Goal: Information Seeking & Learning: Learn about a topic

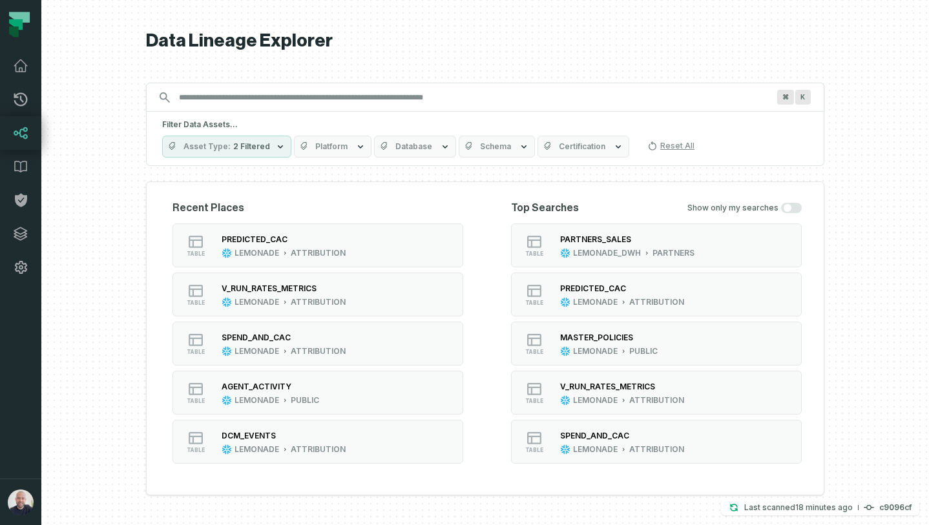
click at [346, 107] on input "Discovery Provider cmdk menu" at bounding box center [473, 97] width 605 height 21
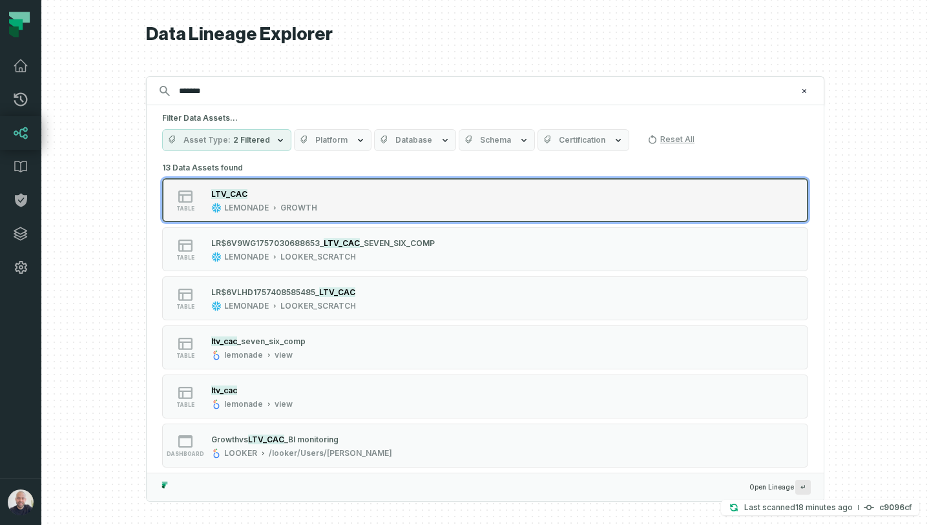
type input "*******"
click at [274, 206] on icon "Suggestions" at bounding box center [274, 208] width 6 height 6
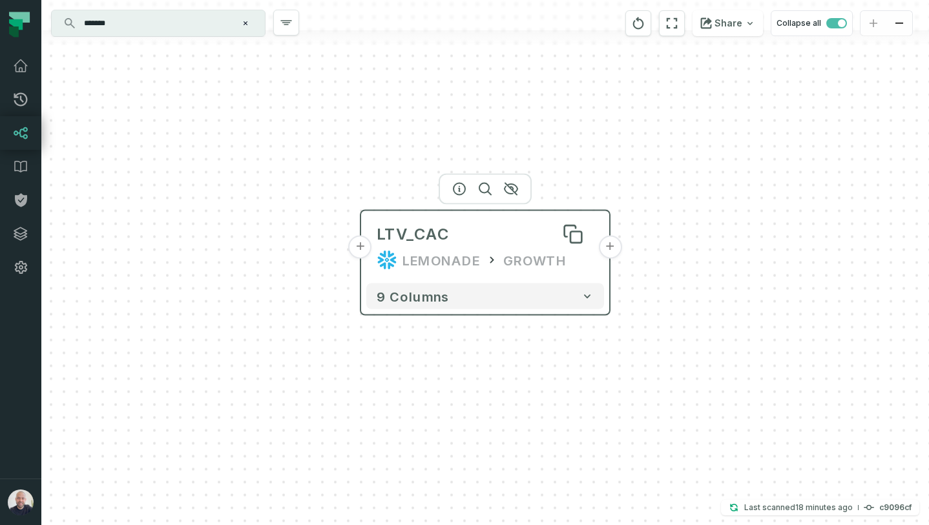
click at [523, 239] on div "LTV_CAC" at bounding box center [485, 234] width 217 height 21
click at [355, 250] on button "+" at bounding box center [360, 247] width 23 height 23
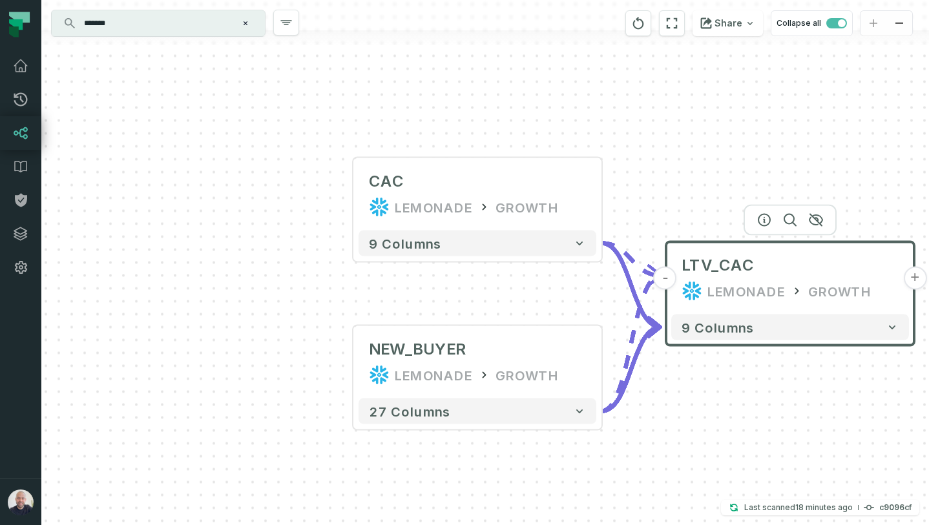
drag, startPoint x: 783, startPoint y: 156, endPoint x: 583, endPoint y: 109, distance: 205.3
click at [583, 109] on div "+ CAC LEMONADE GROWTH + 9 columns + NEW_BUYER LEMONADE GROWTH + 27 columns - LT…" at bounding box center [485, 262] width 888 height 525
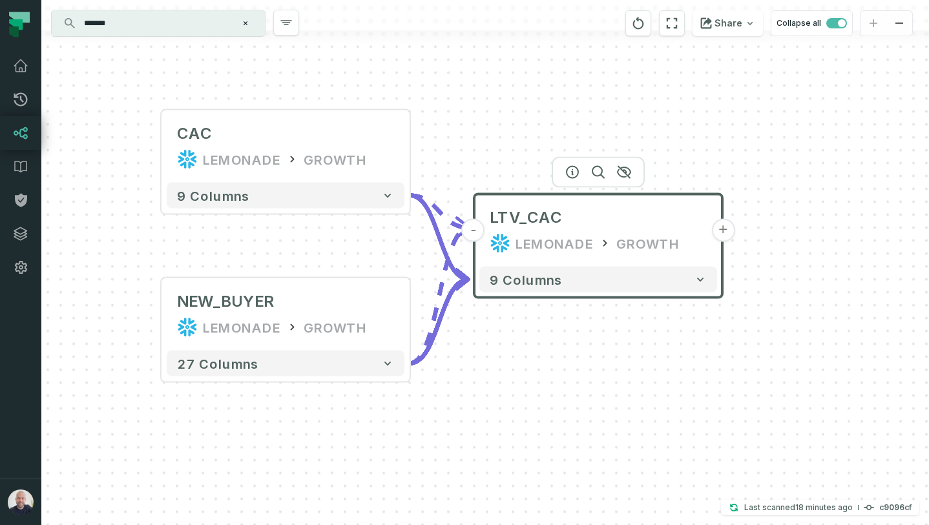
click at [725, 232] on button "+" at bounding box center [722, 230] width 23 height 23
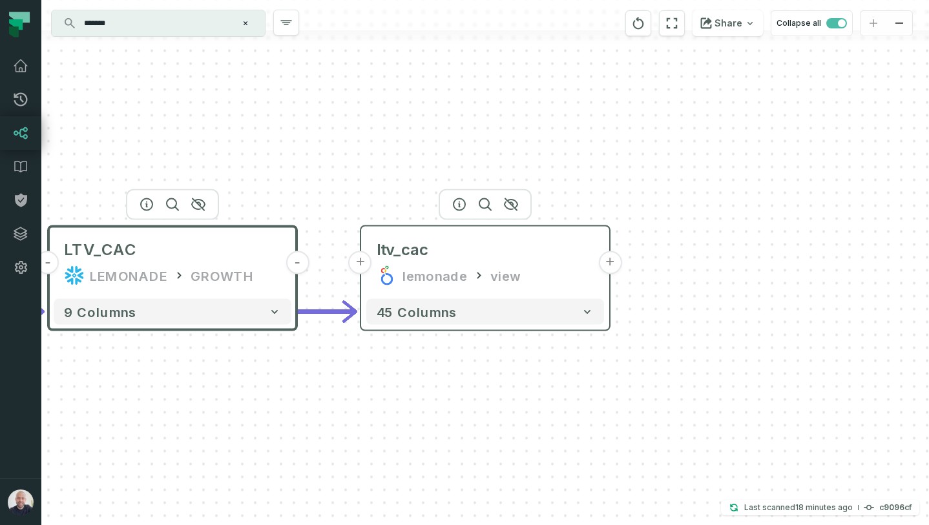
click at [604, 264] on button "+" at bounding box center [609, 262] width 23 height 23
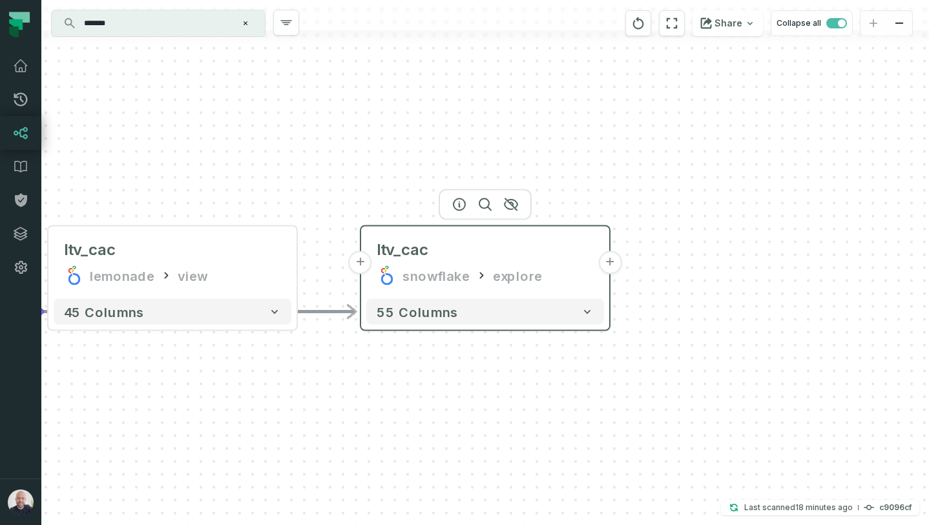
click at [609, 263] on button "+" at bounding box center [609, 262] width 23 height 23
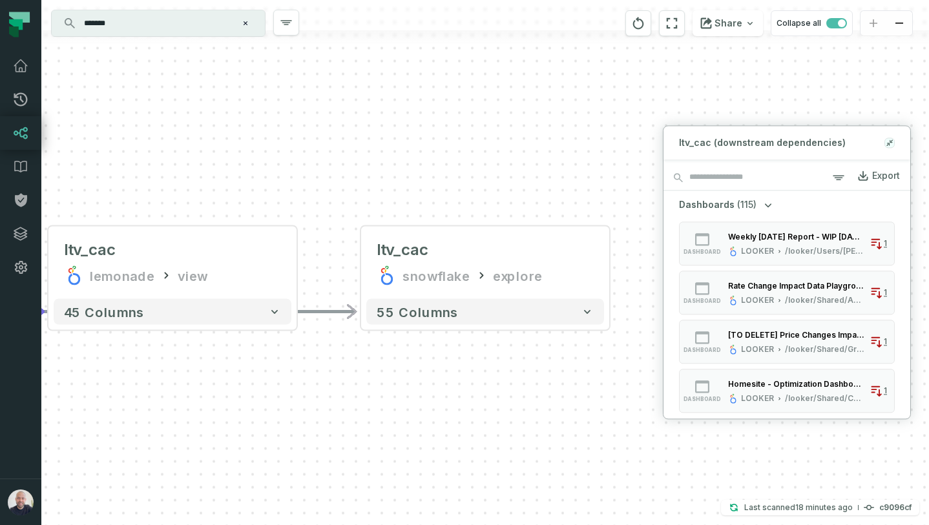
click at [887, 140] on icon at bounding box center [889, 143] width 9 height 10
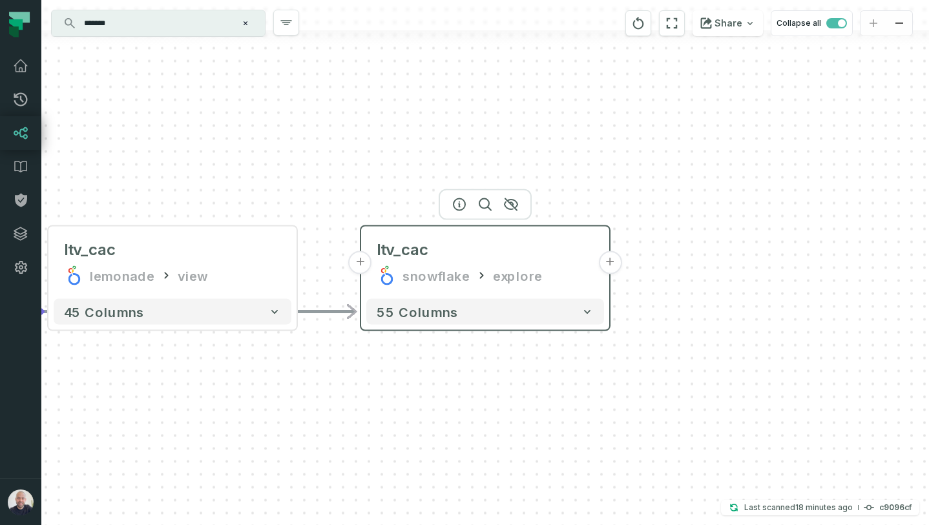
click at [610, 265] on button "+" at bounding box center [609, 262] width 23 height 23
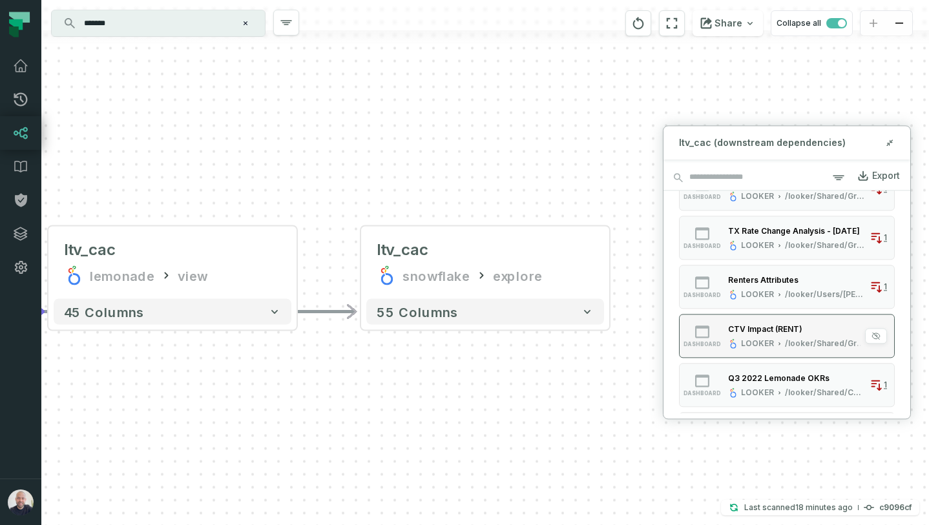
scroll to position [565, 0]
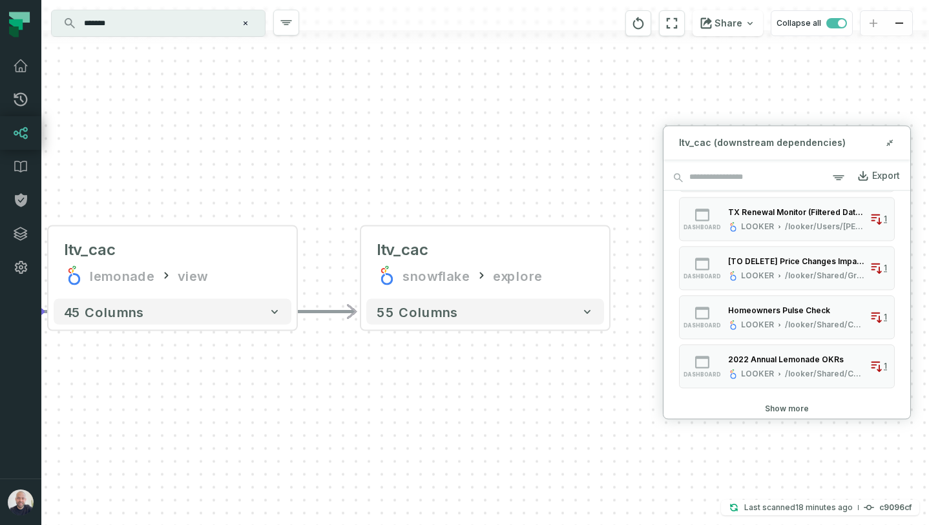
click at [790, 407] on button "Show more" at bounding box center [787, 409] width 44 height 10
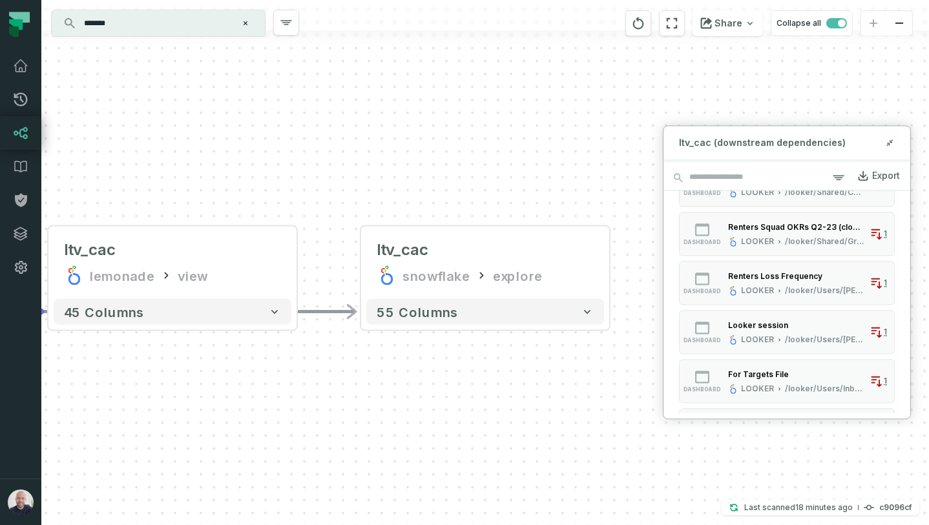
scroll to position [1301, 0]
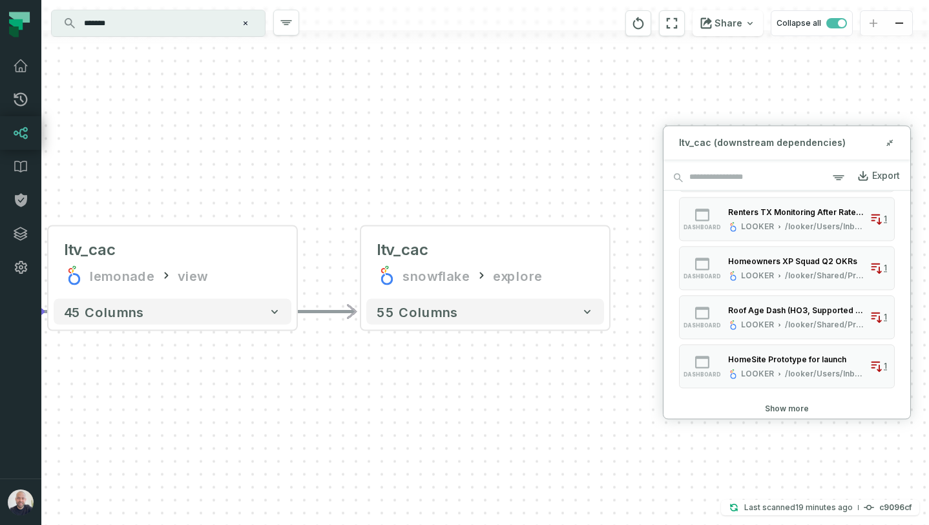
click at [785, 412] on button "Show more" at bounding box center [787, 409] width 44 height 10
click at [876, 177] on div "Export" at bounding box center [886, 176] width 28 height 12
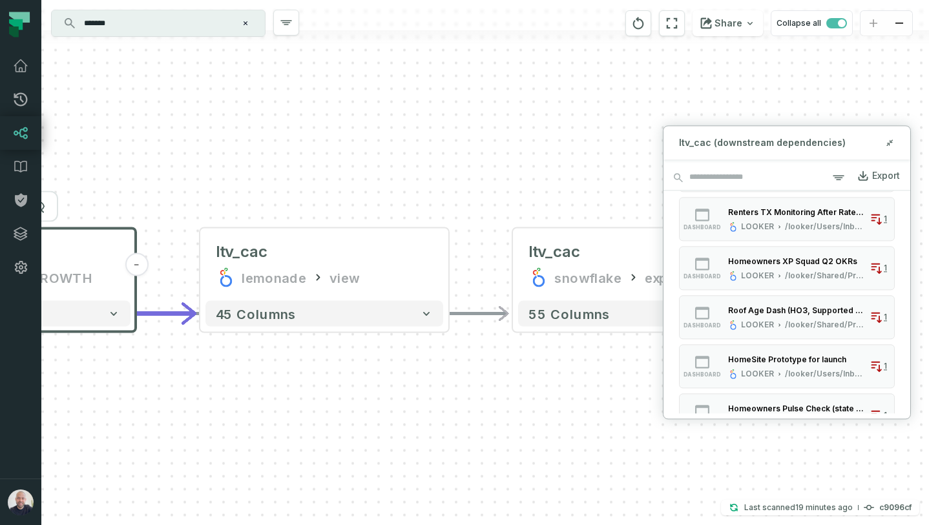
drag, startPoint x: 414, startPoint y: 167, endPoint x: 604, endPoint y: 156, distance: 190.3
click at [593, 150] on div "+ ltv_cac snowflake explore + 55 columns - ltv_cac lemonade view - 45 columns +…" at bounding box center [485, 262] width 888 height 525
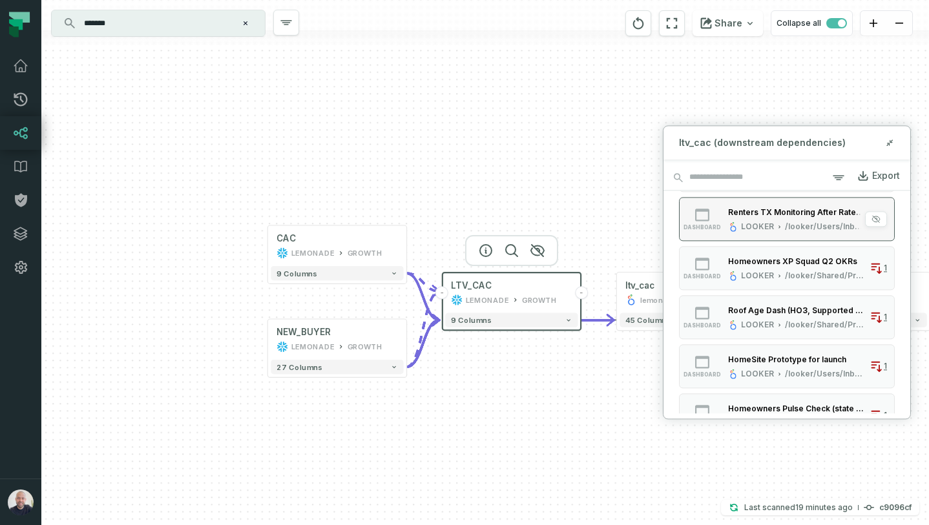
drag, startPoint x: 489, startPoint y: 151, endPoint x: 735, endPoint y: 238, distance: 261.2
click at [735, 238] on div "+ ltv_cac snowflake explore + 55 columns - ltv_cac lemonade view - 45 columns +…" at bounding box center [485, 262] width 888 height 525
click at [270, 247] on button "+" at bounding box center [267, 246] width 13 height 13
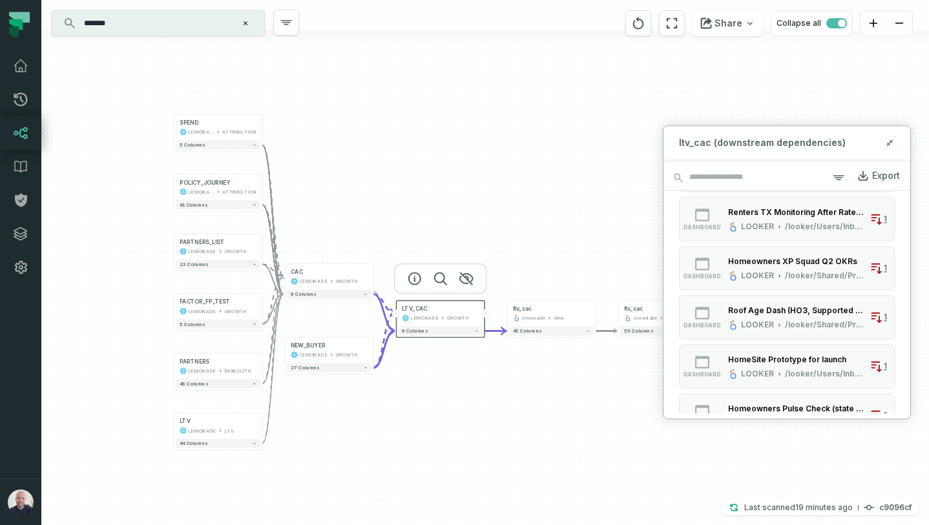
drag, startPoint x: 580, startPoint y: 145, endPoint x: 379, endPoint y: 123, distance: 202.1
click at [379, 123] on div "SPEND LEMONADE ATTRIBUTION + 5 columns POLICY_JOURNEY LEMONADE ATTRIBUTION + 41…" at bounding box center [485, 262] width 888 height 525
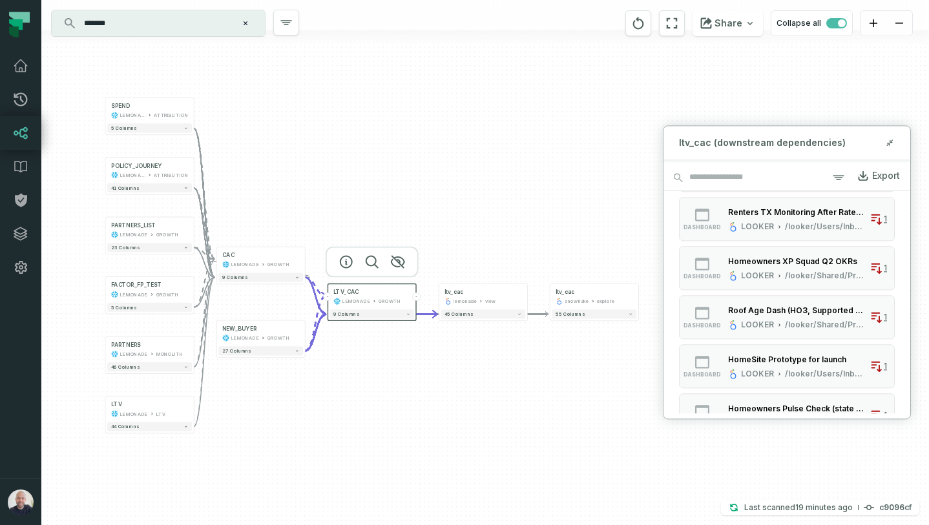
drag, startPoint x: 402, startPoint y: 170, endPoint x: 342, endPoint y: 162, distance: 60.0
click at [342, 162] on div "SPEND LEMONADE ATTRIBUTION + 5 columns POLICY_JOURNEY LEMONADE ATTRIBUTION + 41…" at bounding box center [485, 262] width 888 height 525
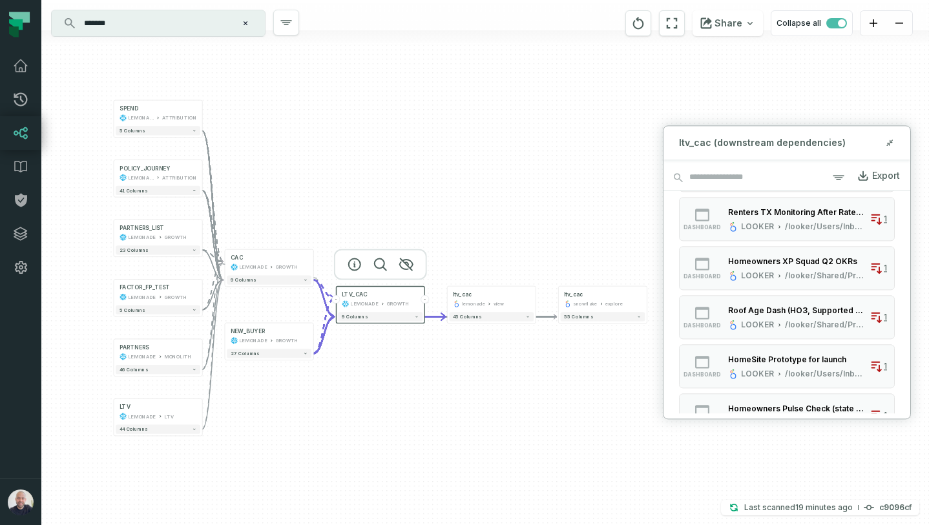
click at [527, 174] on div "SPEND LEMONADE ATTRIBUTION + 5 columns POLICY_JOURNEY LEMONADE ATTRIBUTION + 41…" at bounding box center [485, 262] width 888 height 525
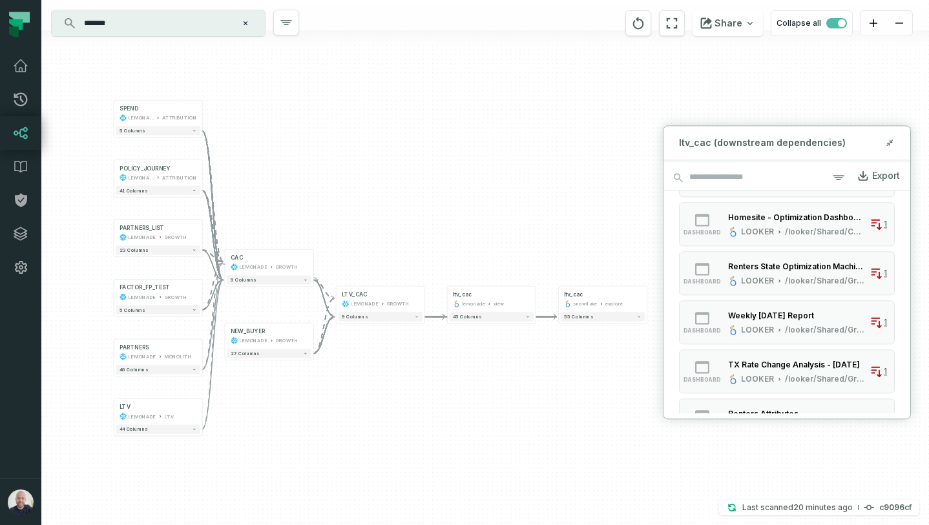
scroll to position [0, 0]
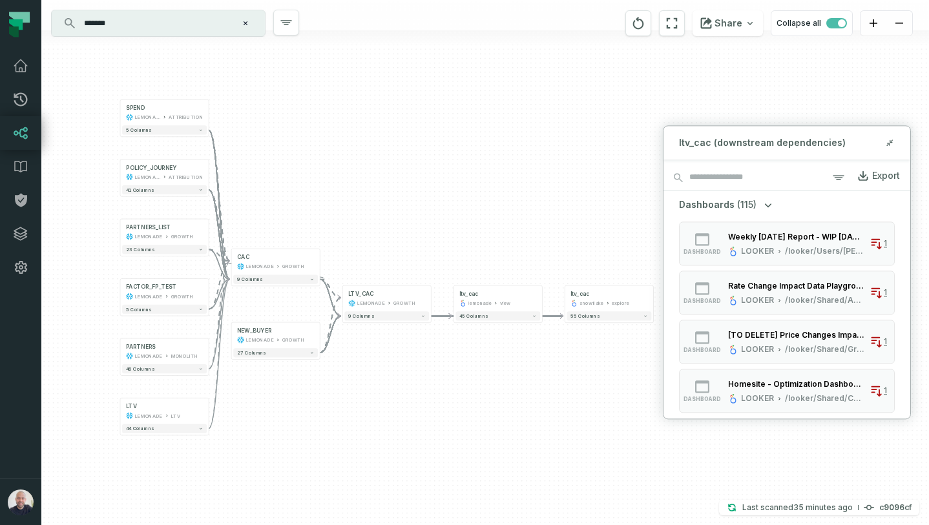
drag, startPoint x: 379, startPoint y: 204, endPoint x: 475, endPoint y: 197, distance: 95.9
click at [476, 197] on div "SPEND LEMONADE ATTRIBUTION + 5 columns POLICY_JOURNEY LEMONADE ATTRIBUTION + 41…" at bounding box center [485, 262] width 888 height 525
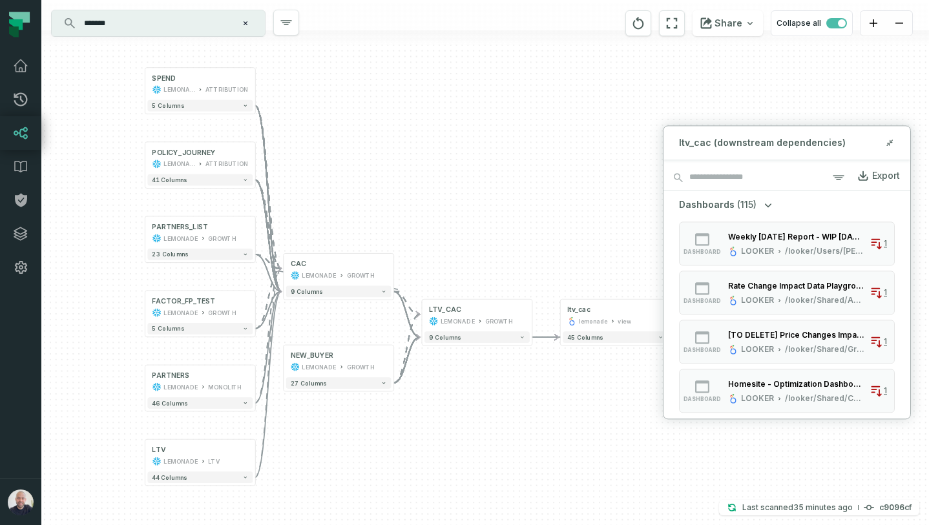
drag, startPoint x: 475, startPoint y: 197, endPoint x: 519, endPoint y: 179, distance: 47.5
click at [519, 179] on div "SPEND LEMONADE ATTRIBUTION + 5 columns POLICY_JOURNEY LEMONADE ATTRIBUTION + 41…" at bounding box center [485, 262] width 888 height 525
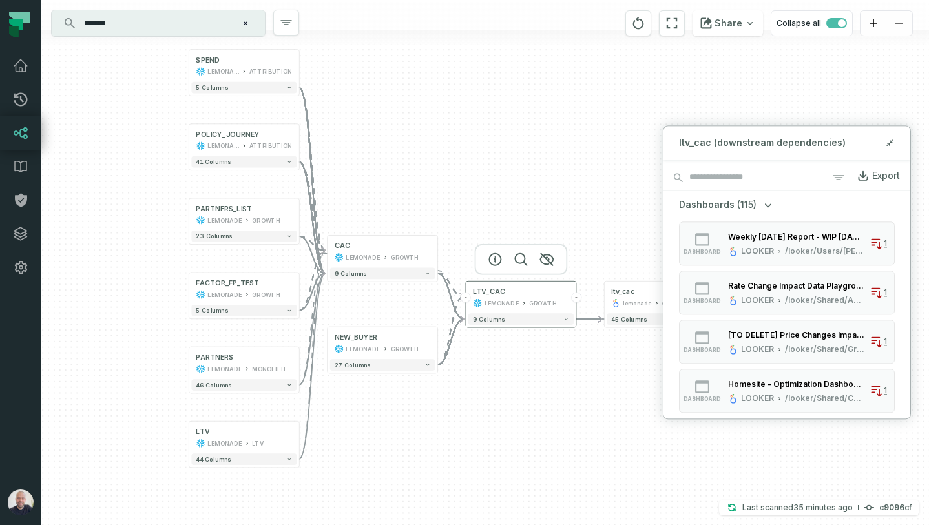
click at [467, 300] on button "-" at bounding box center [466, 298] width 10 height 10
click at [436, 252] on button "+" at bounding box center [438, 252] width 10 height 10
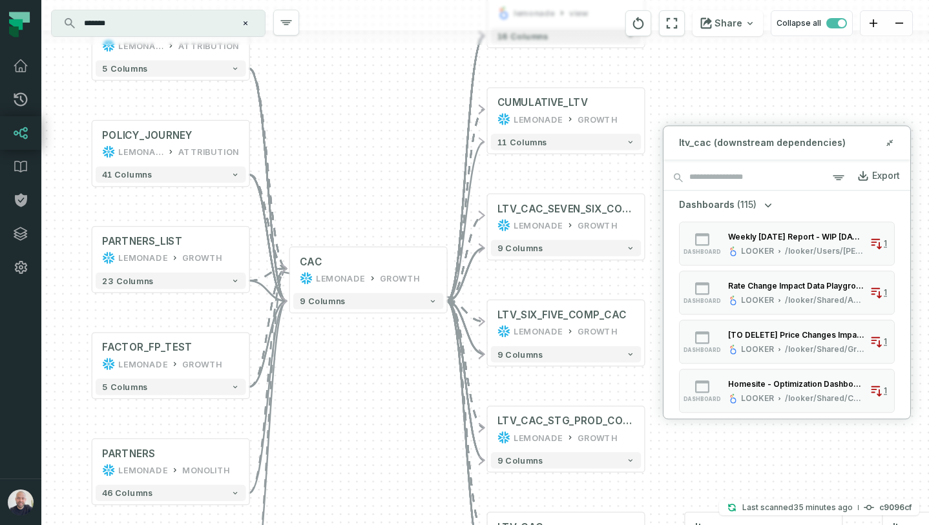
drag, startPoint x: 308, startPoint y: 227, endPoint x: 388, endPoint y: 143, distance: 116.1
click at [388, 143] on div "- cac lemonade view + 16 columns + CUMULATIVE_LTV LEMONADE GROWTH 11 columns + …" at bounding box center [485, 262] width 888 height 525
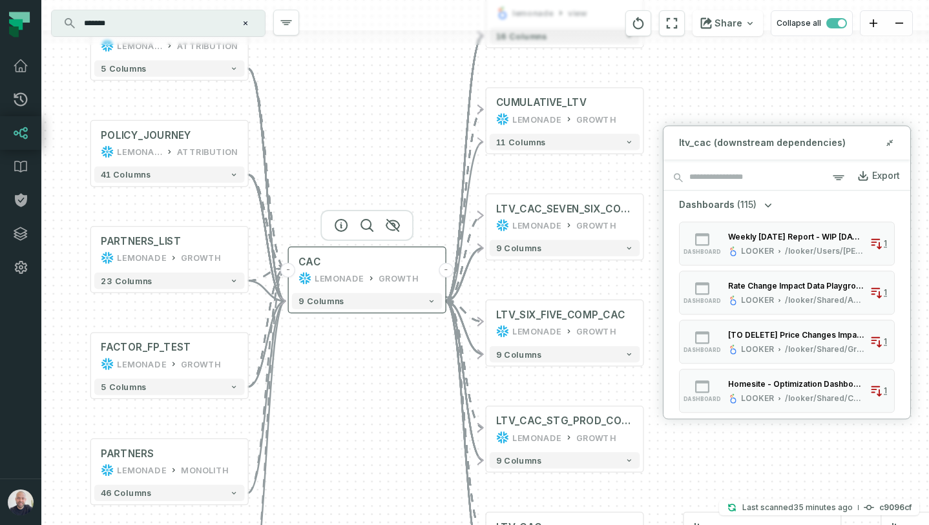
click at [447, 271] on button "-" at bounding box center [446, 270] width 15 height 15
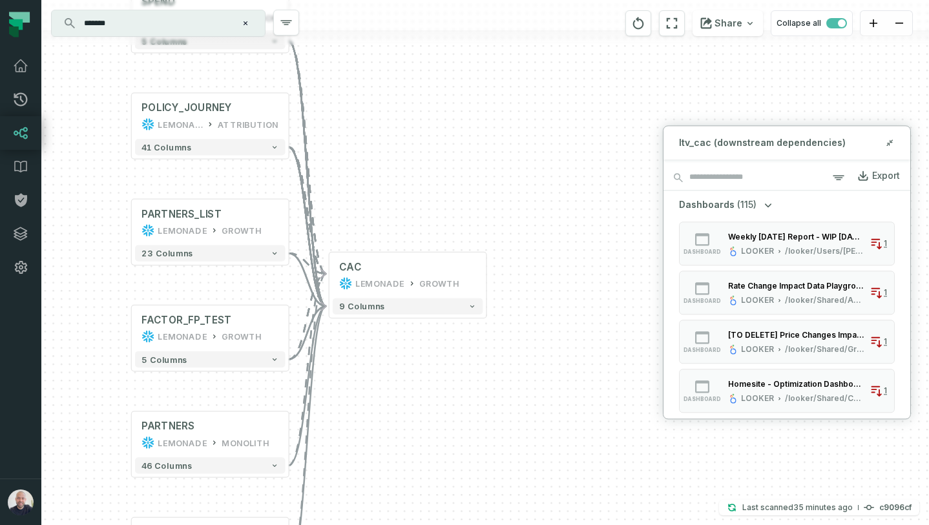
drag, startPoint x: 486, startPoint y: 214, endPoint x: 565, endPoint y: 262, distance: 92.8
click at [565, 262] on div "SPEND LEMONADE ATTRIBUTION + 5 columns POLICY_JOURNEY LEMONADE ATTRIBUTION + 41…" at bounding box center [485, 262] width 888 height 525
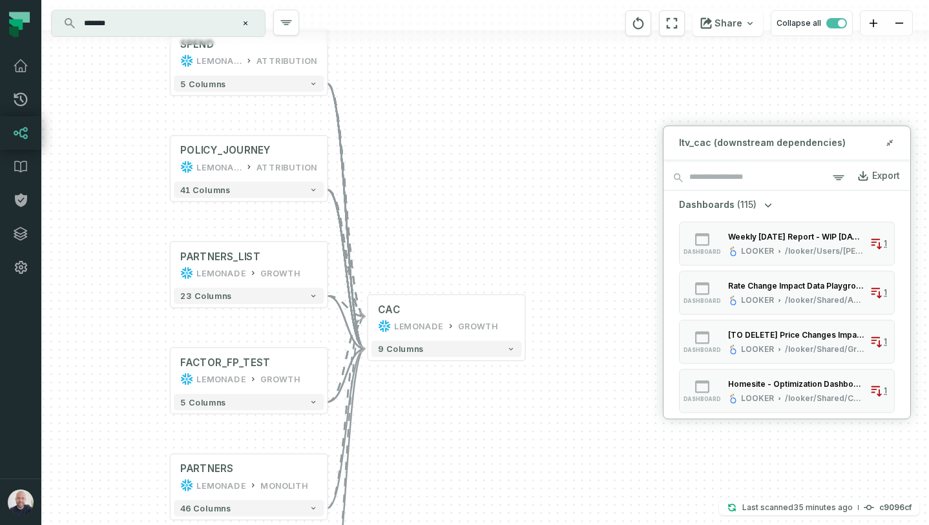
drag, startPoint x: 538, startPoint y: 218, endPoint x: 563, endPoint y: 242, distance: 35.2
click at [563, 242] on div "SPEND LEMONADE ATTRIBUTION + 5 columns POLICY_JOURNEY LEMONADE ATTRIBUTION + 41…" at bounding box center [485, 262] width 888 height 525
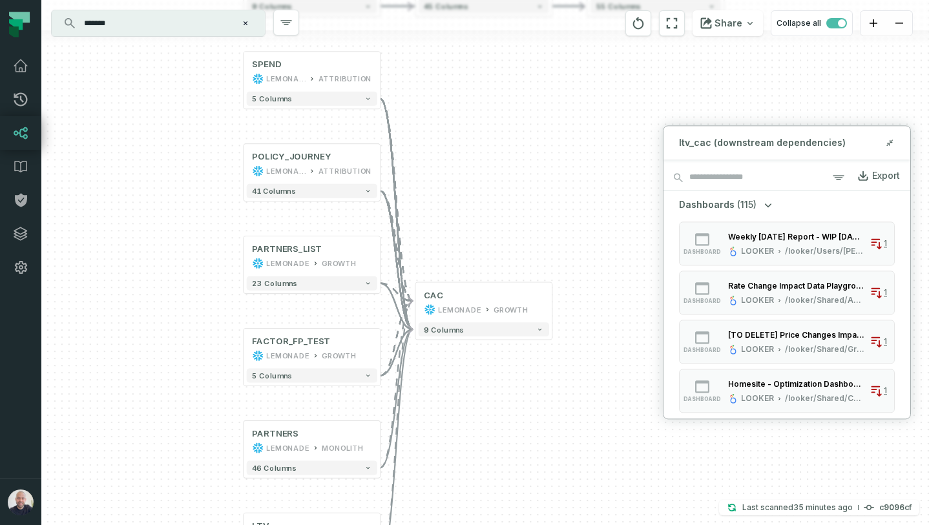
drag, startPoint x: 551, startPoint y: 271, endPoint x: 538, endPoint y: 205, distance: 67.0
click at [538, 207] on div "SPEND LEMONADE ATTRIBUTION + 5 columns POLICY_JOURNEY LEMONADE ATTRIBUTION + 41…" at bounding box center [485, 262] width 888 height 525
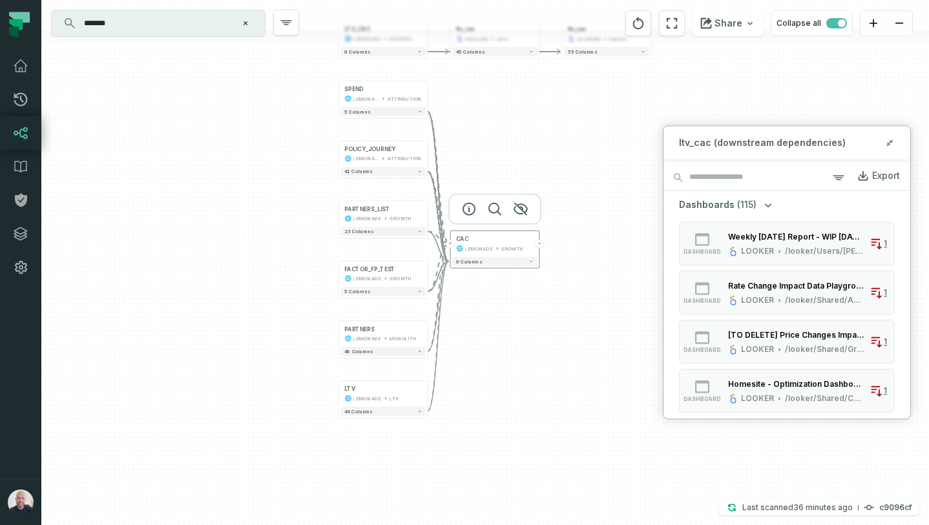
click at [540, 244] on button "+" at bounding box center [540, 244] width 8 height 8
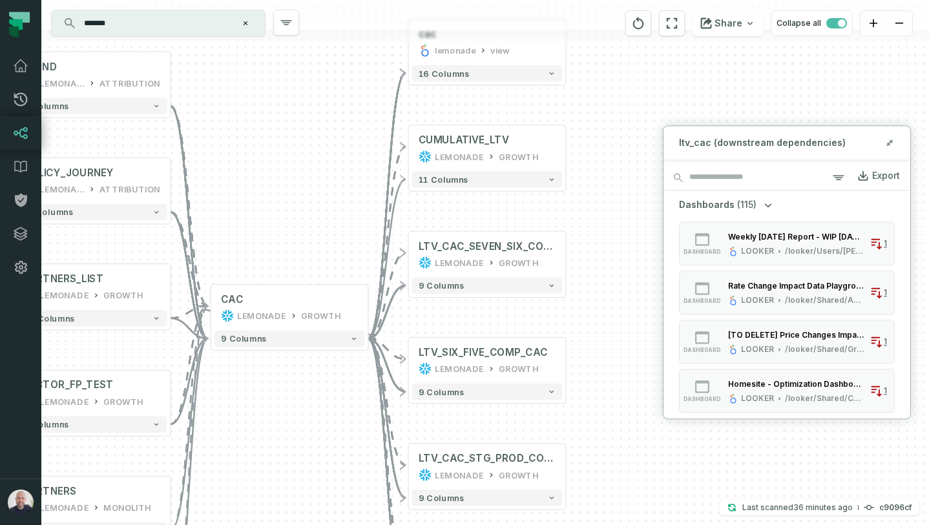
drag, startPoint x: 322, startPoint y: 185, endPoint x: 324, endPoint y: 138, distance: 47.2
click at [324, 138] on div "- cac lemonade view + 16 columns + CUMULATIVE_LTV LEMONADE GROWTH 11 columns + …" at bounding box center [485, 262] width 888 height 525
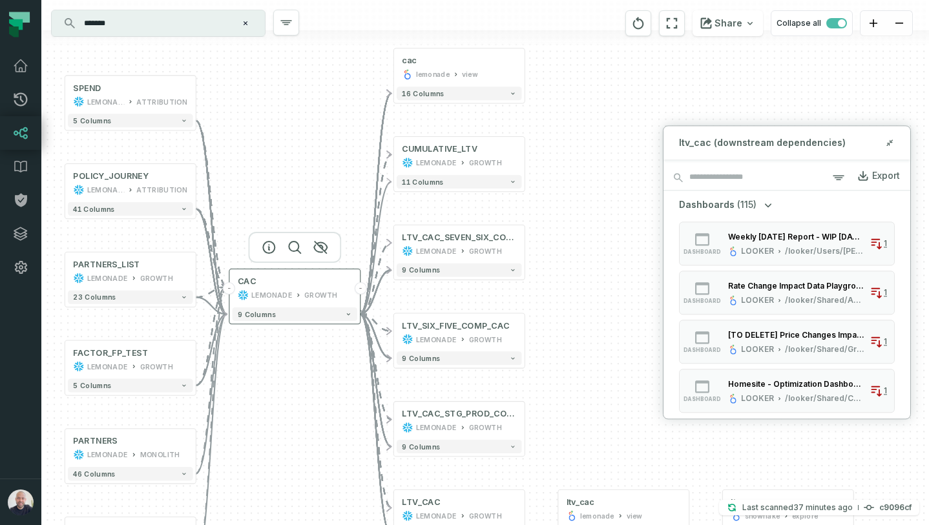
click at [226, 284] on button "-" at bounding box center [229, 288] width 12 height 12
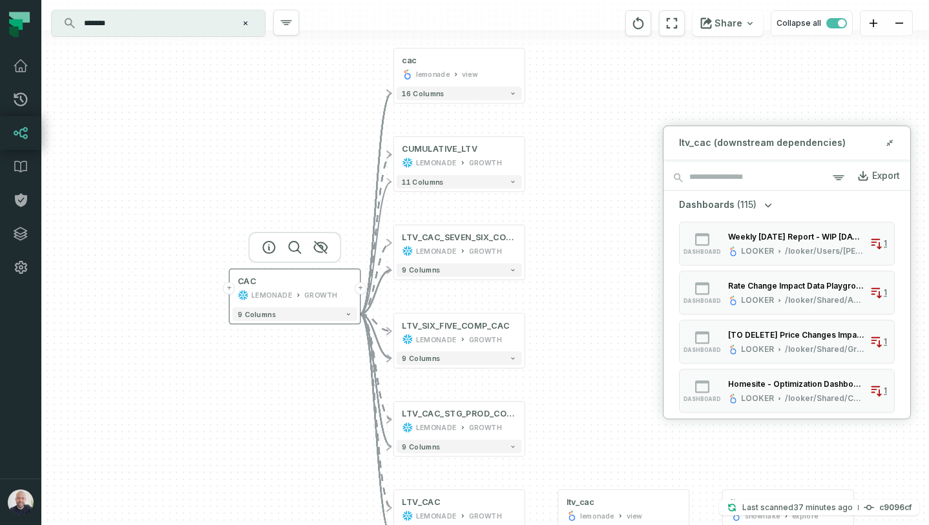
click at [229, 286] on button "+" at bounding box center [229, 288] width 12 height 12
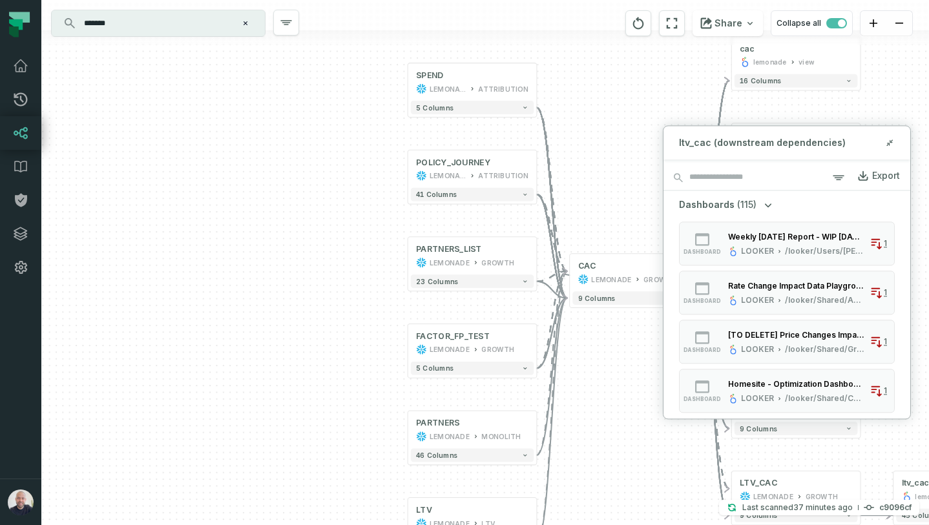
drag, startPoint x: 620, startPoint y: 187, endPoint x: 414, endPoint y: 147, distance: 210.6
click at [414, 147] on div "SPEND LEMONADE ATTRIBUTION + 5 columns POLICY_JOURNEY LEMONADE ATTRIBUTION + 41…" at bounding box center [485, 262] width 888 height 525
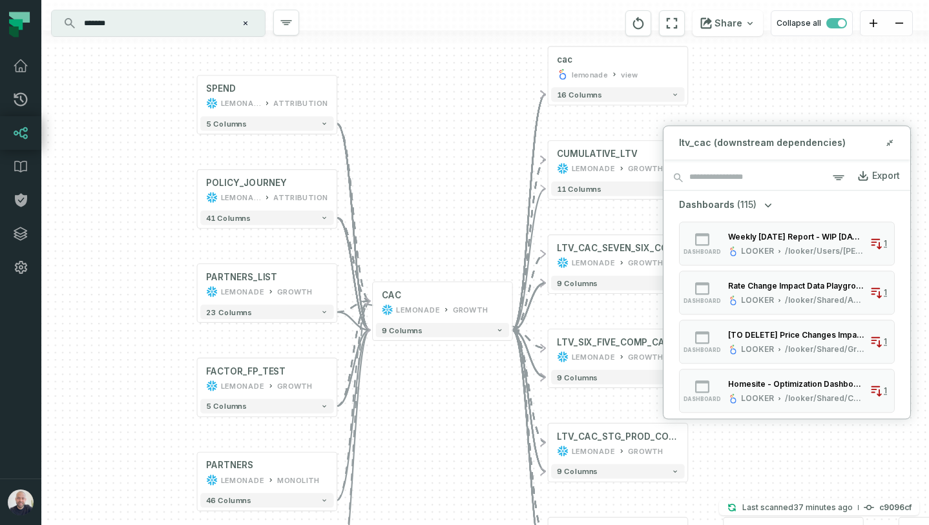
drag, startPoint x: 361, startPoint y: 64, endPoint x: 356, endPoint y: 116, distance: 52.5
click at [356, 116] on div "SPEND LEMONADE ATTRIBUTION + 5 columns POLICY_JOURNEY LEMONADE ATTRIBUTION + 41…" at bounding box center [485, 262] width 888 height 525
click at [338, 99] on button "+" at bounding box center [337, 96] width 13 height 13
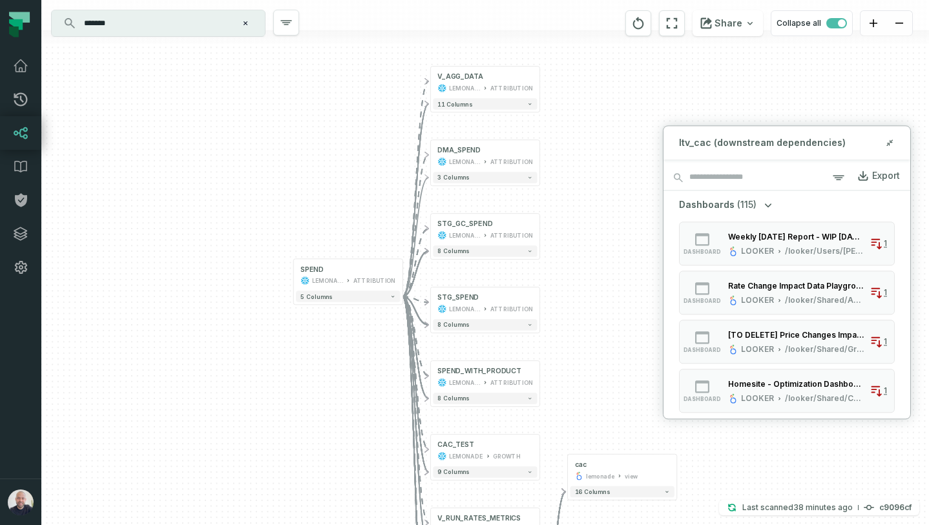
click at [664, 122] on div "+ V_AGG_DATA LEMONADE ATTRIBUTION 11 columns + DMA_SPEND LEMONADE ATTRIBUTION 3…" at bounding box center [485, 262] width 888 height 525
click at [664, 91] on div "+ V_AGG_DATA LEMONADE ATTRIBUTION 11 columns + DMA_SPEND LEMONADE ATTRIBUTION 3…" at bounding box center [485, 262] width 888 height 525
click at [885, 141] on button at bounding box center [890, 143] width 10 height 10
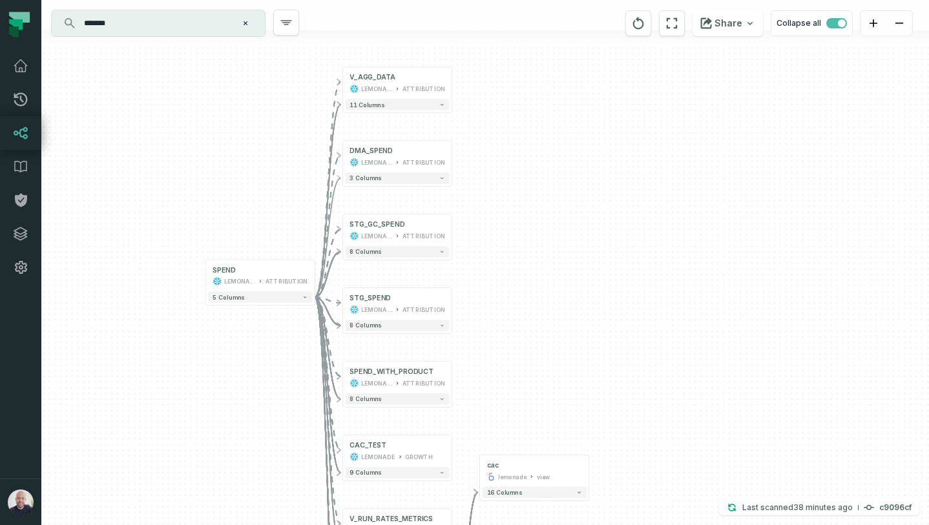
drag, startPoint x: 665, startPoint y: 138, endPoint x: 499, endPoint y: 152, distance: 166.1
click at [499, 152] on div "+ V_AGG_DATA LEMONADE ATTRIBUTION 11 columns + DMA_SPEND LEMONADE ATTRIBUTION 3…" at bounding box center [485, 262] width 888 height 525
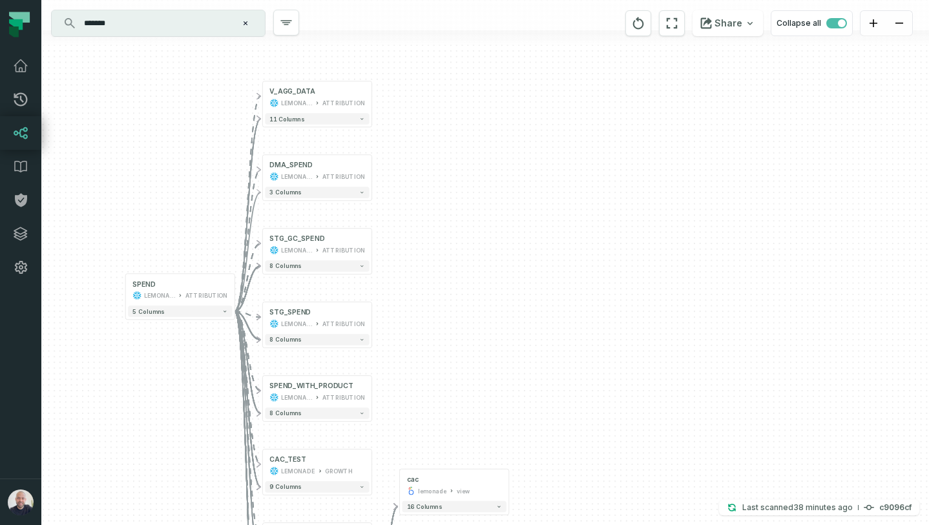
click at [184, 23] on input "*******" at bounding box center [157, 23] width 162 height 21
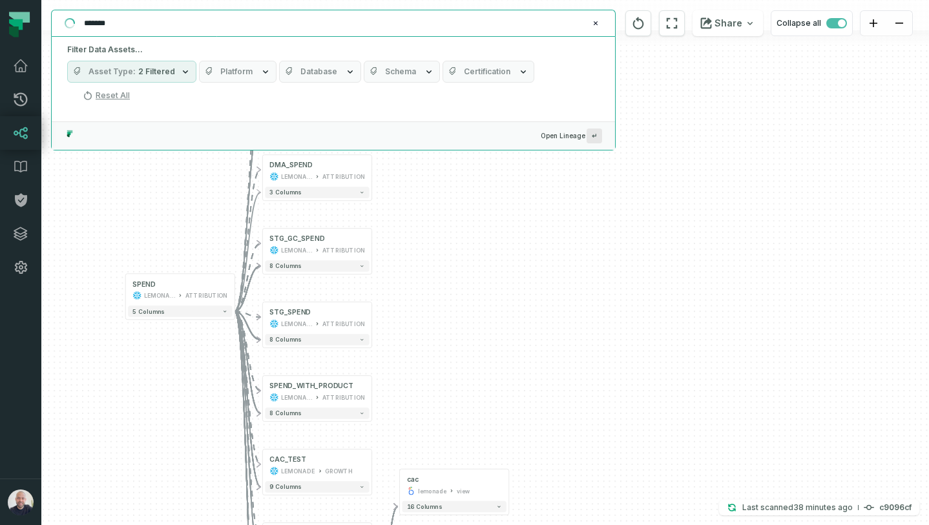
click at [184, 23] on input "*******" at bounding box center [332, 23] width 512 height 21
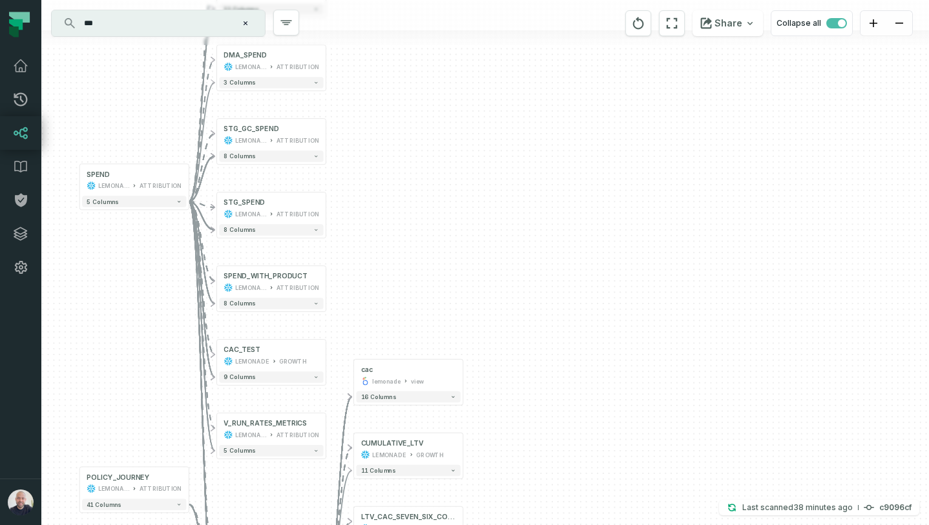
drag, startPoint x: 502, startPoint y: 319, endPoint x: 456, endPoint y: 204, distance: 123.2
click at [456, 204] on div "+ V_AGG_DATA LEMONADE ATTRIBUTION 11 columns + DMA_SPEND LEMONADE ATTRIBUTION 3…" at bounding box center [485, 262] width 888 height 525
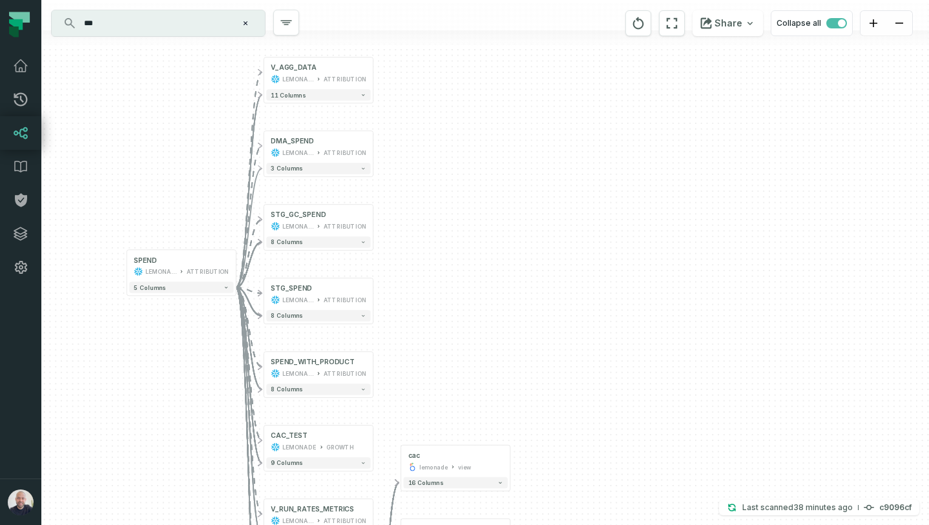
drag, startPoint x: 389, startPoint y: 214, endPoint x: 454, endPoint y: 305, distance: 111.7
click at [454, 305] on div "+ V_AGG_DATA LEMONADE ATTRIBUTION 11 columns + DMA_SPEND LEMONADE ATTRIBUTION 3…" at bounding box center [485, 262] width 888 height 525
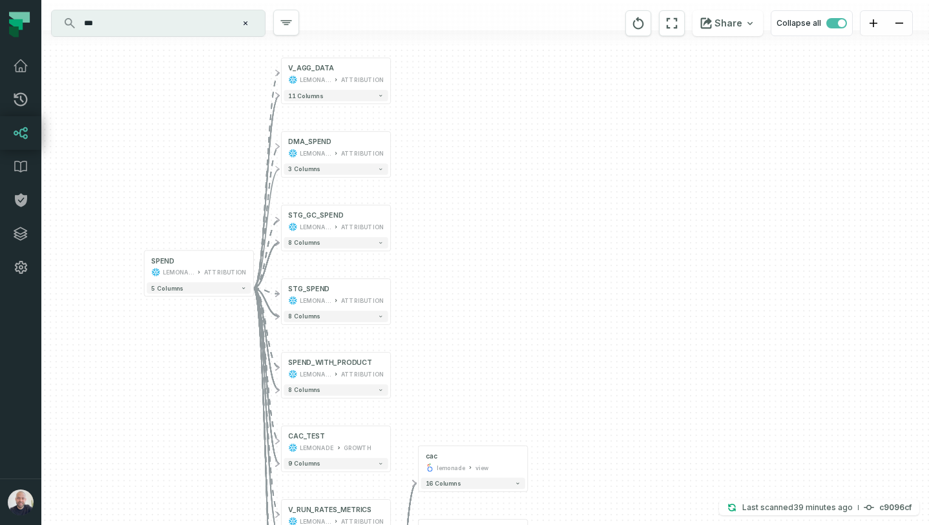
click at [184, 39] on div at bounding box center [485, 37] width 888 height 15
click at [176, 28] on input "***" at bounding box center [157, 23] width 162 height 21
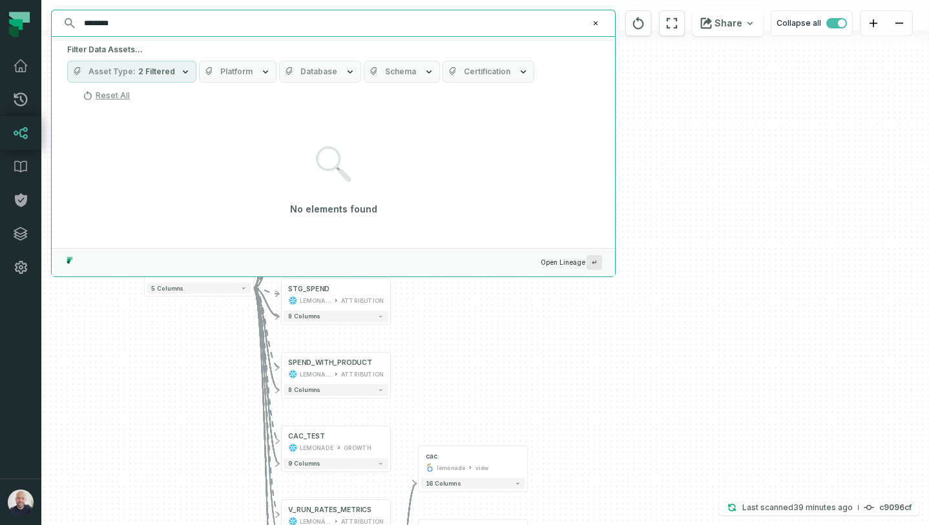
click at [158, 22] on input "********" at bounding box center [332, 23] width 512 height 21
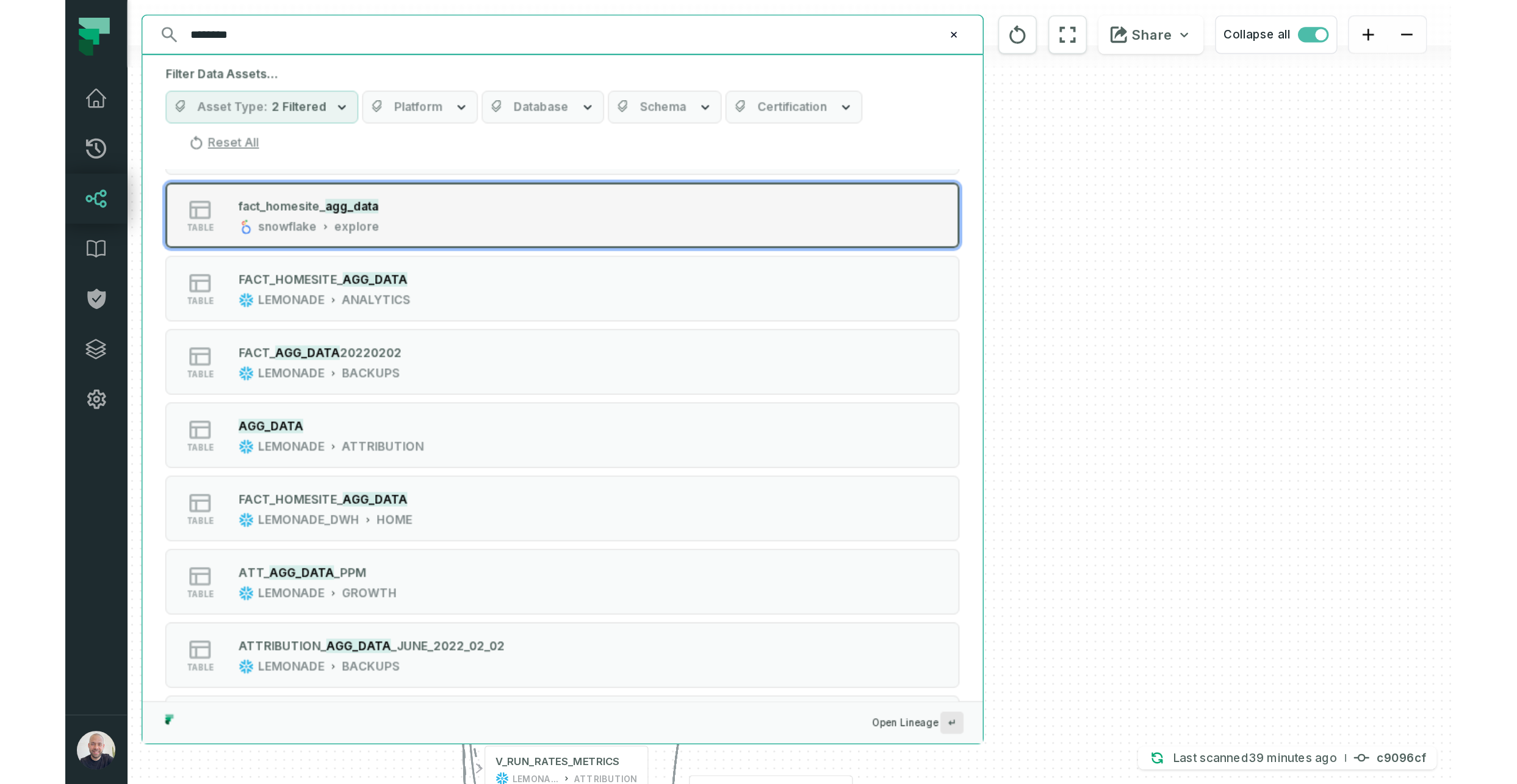
scroll to position [830, 0]
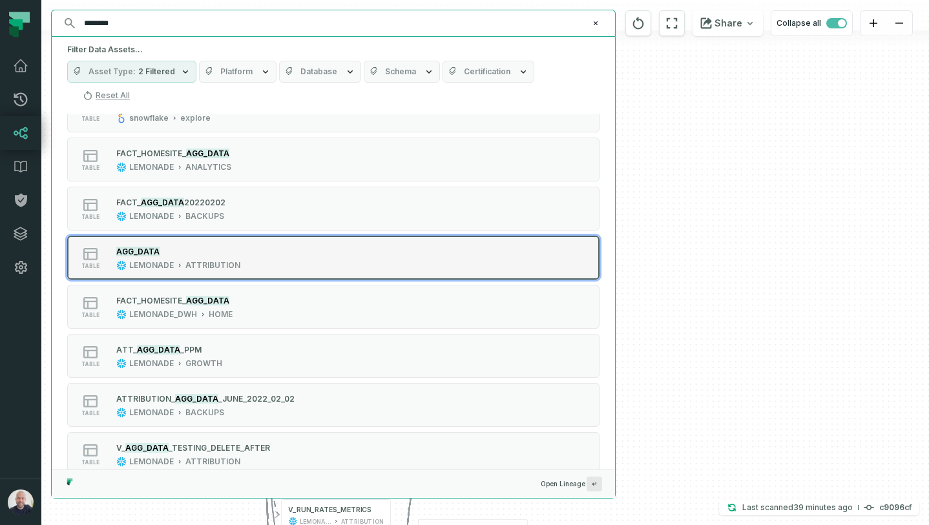
type input "********"
click at [203, 248] on button "table AGG_DATA LEMONADE ATTRIBUTION" at bounding box center [333, 258] width 532 height 44
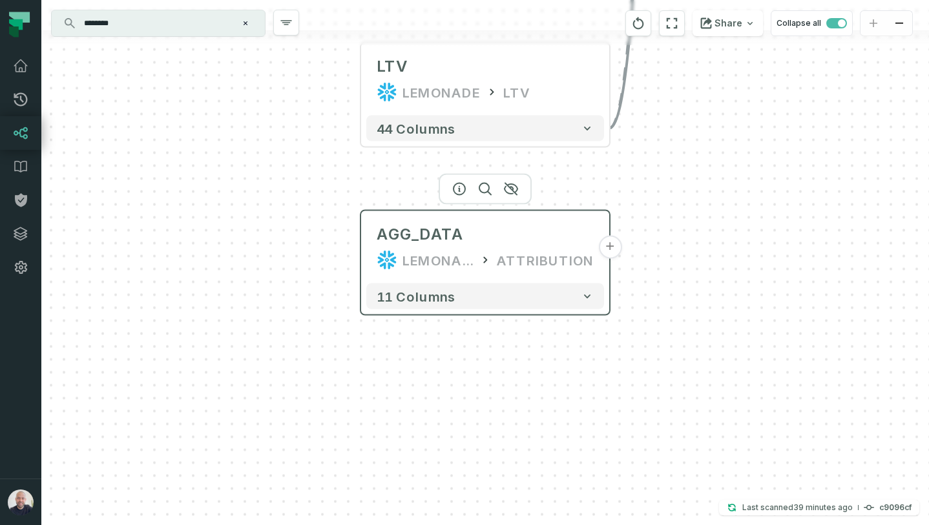
click at [610, 246] on button "+" at bounding box center [609, 247] width 23 height 23
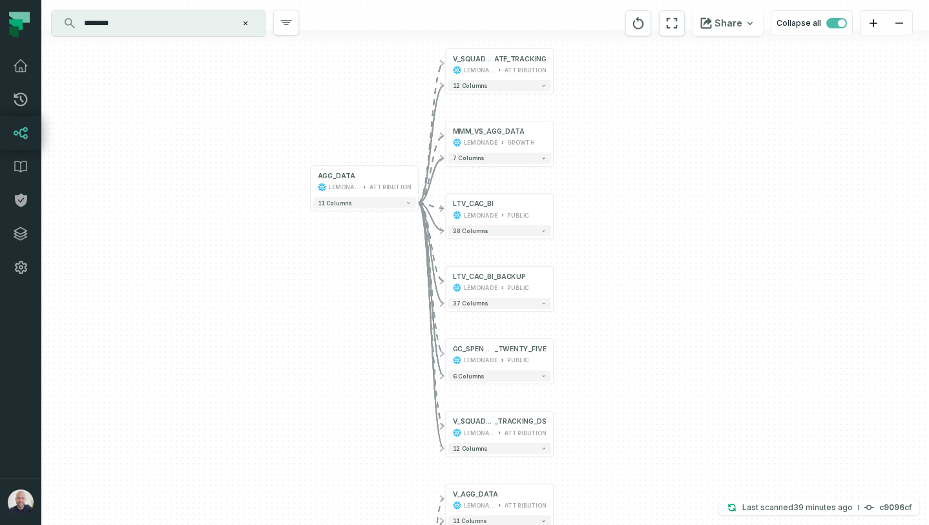
drag, startPoint x: 602, startPoint y: 306, endPoint x: 602, endPoint y: 253, distance: 53.6
click at [602, 253] on div "+ V_SQUAD_TARGETS_RUN_R ATE_TRACKING LEMONADE ATTRIBUTION + 12 columns + MMM_VS…" at bounding box center [485, 262] width 888 height 525
click at [552, 61] on button "+" at bounding box center [554, 64] width 10 height 10
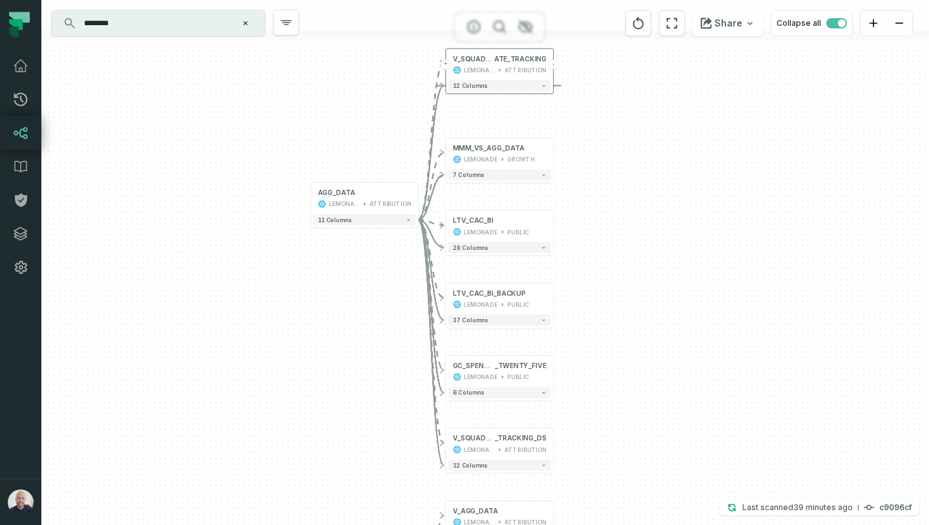
click at [556, 65] on button "-" at bounding box center [554, 64] width 10 height 10
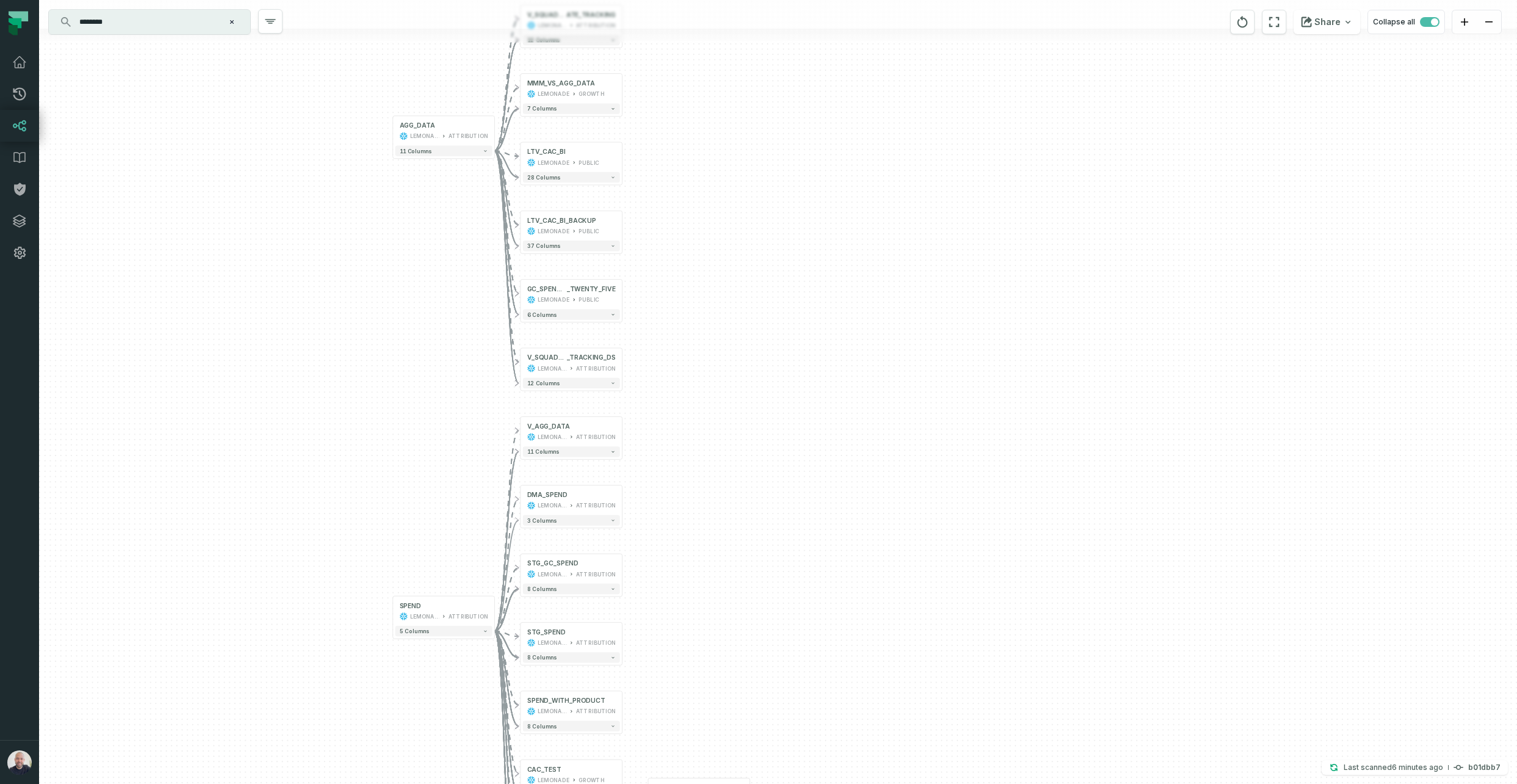
drag, startPoint x: 289, startPoint y: 362, endPoint x: 396, endPoint y: 439, distance: 131.8
click at [402, 313] on div "+ V_SQUAD_TARGETS_RUN_R ATE_TRACKING LEMONADE ATTRIBUTION + 12 columns + MMM_VS…" at bounding box center [777, 392] width 1478 height 784
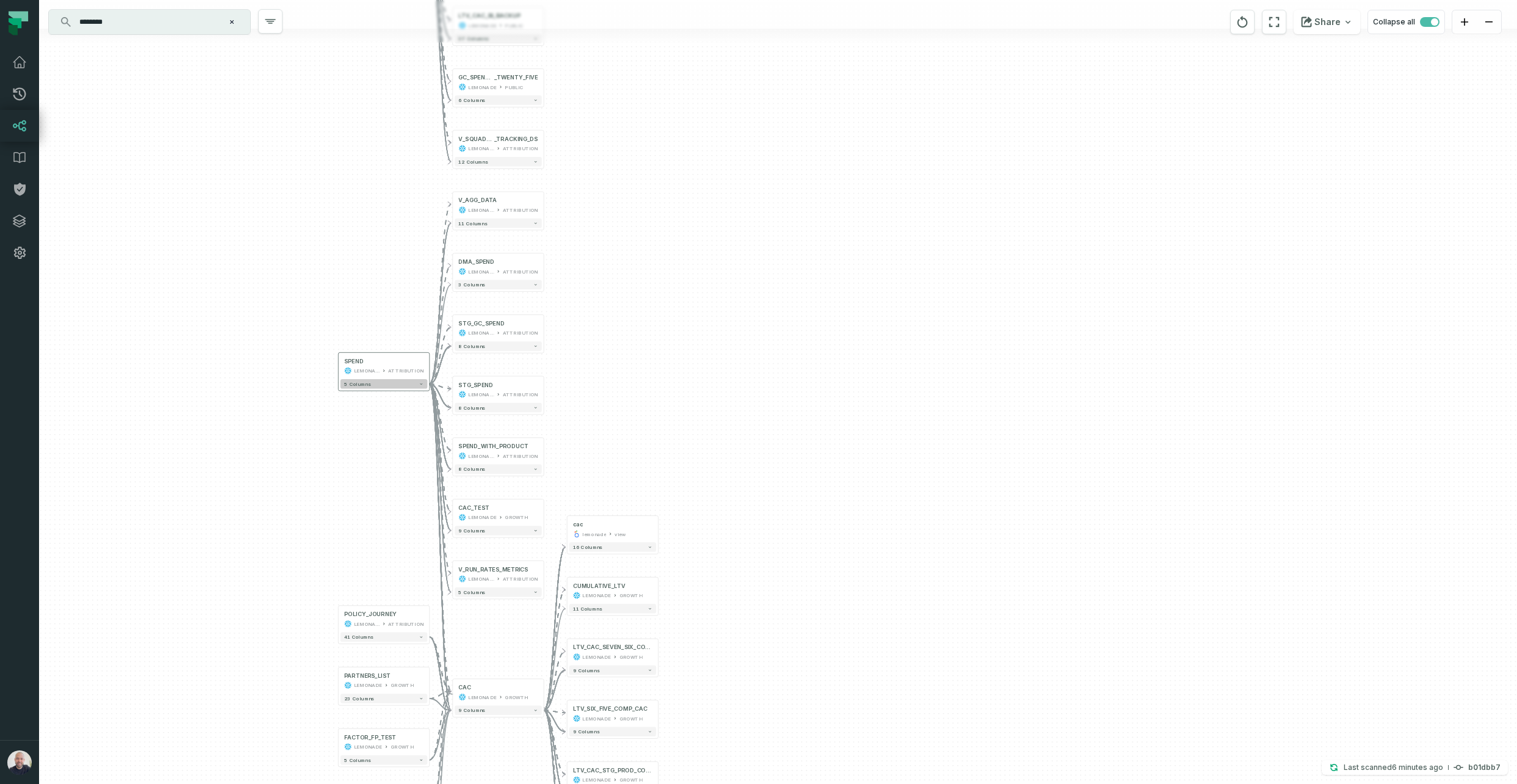
drag, startPoint x: 339, startPoint y: 442, endPoint x: 369, endPoint y: 389, distance: 60.9
click at [294, 230] on div "+ V_SQUAD_TARGETS_RUN_R ATE_TRACKING LEMONADE ATTRIBUTION + 12 columns + MMM_VS…" at bounding box center [777, 392] width 1478 height 784
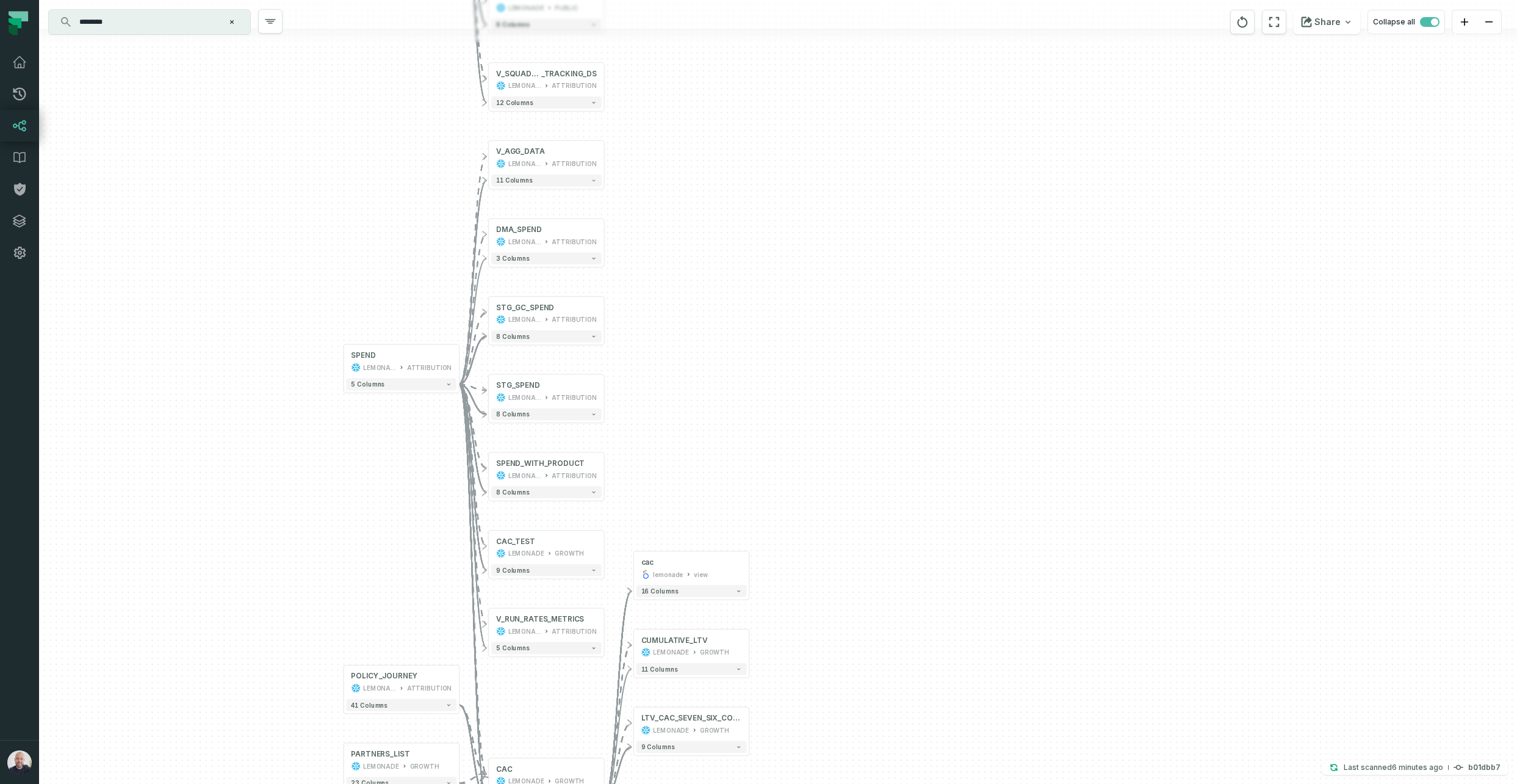
click at [769, 326] on div "+ V_SQUAD_TARGETS_RUN_R ATE_TRACKING LEMONADE ATTRIBUTION + 12 columns + MMM_VS…" at bounding box center [777, 392] width 1478 height 784
click at [605, 470] on button "+" at bounding box center [605, 469] width 11 height 11
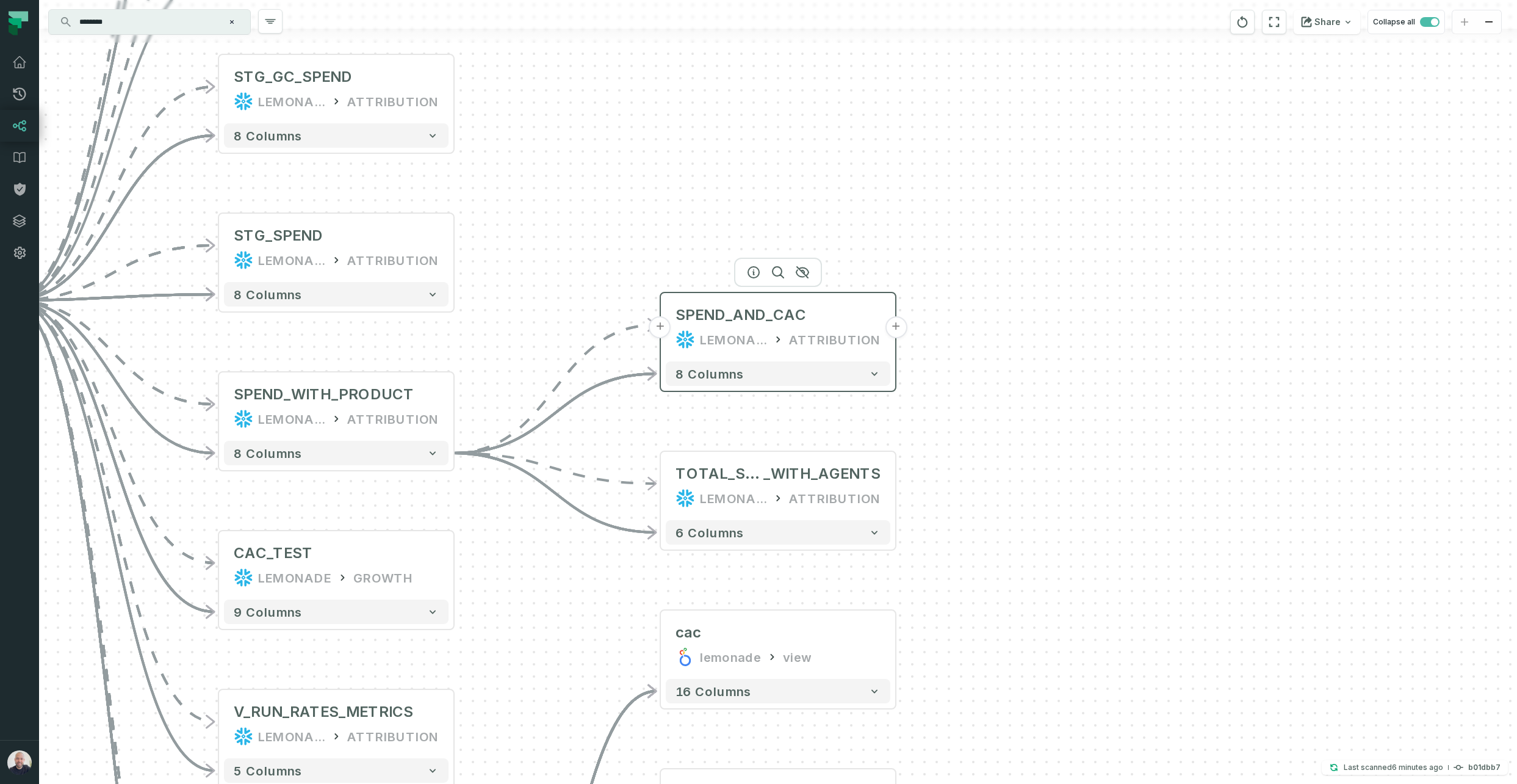
click at [878, 330] on button "+" at bounding box center [895, 327] width 22 height 22
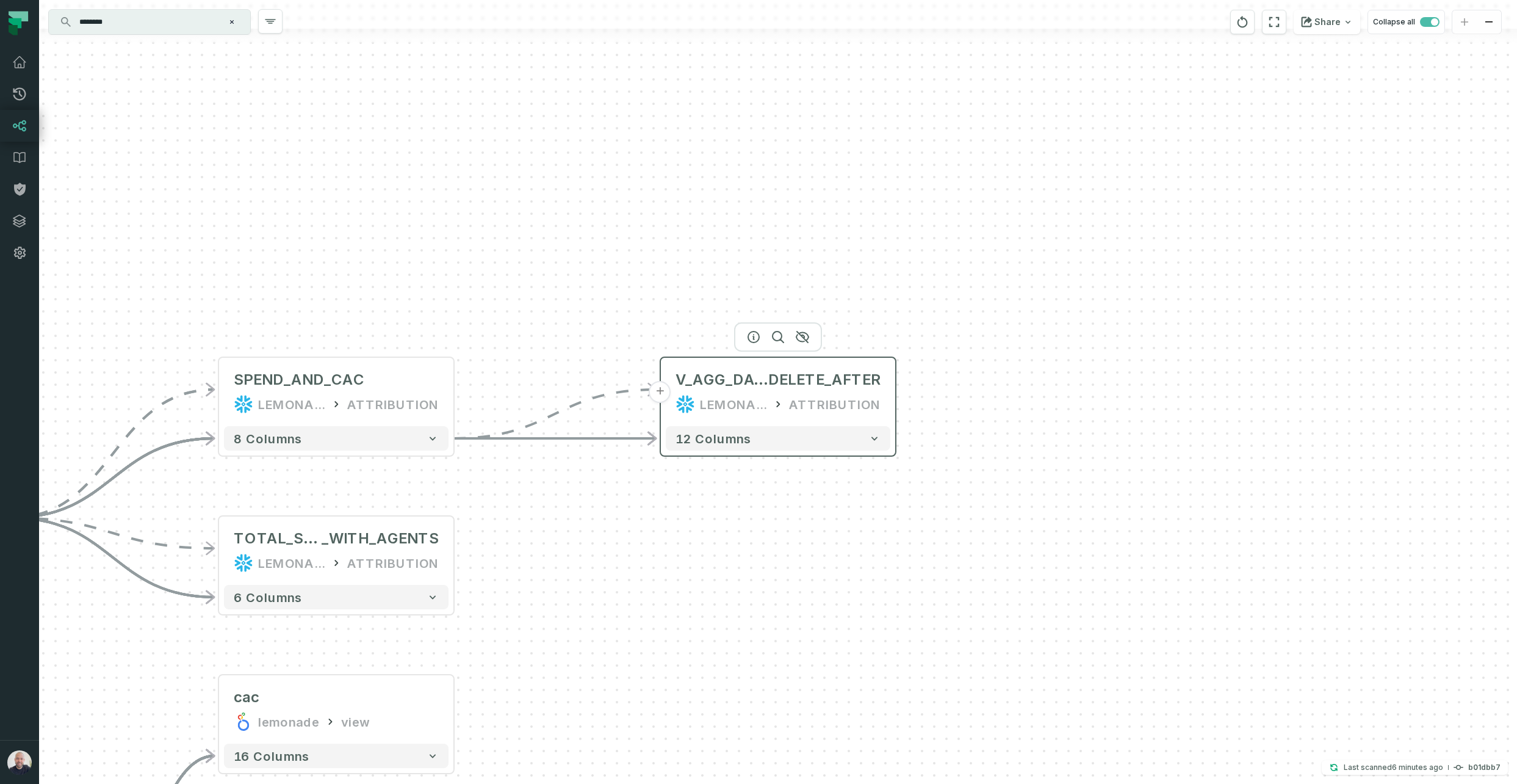
click at [660, 396] on button "+" at bounding box center [660, 391] width 22 height 22
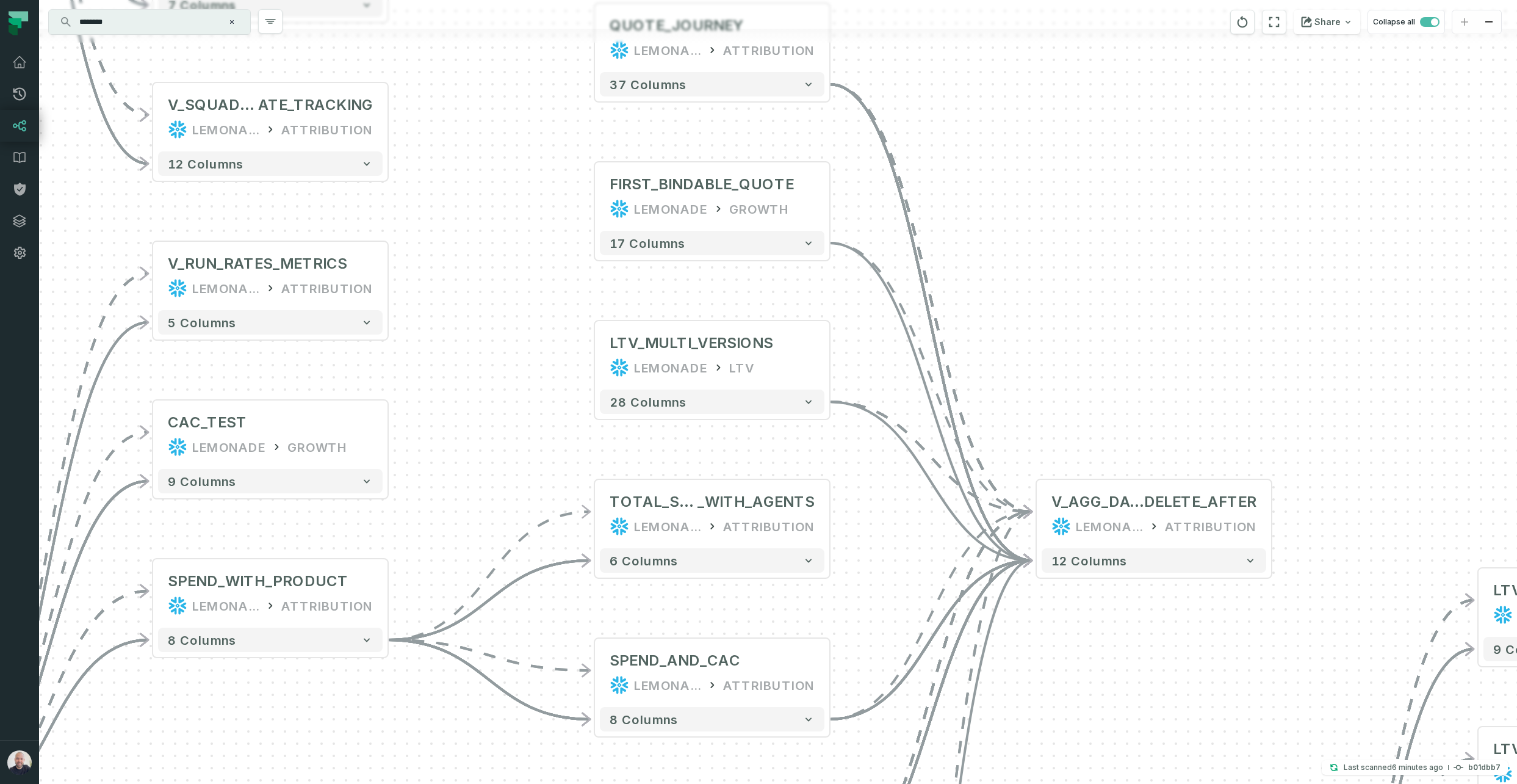
drag, startPoint x: 1124, startPoint y: 579, endPoint x: 1049, endPoint y: 481, distance: 123.4
click at [878, 372] on div "QUOTE_JOURNEY LEMONADE ATTRIBUTION + 37 columns + FIRST_BINDABLE_QUOTE LEMONADE…" at bounding box center [777, 392] width 1478 height 784
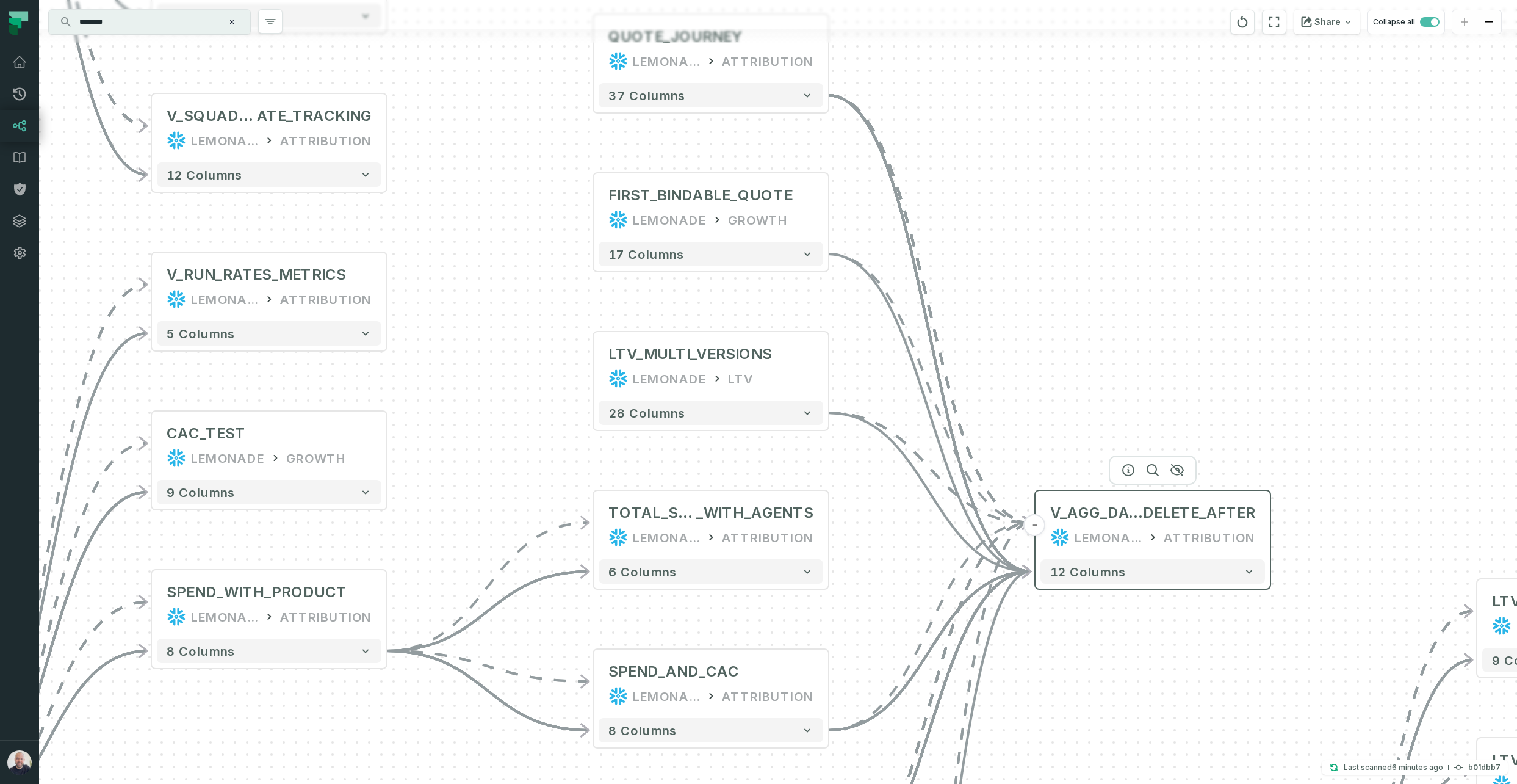
click at [878, 496] on button "-" at bounding box center [1034, 524] width 22 height 22
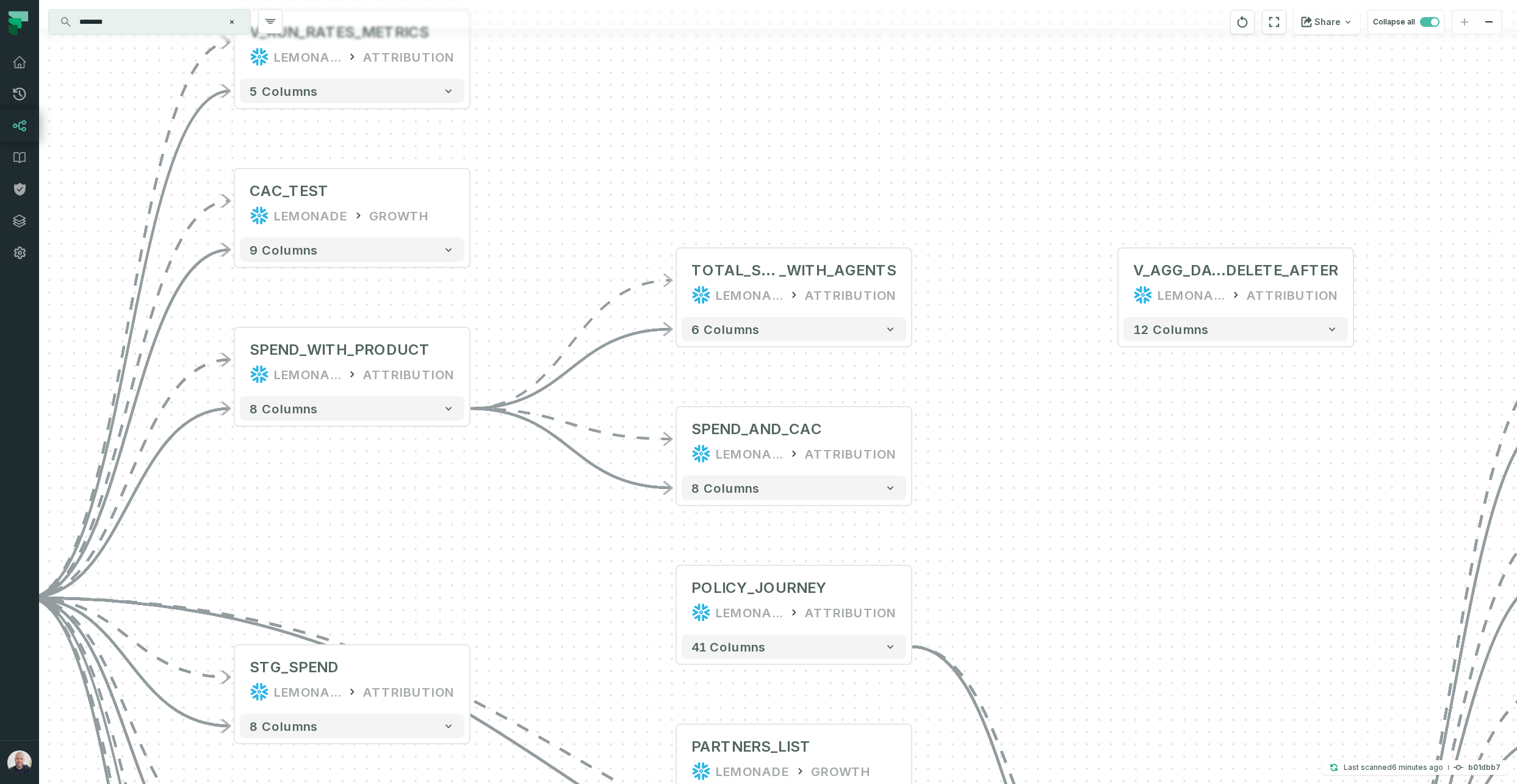
drag, startPoint x: 987, startPoint y: 545, endPoint x: 1060, endPoint y: 326, distance: 230.8
click at [878, 325] on div "+ V_AGG_DATA_TESTING_ DELETE_AFTER LEMONADE ATTRIBUTION 12 columns + SPEND_AND_…" at bounding box center [777, 392] width 1478 height 784
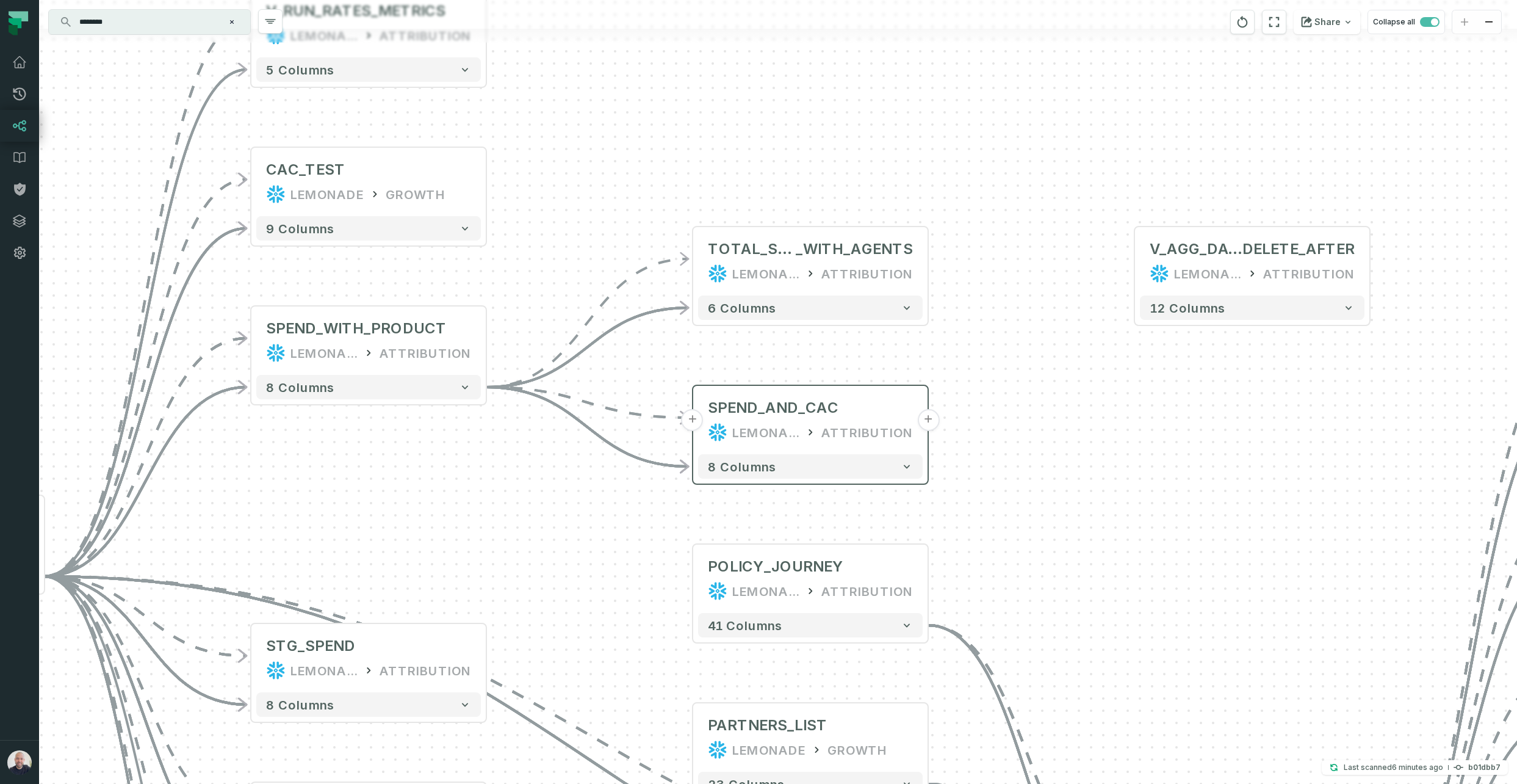
click at [878, 422] on div "+ V_AGG_DATA_TESTING_ DELETE_AFTER LEMONADE ATTRIBUTION 12 columns + SPEND_AND_…" at bounding box center [777, 392] width 1478 height 784
click at [878, 420] on button "+" at bounding box center [928, 419] width 22 height 22
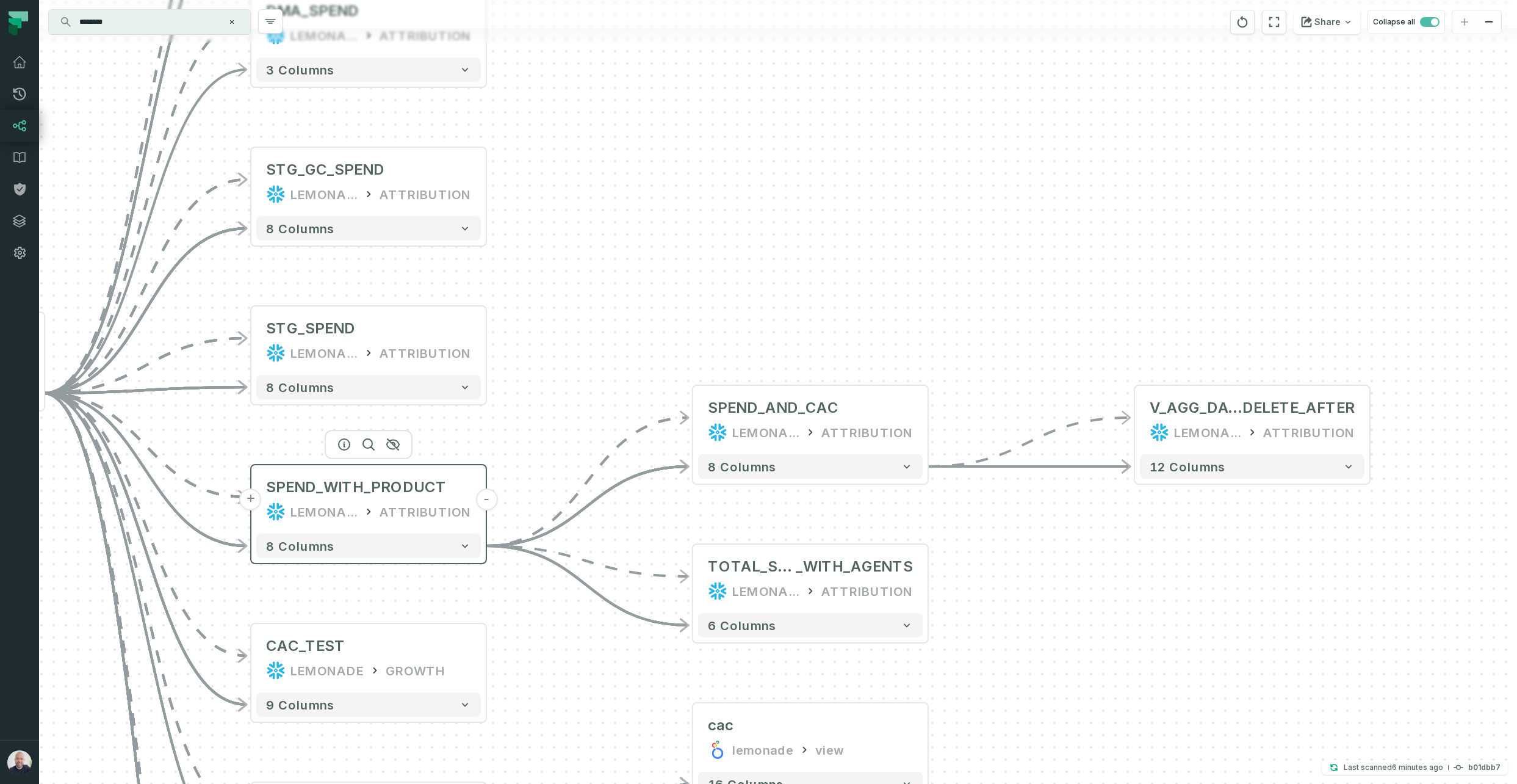
click at [483, 496] on button "-" at bounding box center [486, 499] width 22 height 22
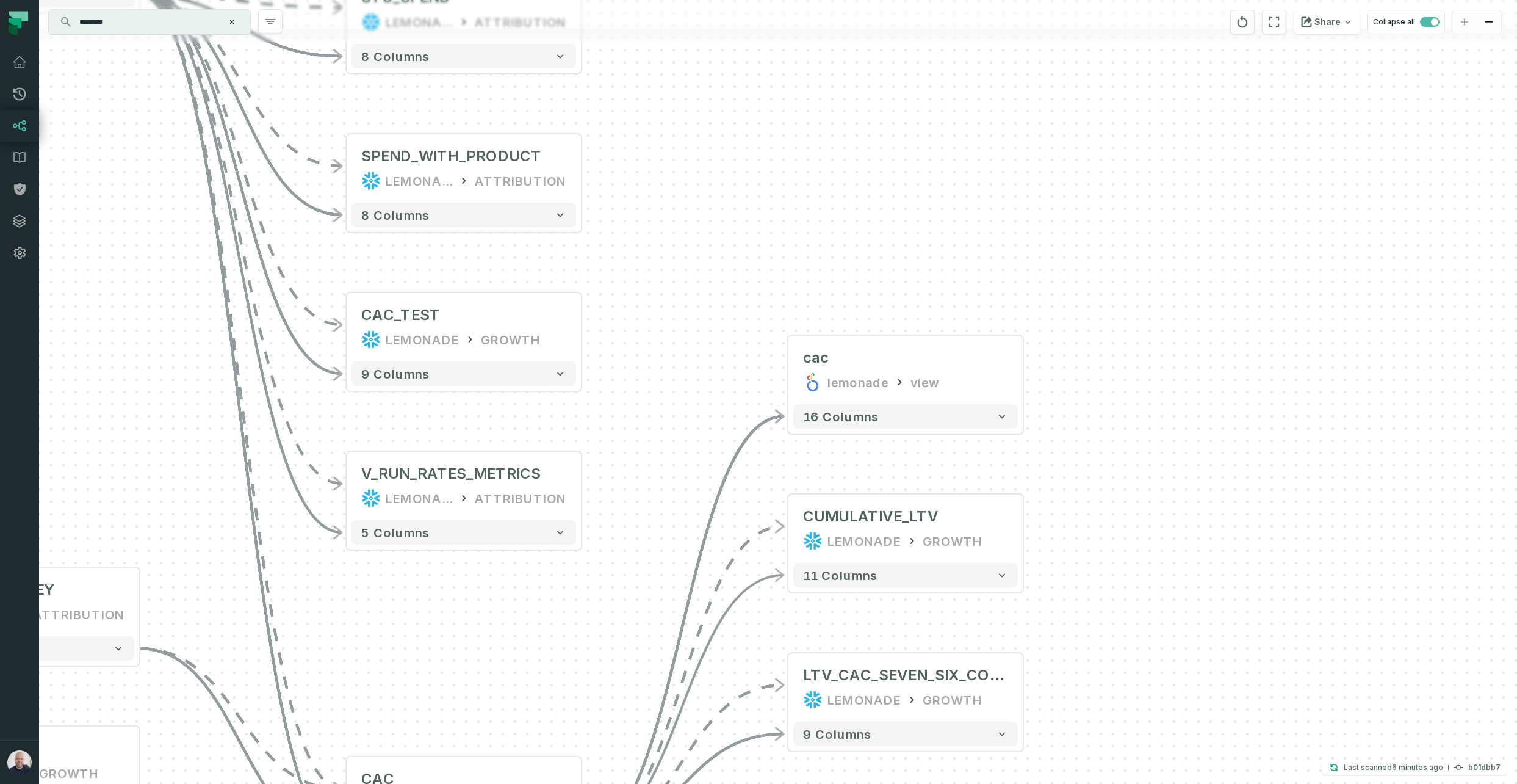
drag, startPoint x: 616, startPoint y: 594, endPoint x: 690, endPoint y: 435, distance: 175.4
click at [748, 249] on div "+ V_AGG_DATA_TESTING_ DELETE_AFTER LEMONADE ATTRIBUTION 12 columns + SPEND_AND_…" at bounding box center [777, 392] width 1478 height 784
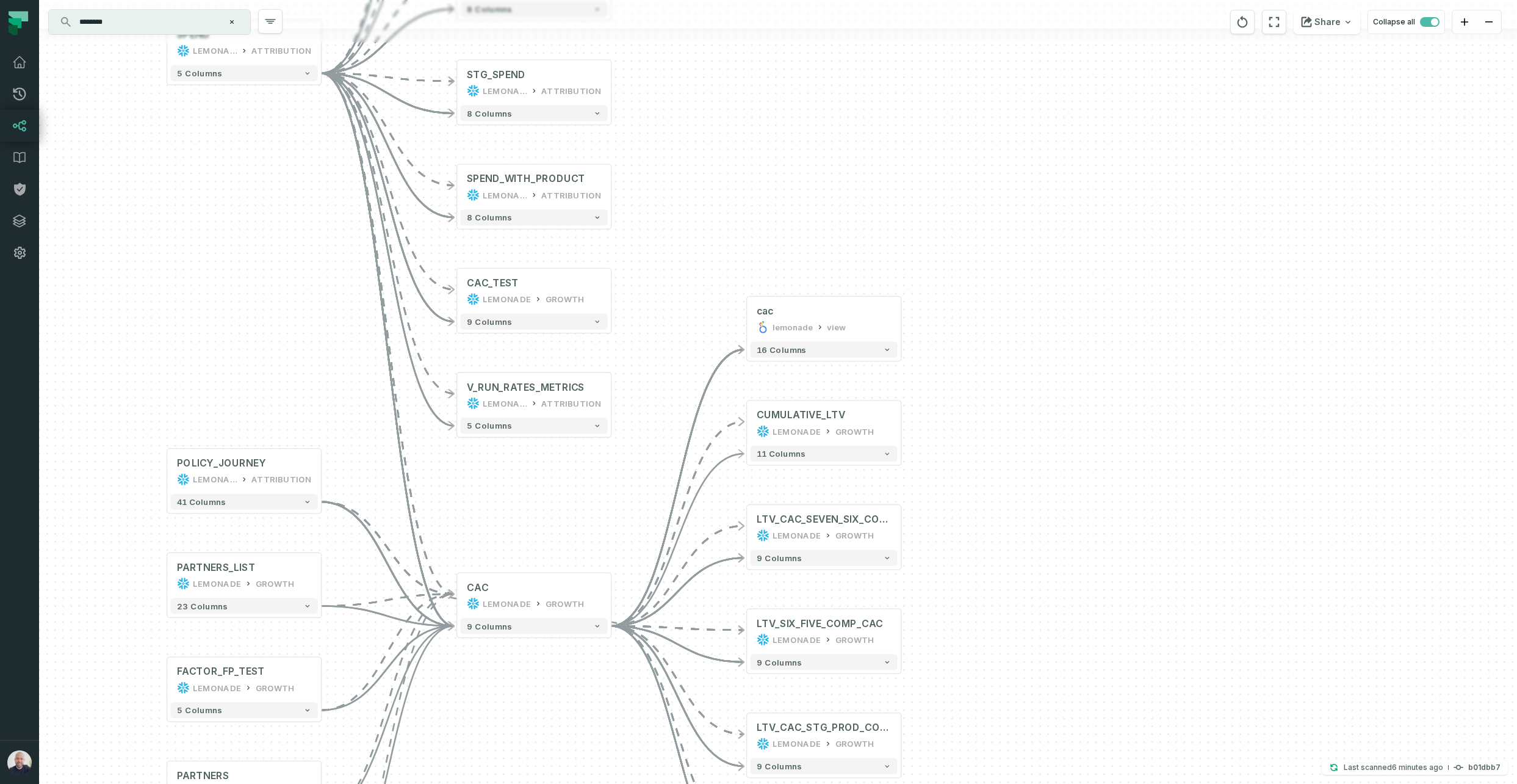
drag, startPoint x: 550, startPoint y: 515, endPoint x: 566, endPoint y: 531, distance: 22.6
click at [552, 473] on div "+ V_AGG_DATA_TESTING_ DELETE_AFTER LEMONADE ATTRIBUTION 12 columns + SPEND_AND_…" at bounding box center [777, 392] width 1478 height 784
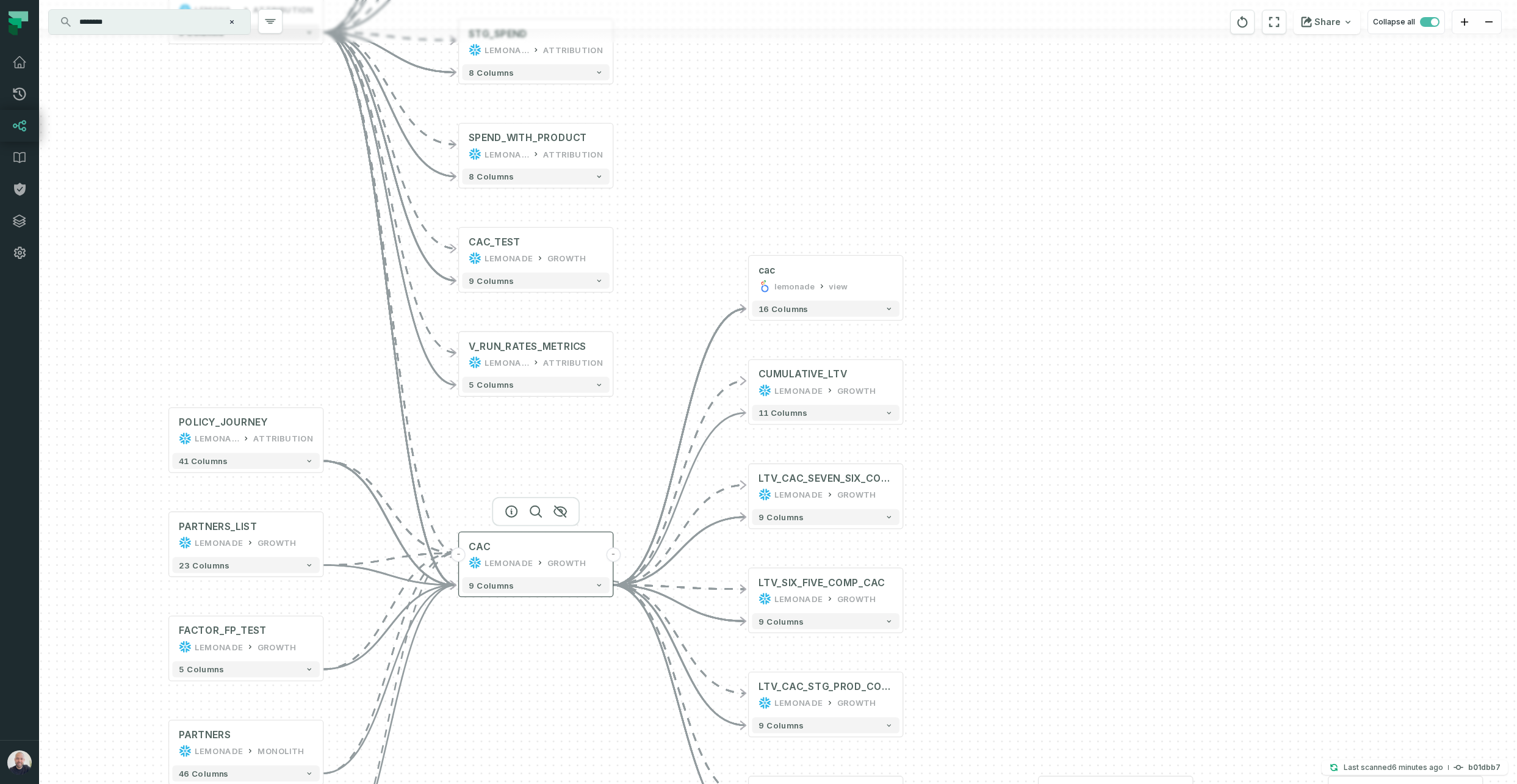
click at [613, 496] on button "-" at bounding box center [614, 555] width 15 height 15
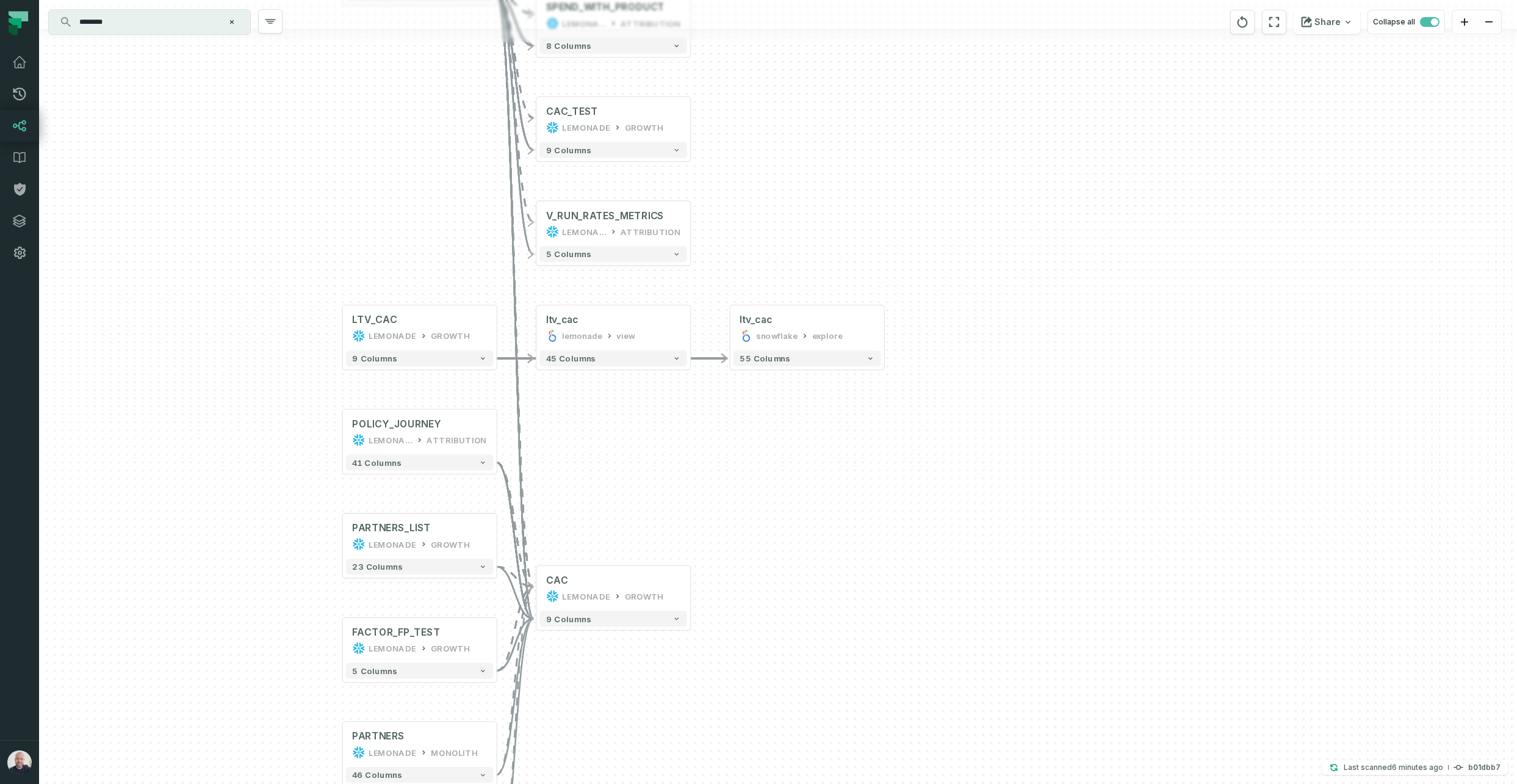
drag, startPoint x: 571, startPoint y: 401, endPoint x: 648, endPoint y: 439, distance: 85.9
click at [649, 435] on div "+ V_AGG_DATA_TESTING_ DELETE_AFTER LEMONADE ATTRIBUTION 12 columns + SPEND_AND_…" at bounding box center [777, 392] width 1478 height 784
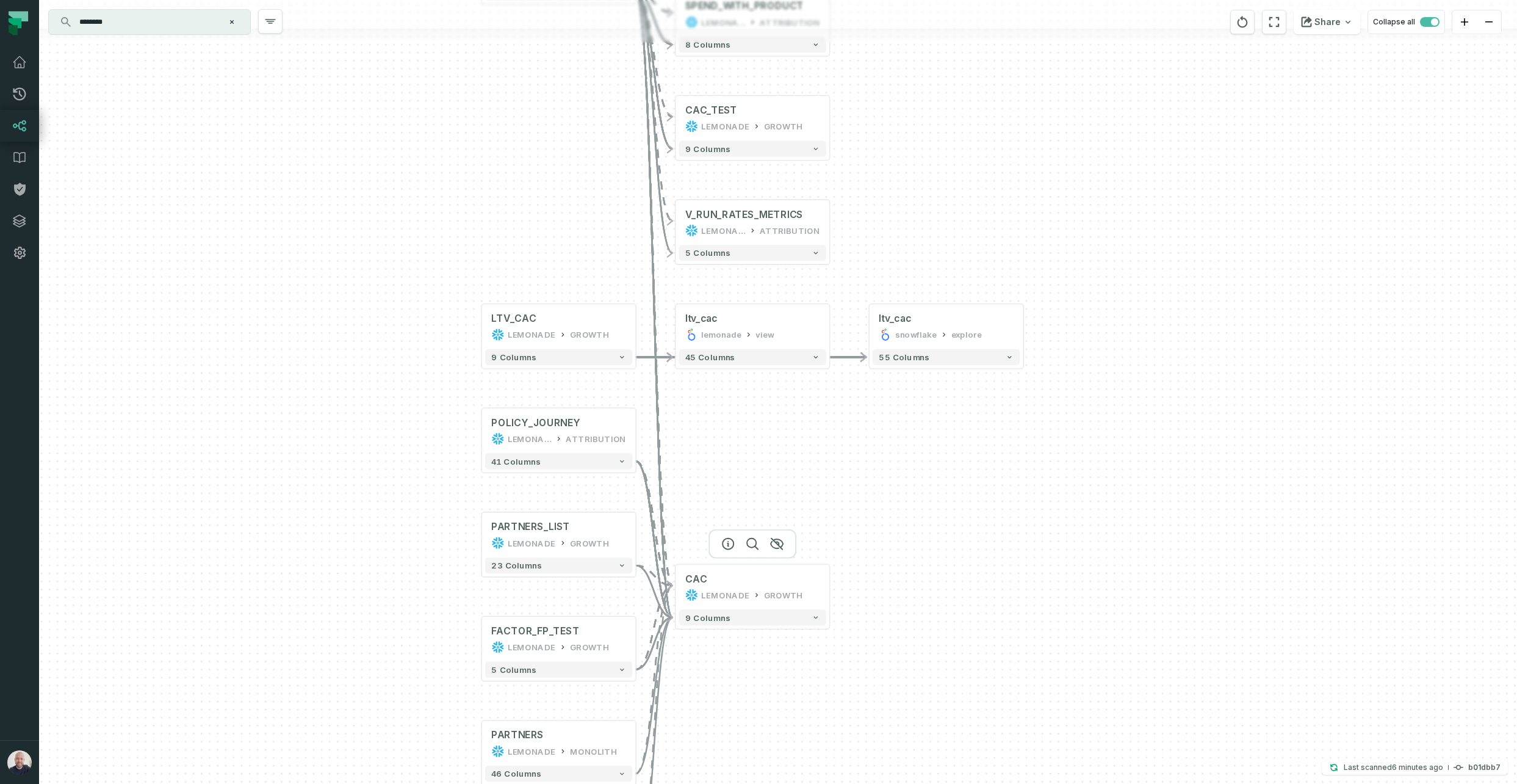
drag, startPoint x: 692, startPoint y: 582, endPoint x: 674, endPoint y: 480, distance: 103.6
click at [791, 496] on div "CAC" at bounding box center [753, 579] width 134 height 13
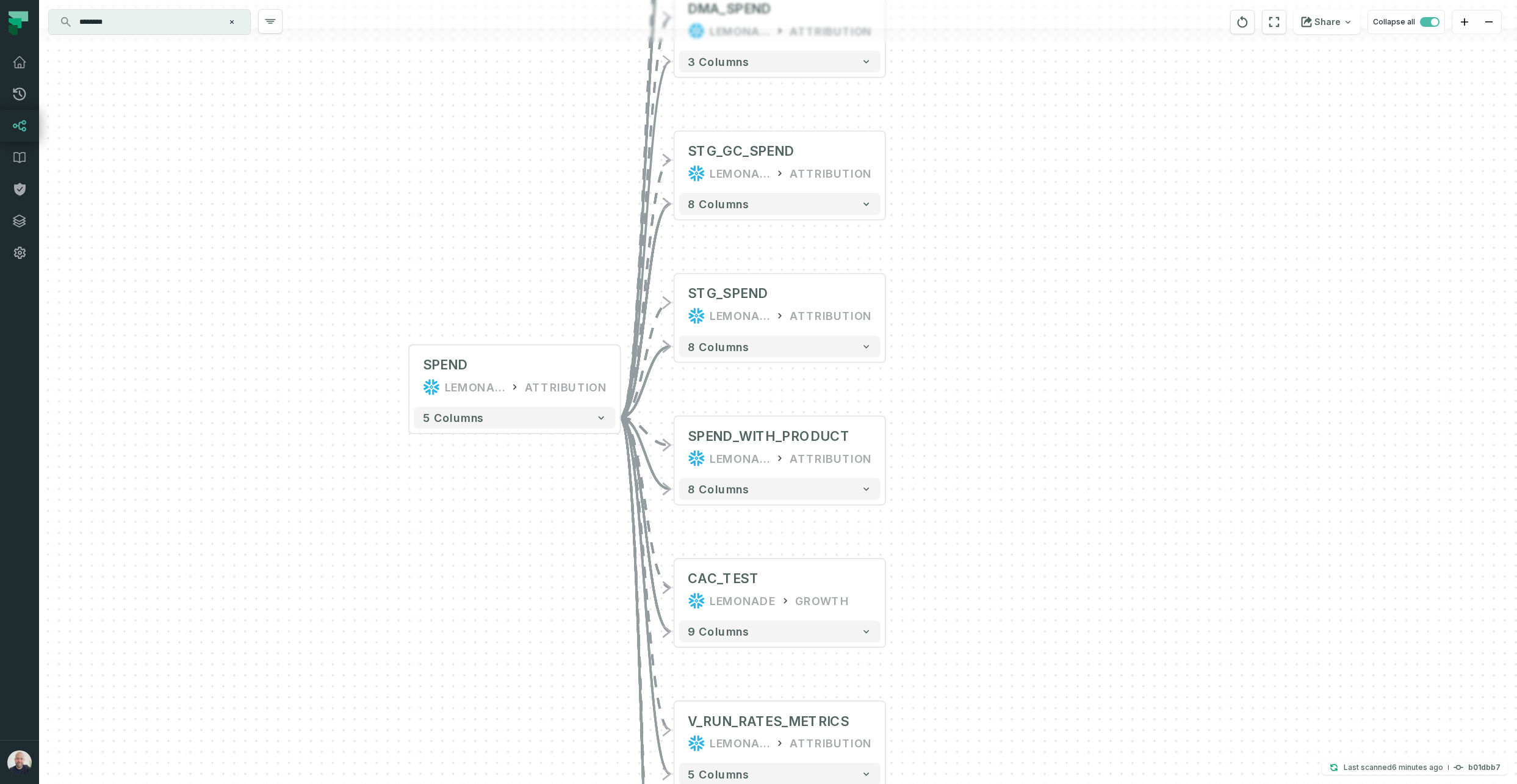
drag, startPoint x: 565, startPoint y: 354, endPoint x: 561, endPoint y: 633, distance: 279.0
click at [560, 496] on div "+ V_AGG_DATA_TESTING_ DELETE_AFTER LEMONADE ATTRIBUTION 12 columns + SPEND_AND_…" at bounding box center [777, 392] width 1478 height 784
click at [878, 16] on icon "reset" at bounding box center [1242, 23] width 13 height 15
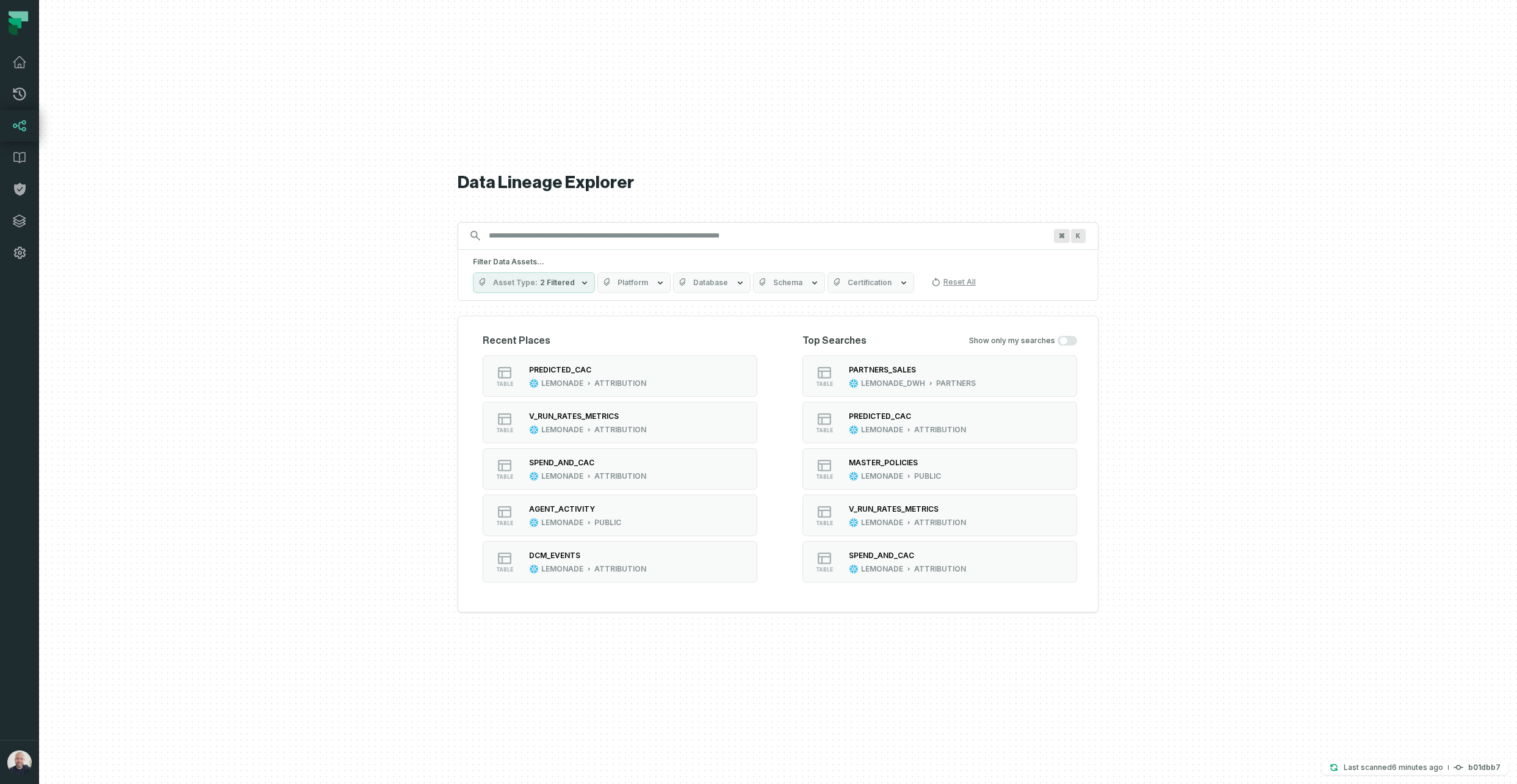
click at [640, 235] on input "Discovery Provider cmdk menu" at bounding box center [767, 235] width 571 height 20
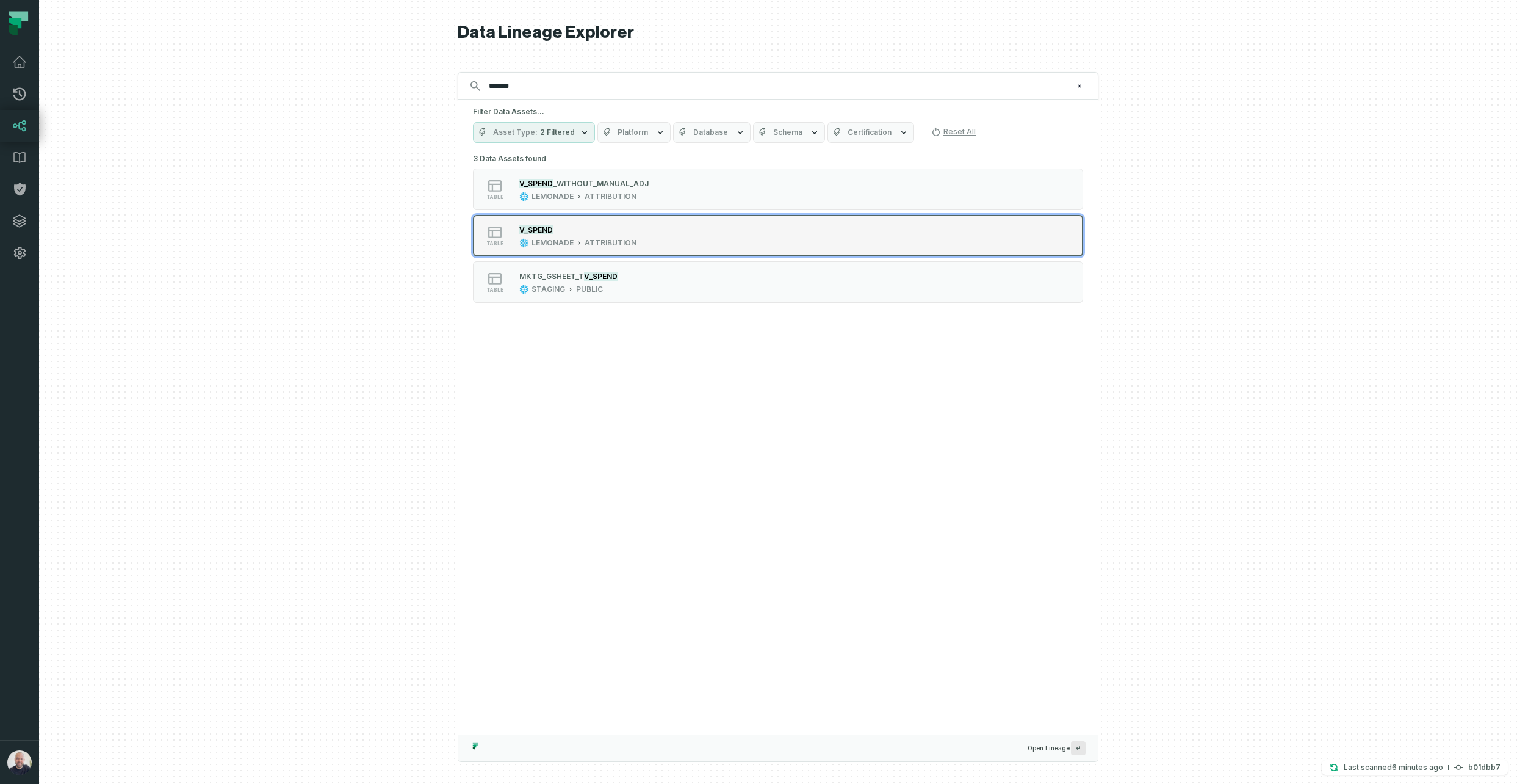
type input "*******"
click at [581, 246] on icon "Suggestions" at bounding box center [579, 243] width 6 height 6
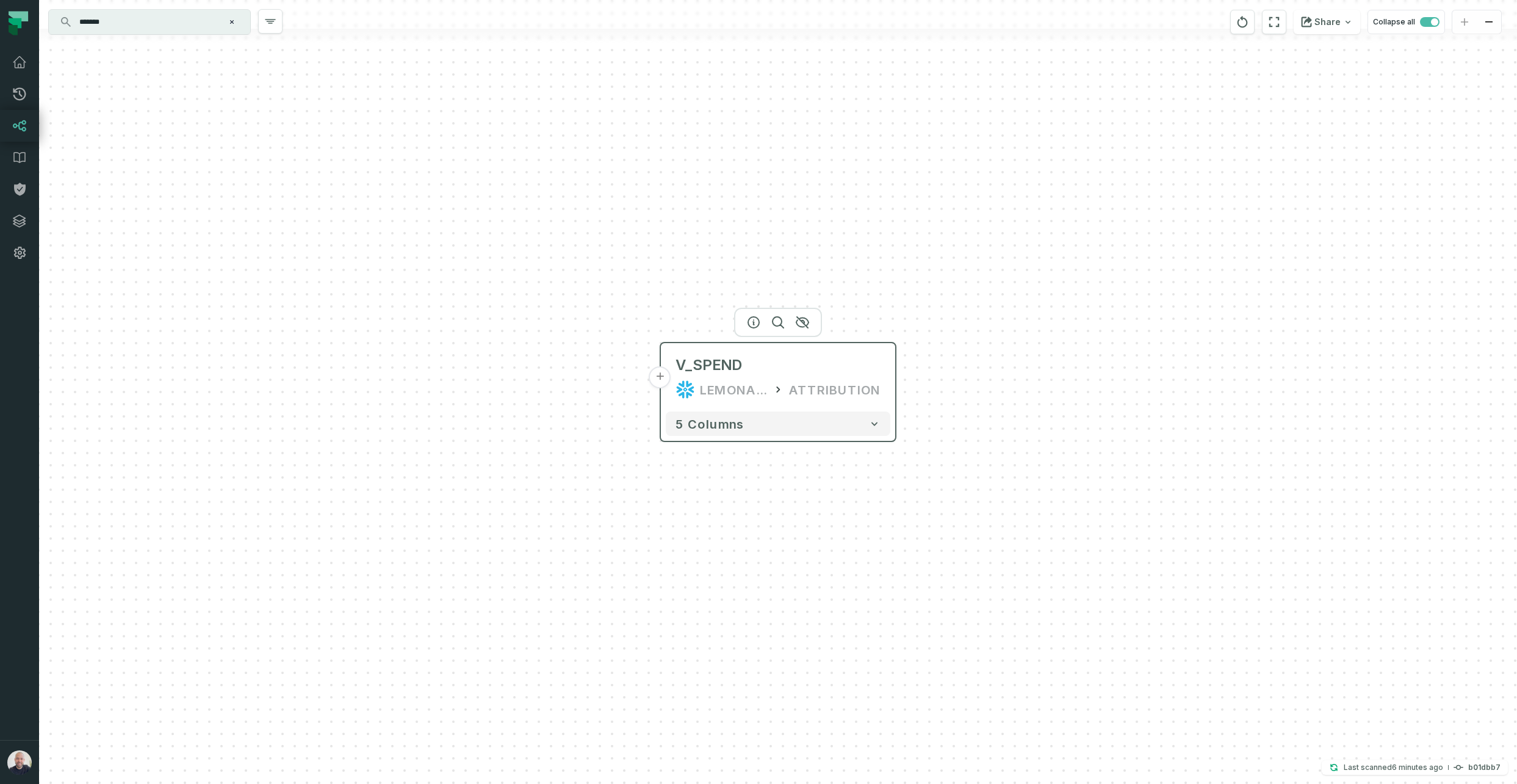
click at [665, 377] on button "+" at bounding box center [660, 377] width 22 height 22
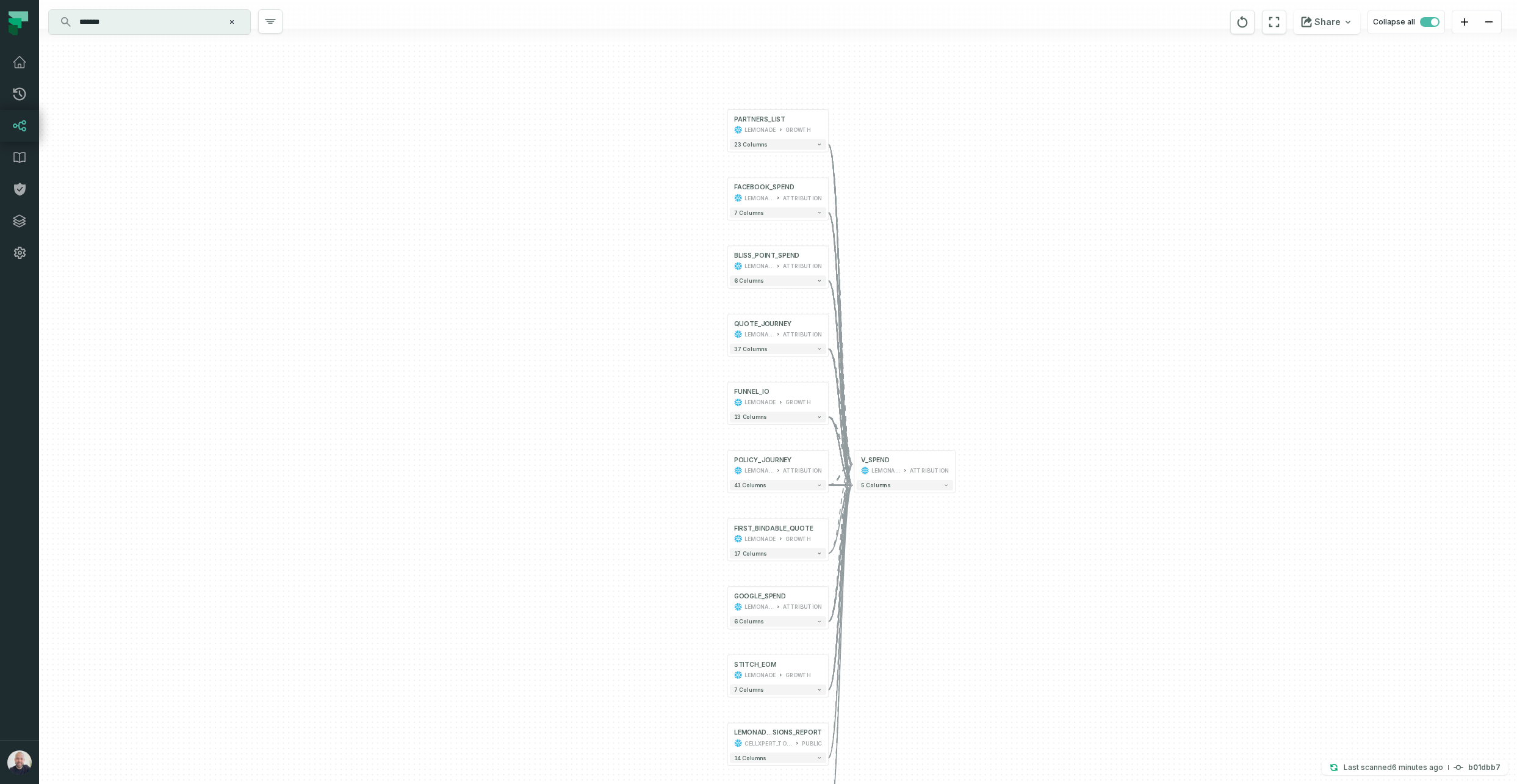
drag, startPoint x: 889, startPoint y: 266, endPoint x: 871, endPoint y: 278, distance: 21.6
click at [878, 285] on div "+ PARTNERS_LIST LEMONADE GROWTH + 23 columns FACEBOOK_SPEND LEMONADE ATTRIBUTIO…" at bounding box center [777, 392] width 1478 height 784
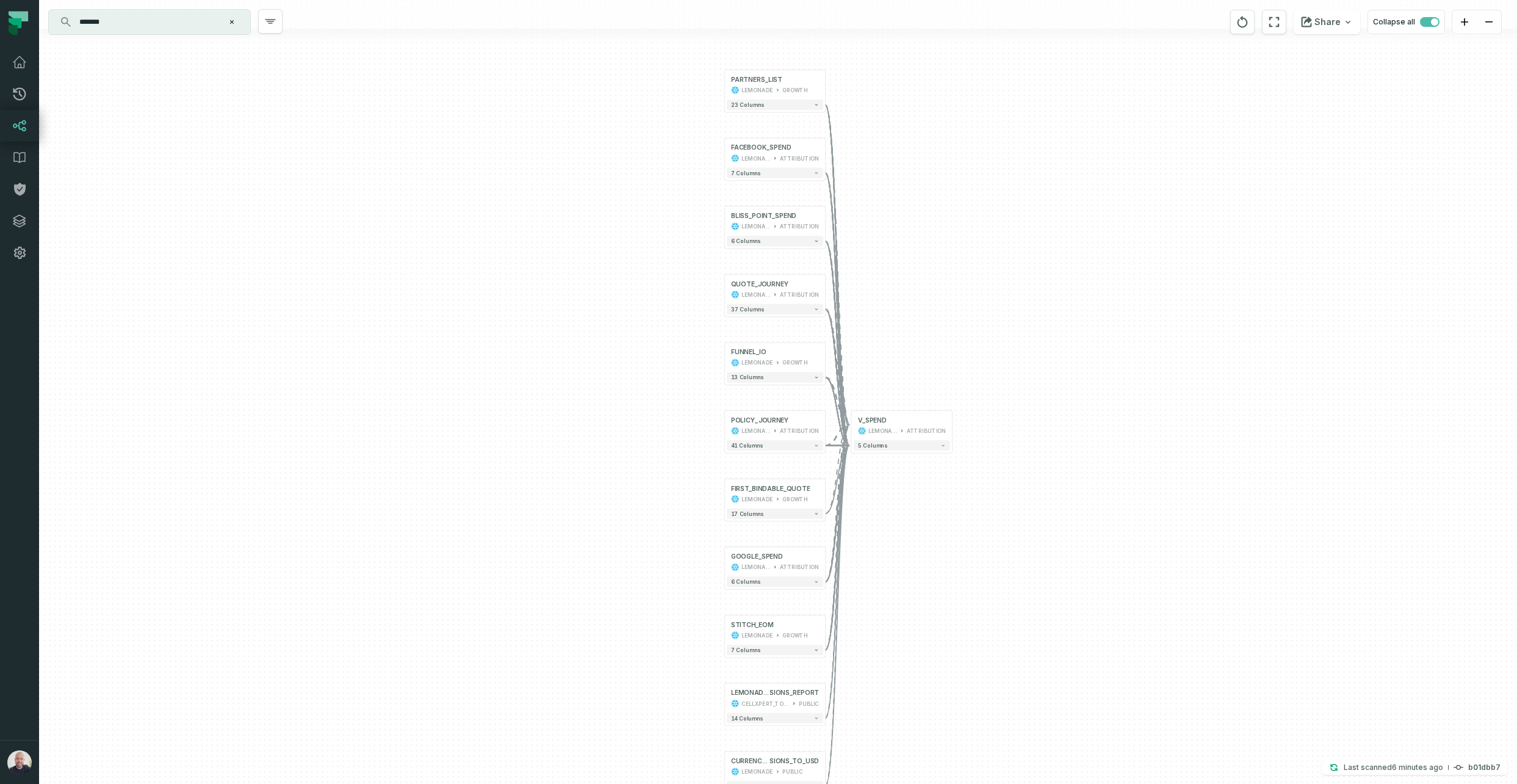
drag, startPoint x: 1014, startPoint y: 429, endPoint x: 991, endPoint y: 298, distance: 133.0
click at [878, 298] on div "+ PARTNERS_LIST LEMONADE GROWTH + 23 columns FACEBOOK_SPEND LEMONADE ATTRIBUTIO…" at bounding box center [777, 392] width 1478 height 784
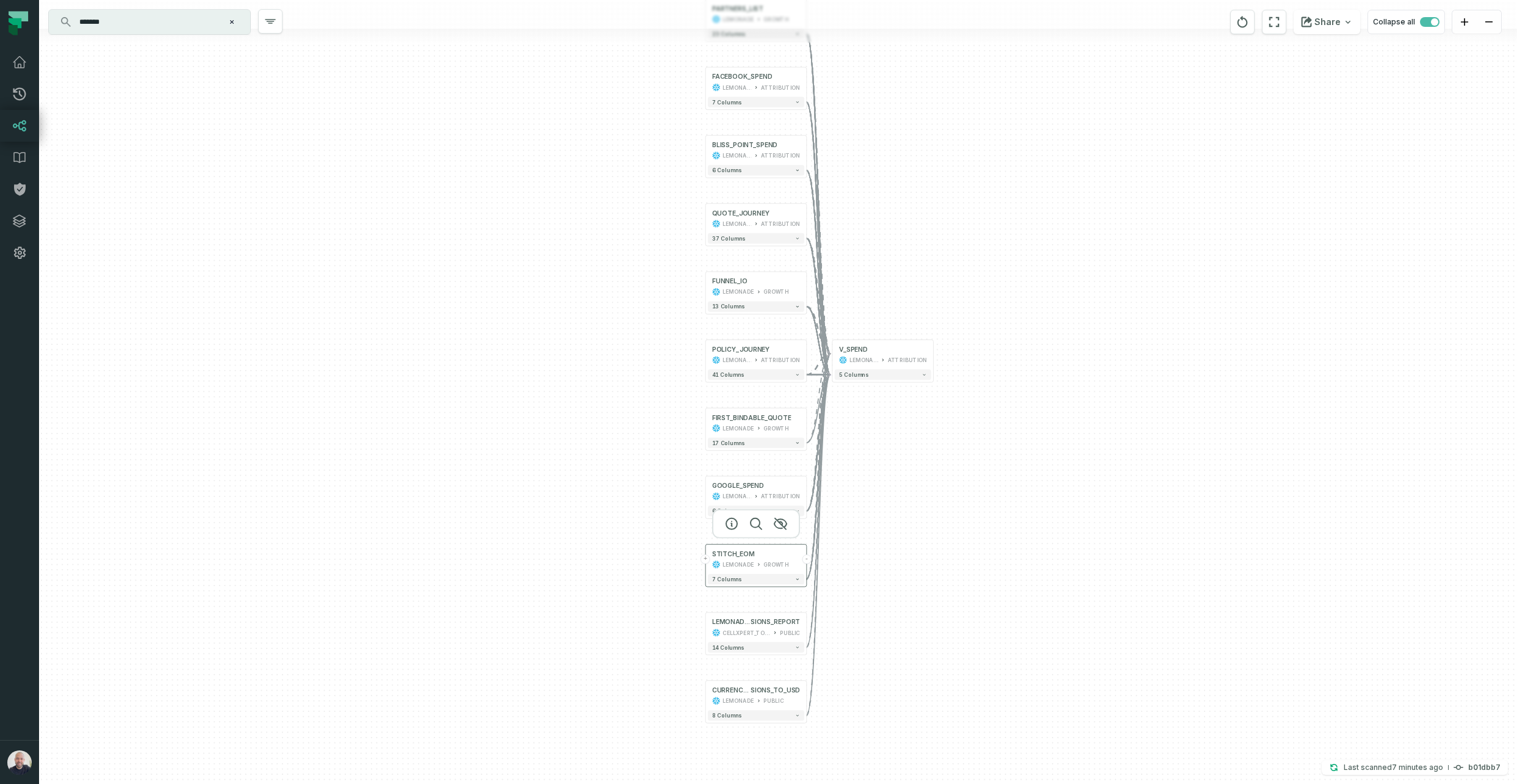
click at [707, 496] on button "+" at bounding box center [706, 559] width 9 height 9
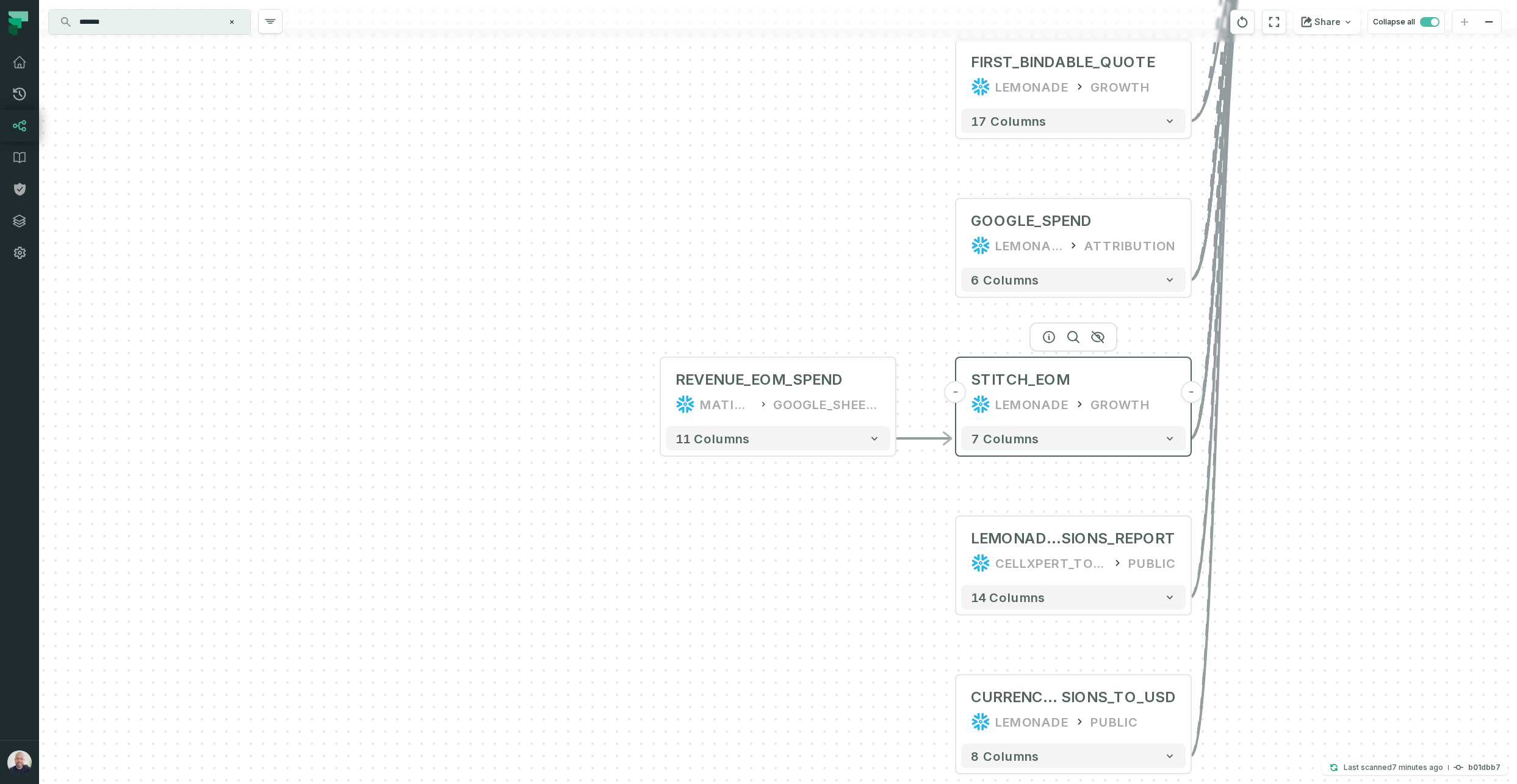
click at [878, 394] on button "-" at bounding box center [955, 391] width 22 height 22
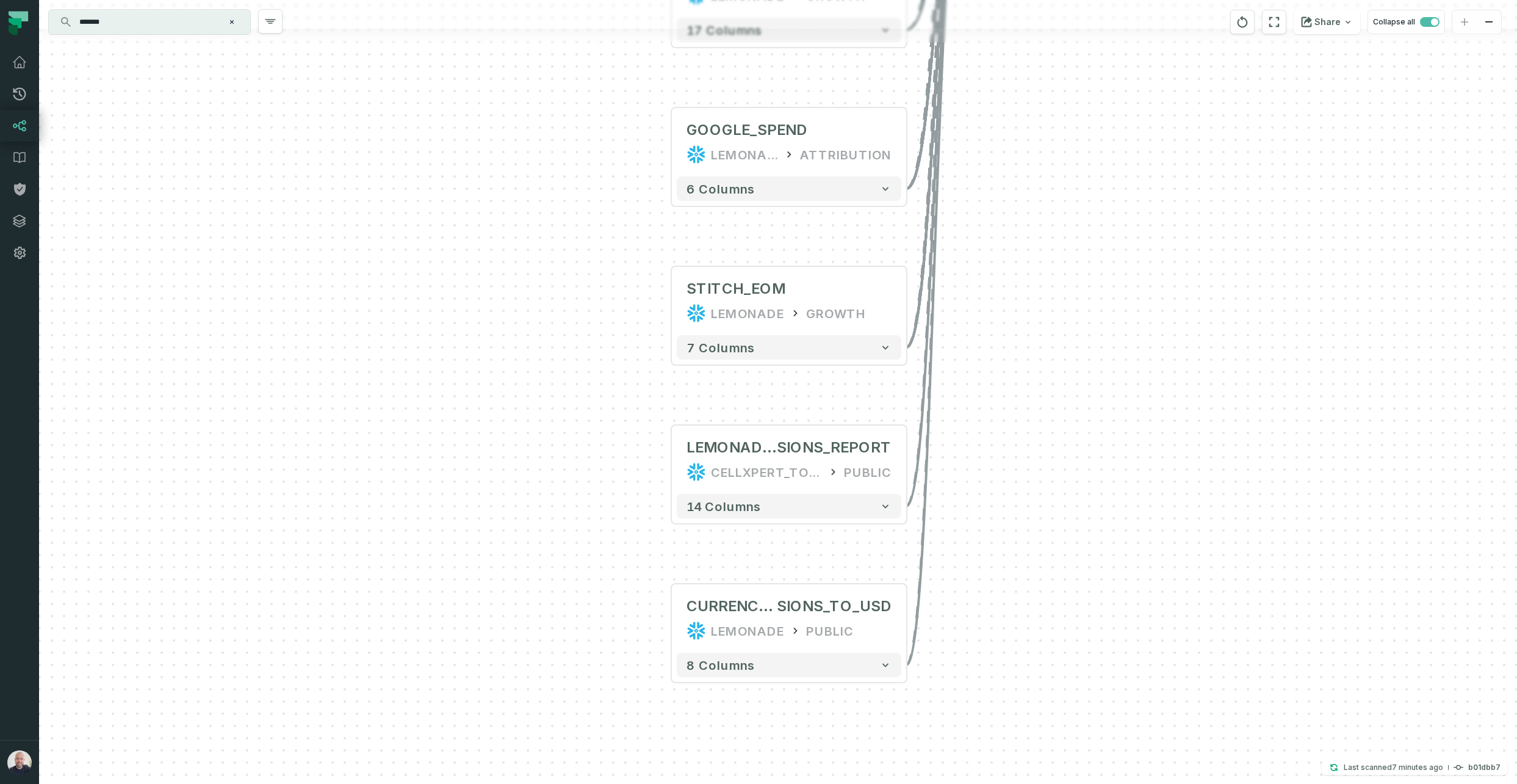
drag, startPoint x: 802, startPoint y: 465, endPoint x: 525, endPoint y: 392, distance: 286.5
click at [524, 392] on div "+ PARTNERS_LIST LEMONADE GROWTH + 23 columns FACEBOOK_SPEND LEMONADE ATTRIBUTIO…" at bounding box center [777, 392] width 1478 height 784
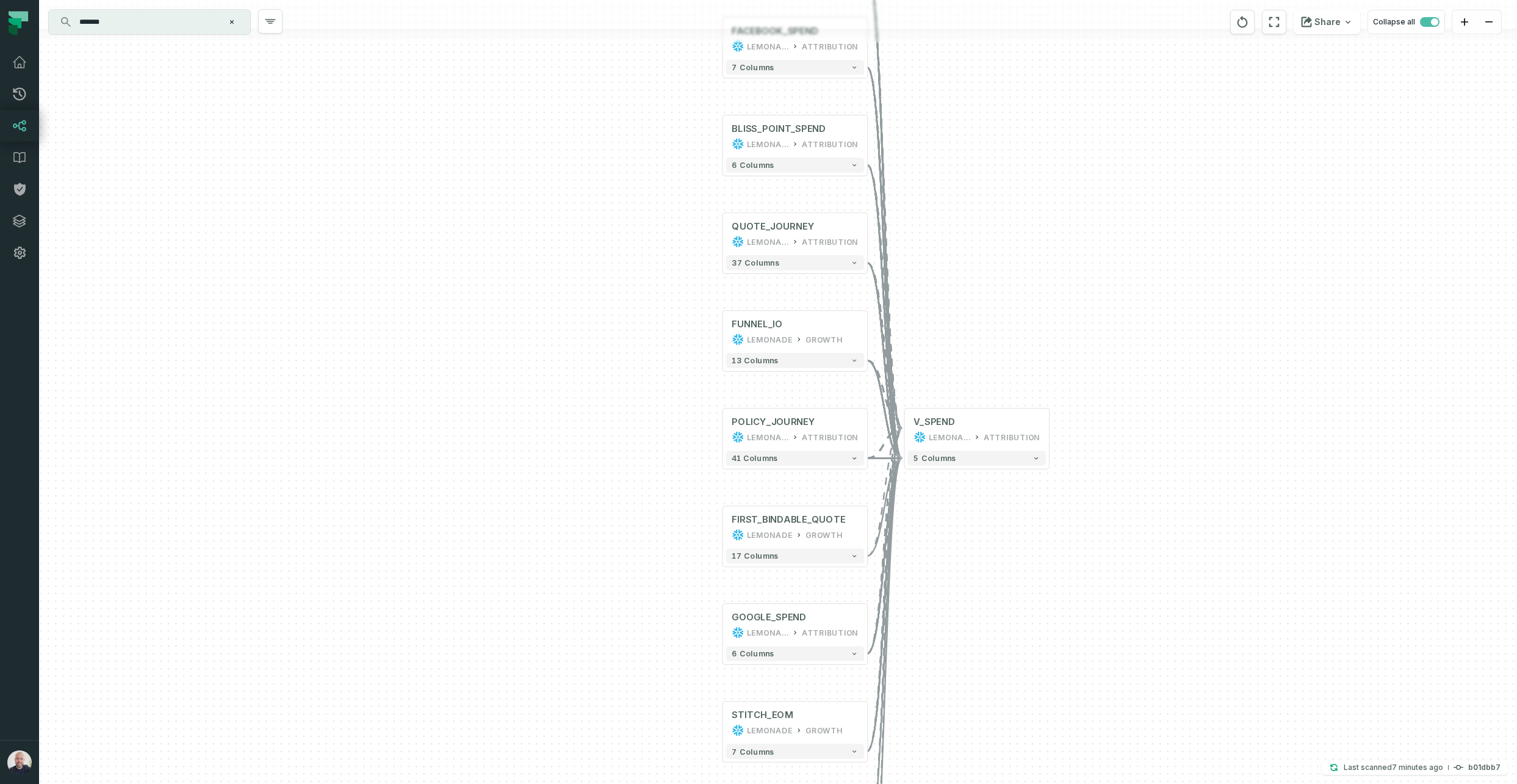
drag, startPoint x: 1006, startPoint y: 340, endPoint x: 1011, endPoint y: 604, distance: 264.0
click at [878, 496] on div "+ PARTNERS_LIST LEMONADE GROWTH + 23 columns FACEBOOK_SPEND LEMONADE ATTRIBUTIO…" at bounding box center [777, 392] width 1478 height 784
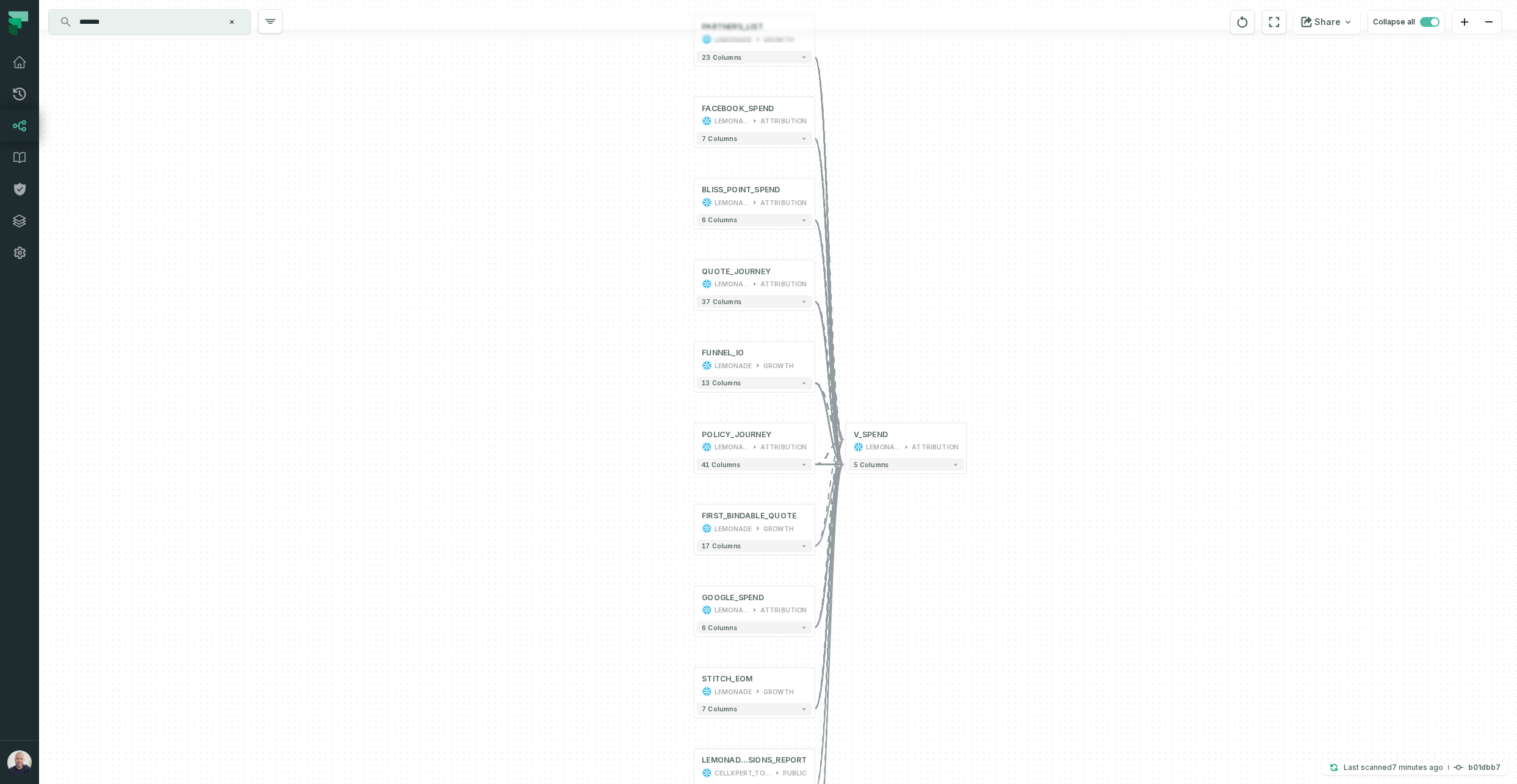
drag, startPoint x: 985, startPoint y: 351, endPoint x: 891, endPoint y: 385, distance: 100.0
click at [878, 370] on div "+ PARTNERS_LIST LEMONADE GROWTH + 23 columns FACEBOOK_SPEND LEMONADE ATTRIBUTIO…" at bounding box center [777, 392] width 1478 height 784
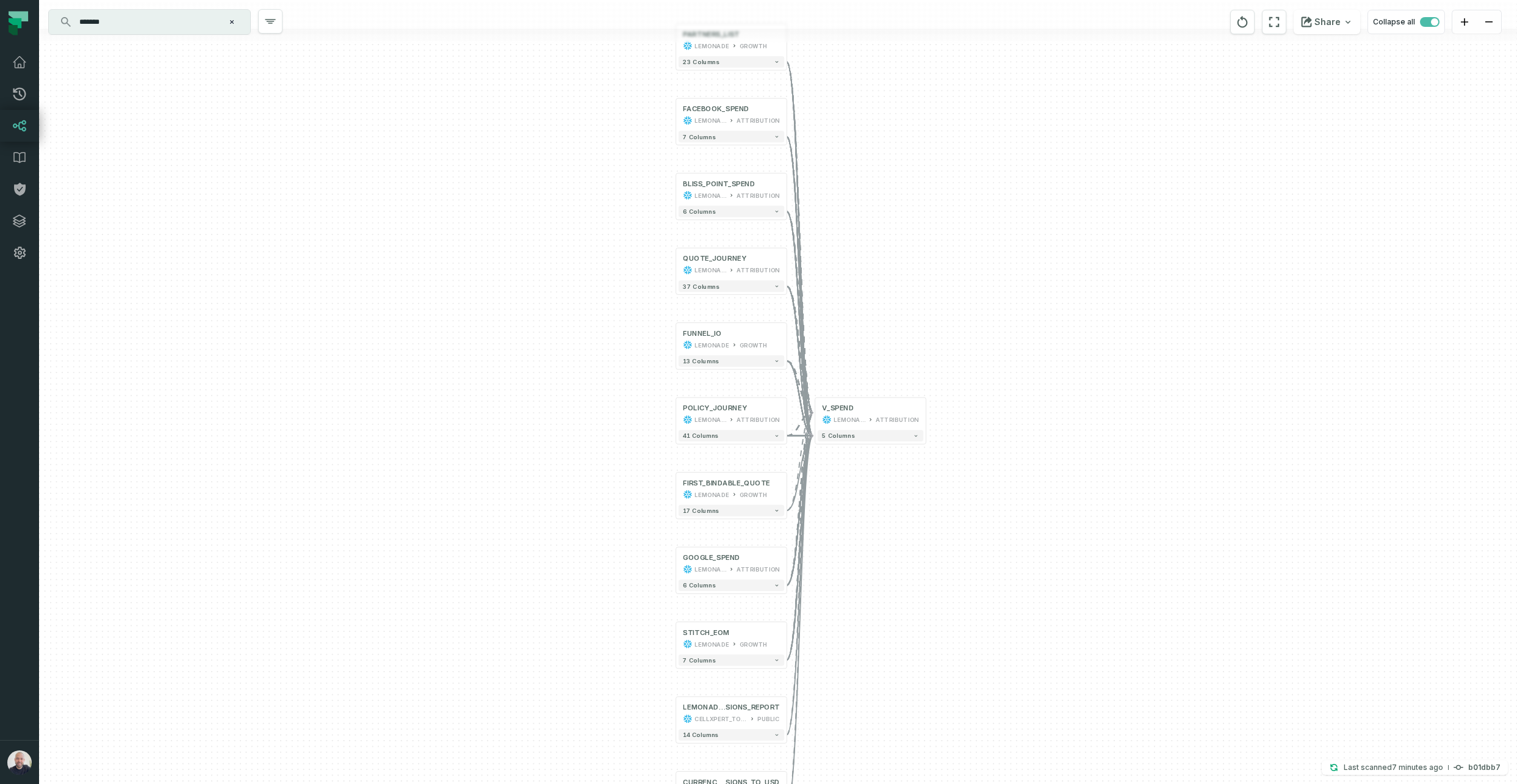
drag, startPoint x: 984, startPoint y: 469, endPoint x: 957, endPoint y: 378, distance: 94.9
click at [878, 377] on div "+ PARTNERS_LIST LEMONADE GROWTH + 23 columns FACEBOOK_SPEND LEMONADE ATTRIBUTIO…" at bounding box center [777, 392] width 1478 height 784
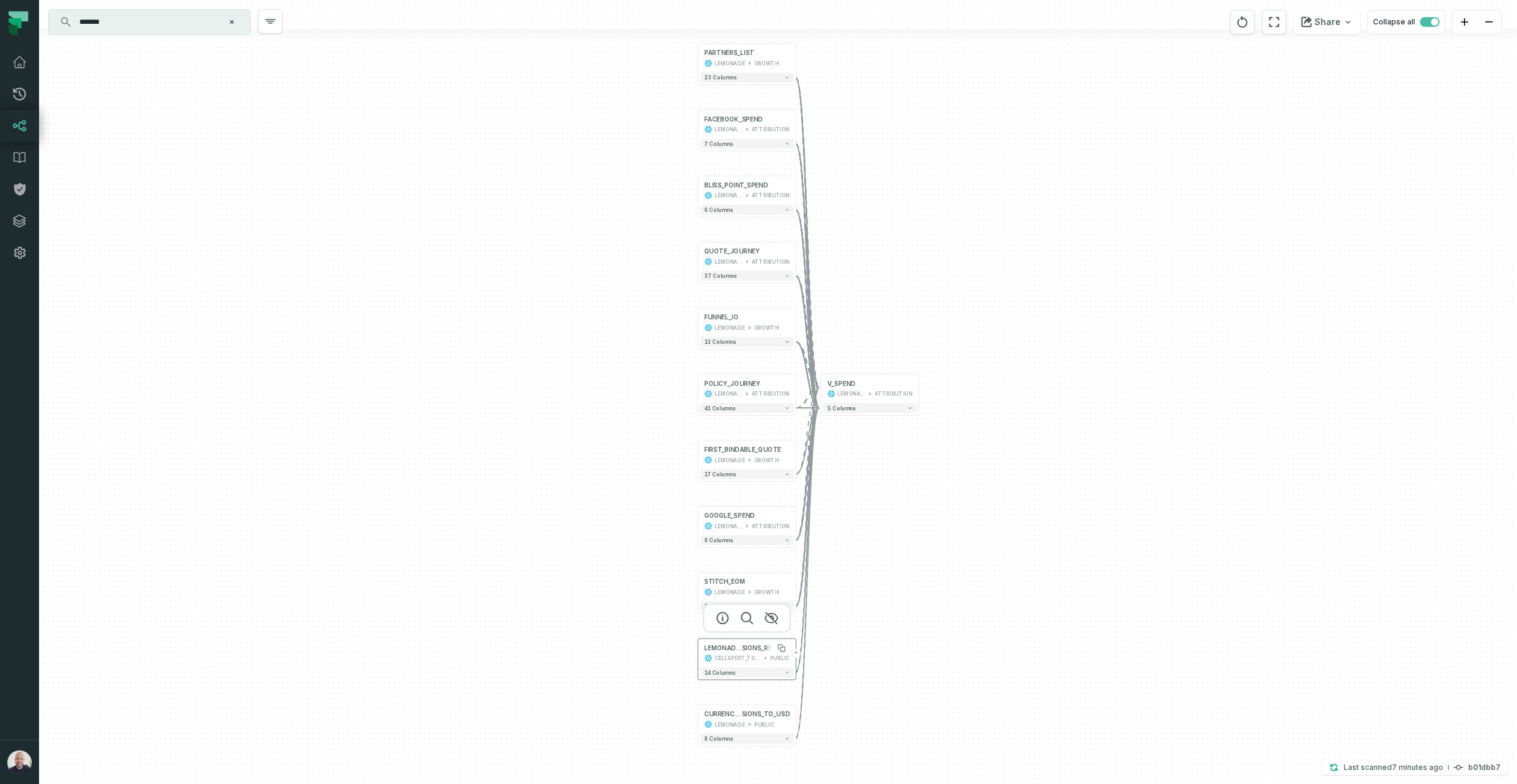
click at [729, 496] on span "LEMONADE_COMMIS" at bounding box center [724, 648] width 38 height 8
click at [878, 496] on div "+ PARTNERS_LIST LEMONADE GROWTH + 23 columns FACEBOOK_SPEND LEMONADE ATTRIBUTIO…" at bounding box center [777, 392] width 1478 height 784
drag, startPoint x: 733, startPoint y: 648, endPoint x: 723, endPoint y: 639, distance: 13.5
click at [732, 496] on span "LEMONADE_COMMIS" at bounding box center [724, 648] width 38 height 8
click at [729, 496] on div "LEMONADE_COMMIS SIONS_REPORT CELLXPERT_TO_LEMONADE PUBLIC" at bounding box center [746, 653] width 94 height 25
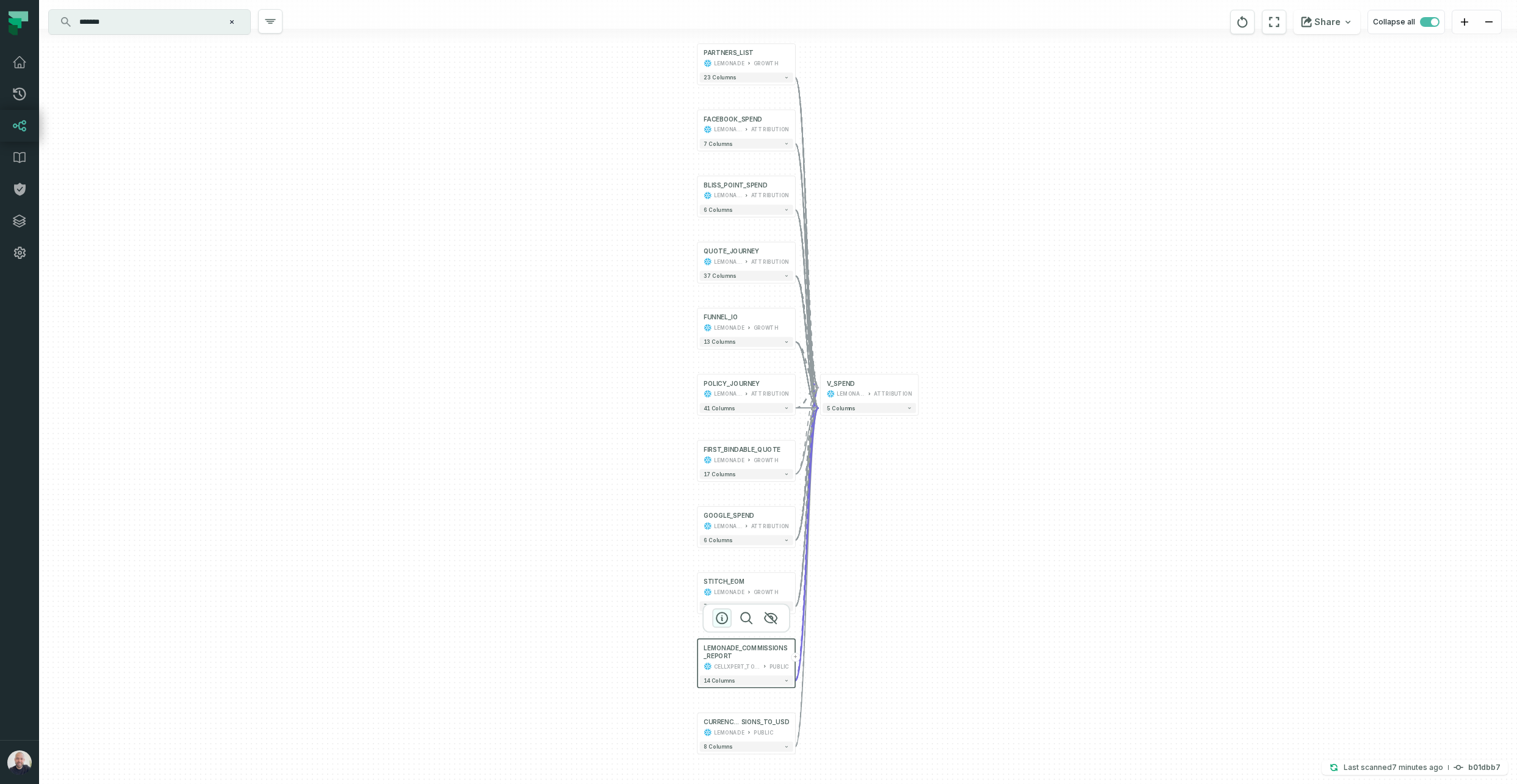
click at [722, 496] on icon "button" at bounding box center [723, 618] width 15 height 15
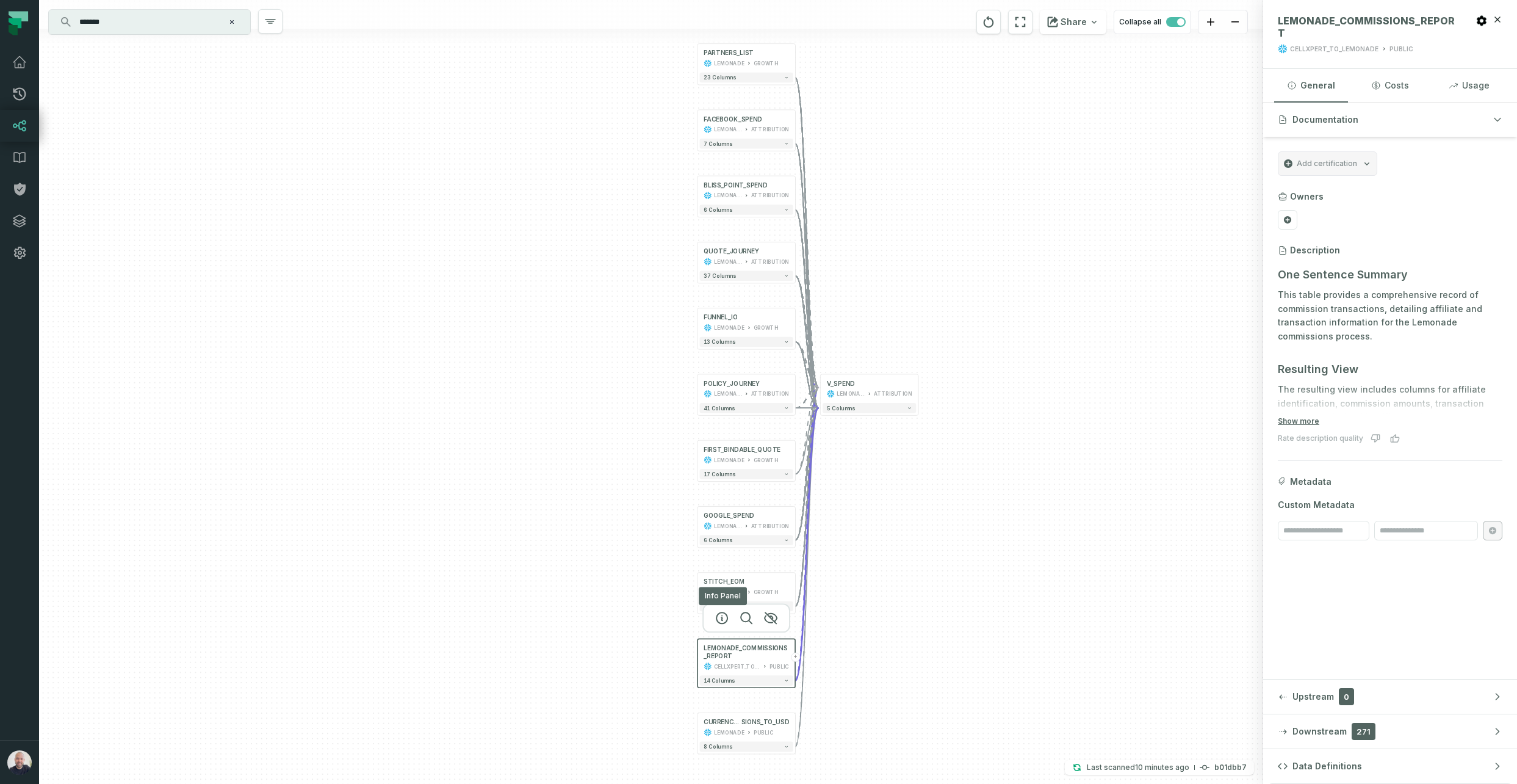
click at [878, 376] on div "+ PARTNERS_LIST LEMONADE GROWTH + 23 columns FACEBOOK_SPEND LEMONADE ATTRIBUTIO…" at bounding box center [651, 392] width 1224 height 784
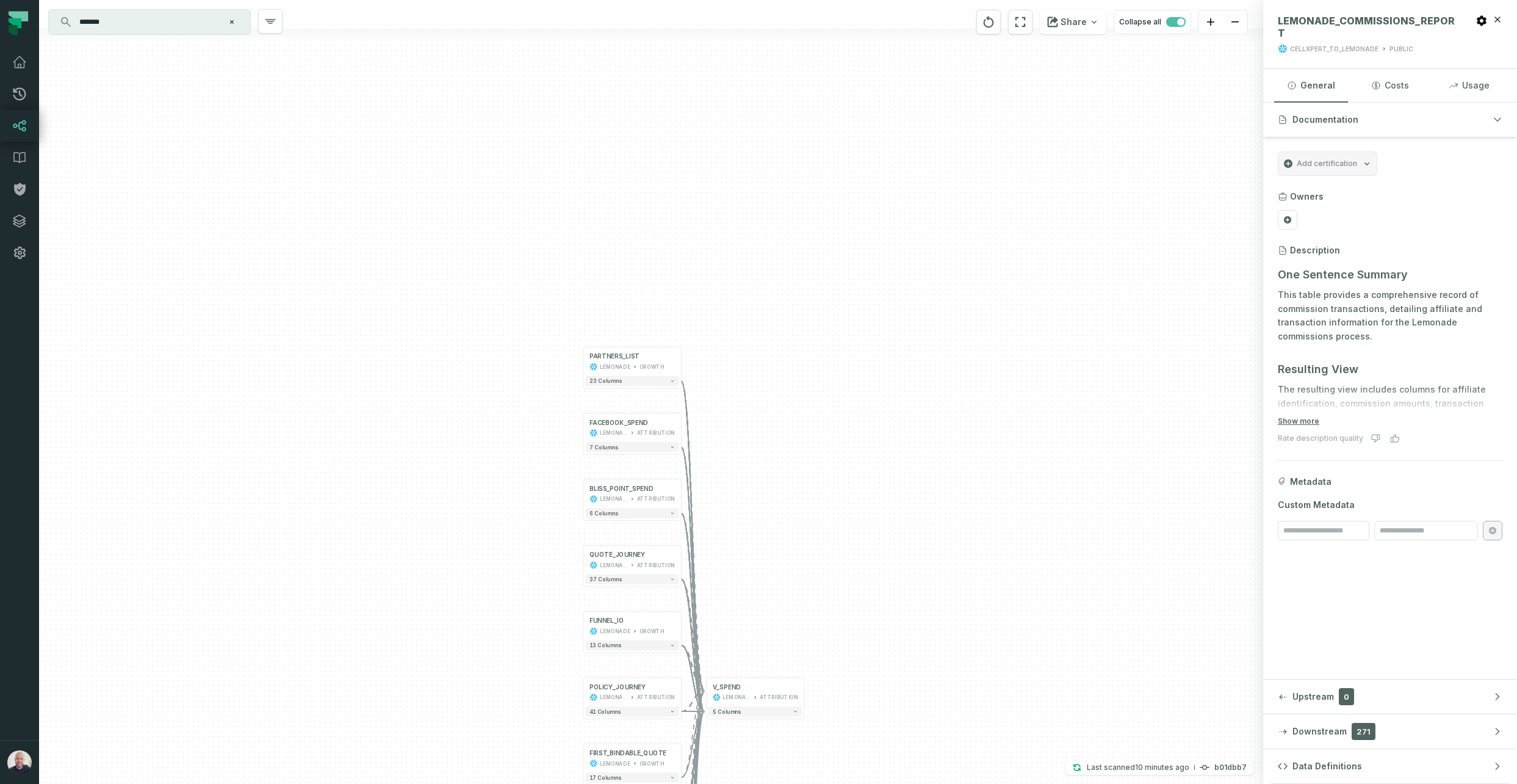
drag, startPoint x: 969, startPoint y: 401, endPoint x: 858, endPoint y: 686, distance: 305.9
click at [856, 496] on div "+ PARTNERS_LIST LEMONADE GROWTH + 23 columns FACEBOOK_SPEND LEMONADE ATTRIBUTIO…" at bounding box center [651, 392] width 1224 height 784
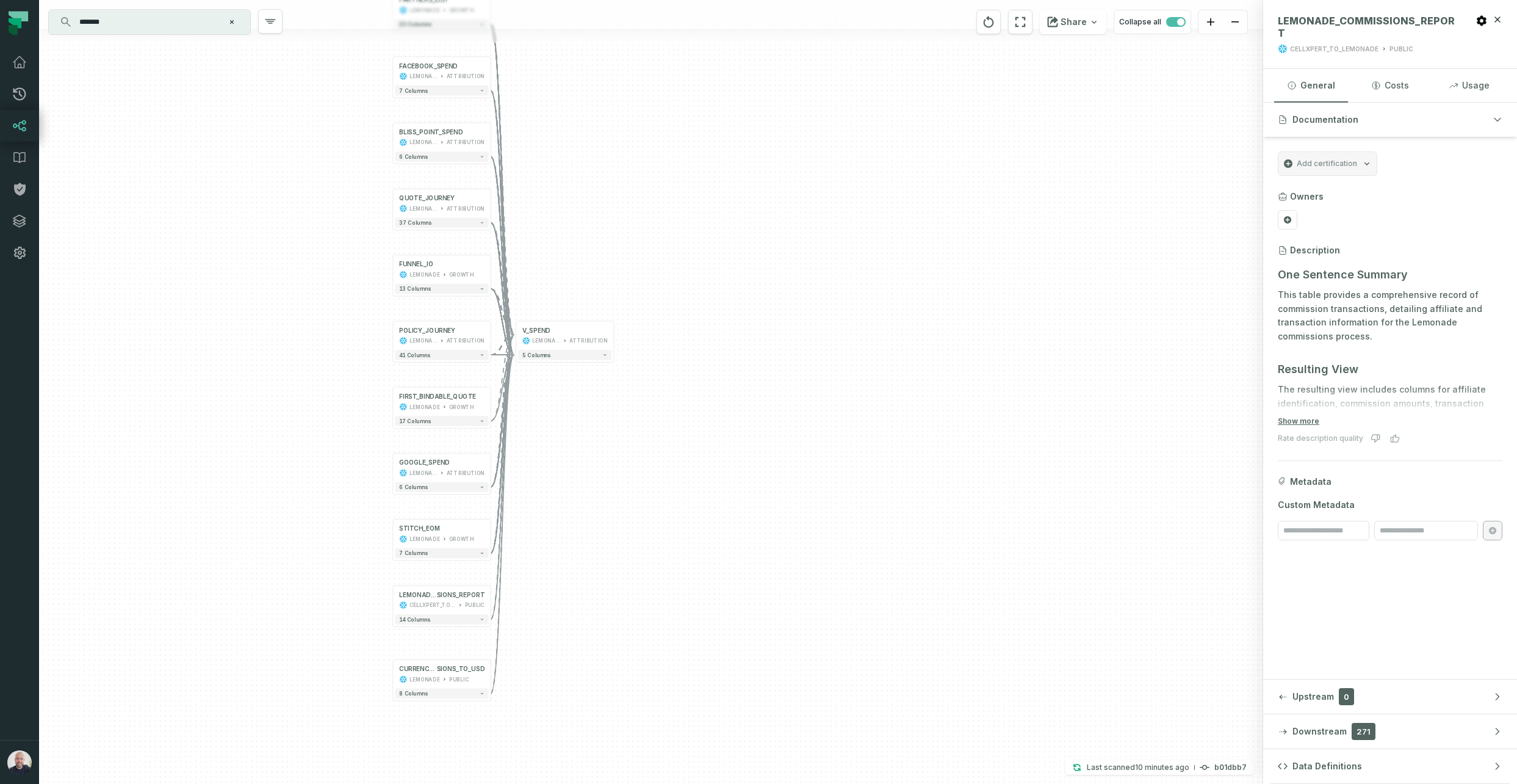
drag, startPoint x: 858, startPoint y: 686, endPoint x: 666, endPoint y: 346, distance: 390.5
click at [665, 346] on div "+ PARTNERS_LIST LEMONADE GROWTH + 23 columns FACEBOOK_SPEND LEMONADE ATTRIBUTIO…" at bounding box center [651, 392] width 1224 height 784
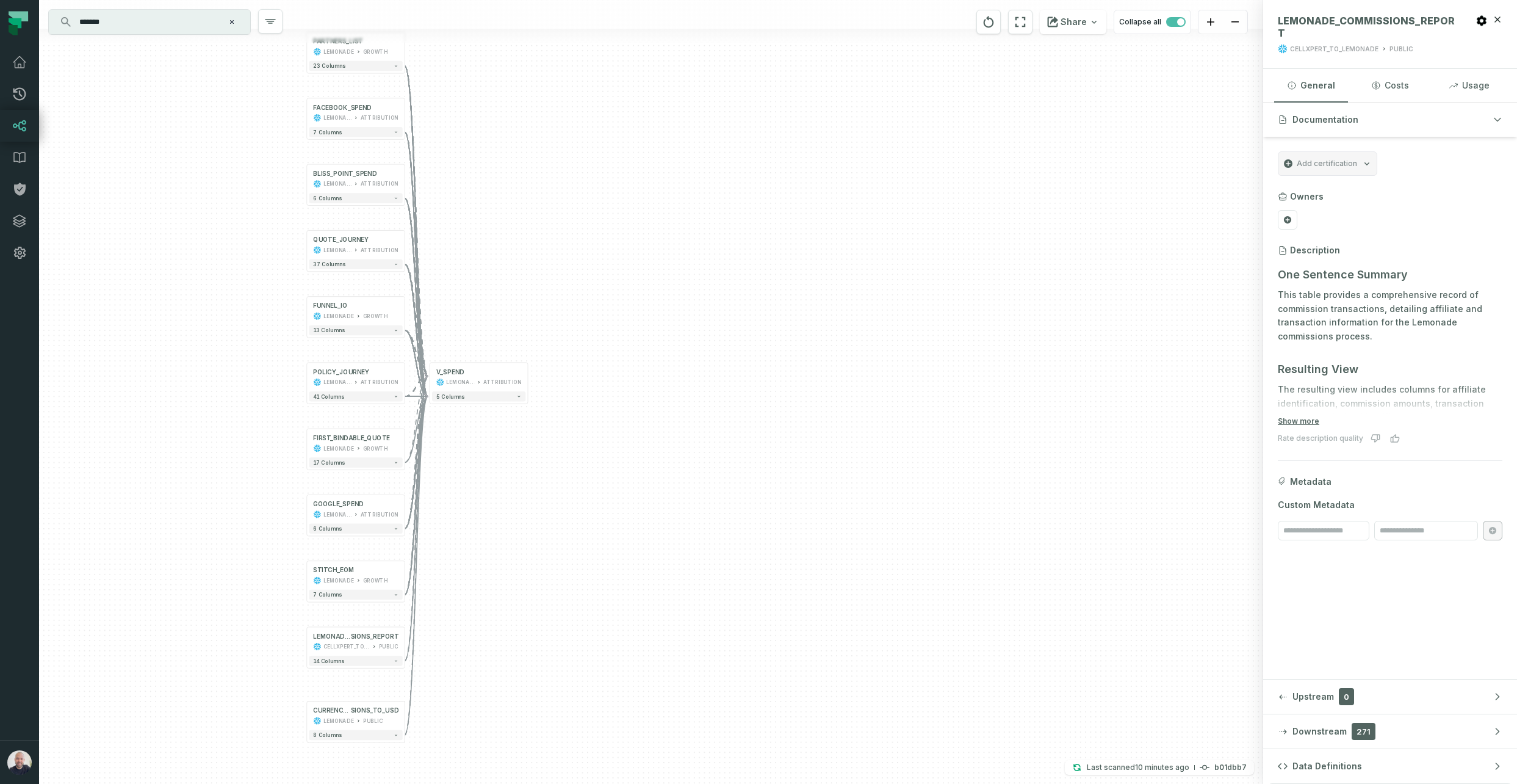
drag, startPoint x: 254, startPoint y: 213, endPoint x: 94, endPoint y: 59, distance: 222.1
click at [171, 244] on div "+ PARTNERS_LIST LEMONADE GROWTH + 23 columns FACEBOOK_SPEND LEMONADE ATTRIBUTIO…" at bounding box center [651, 392] width 1224 height 784
click at [113, 19] on input "*******" at bounding box center [148, 22] width 153 height 20
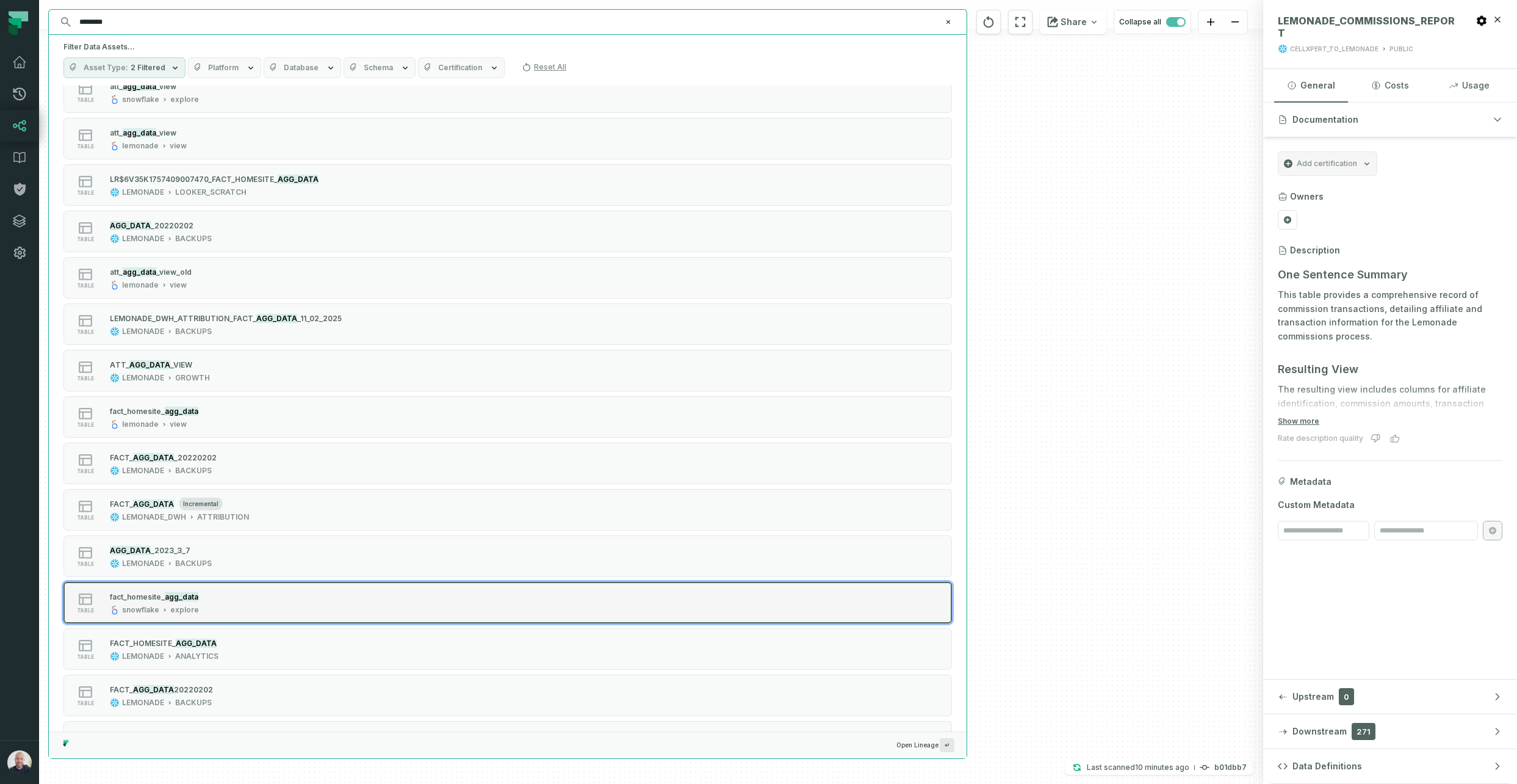
scroll to position [543, 0]
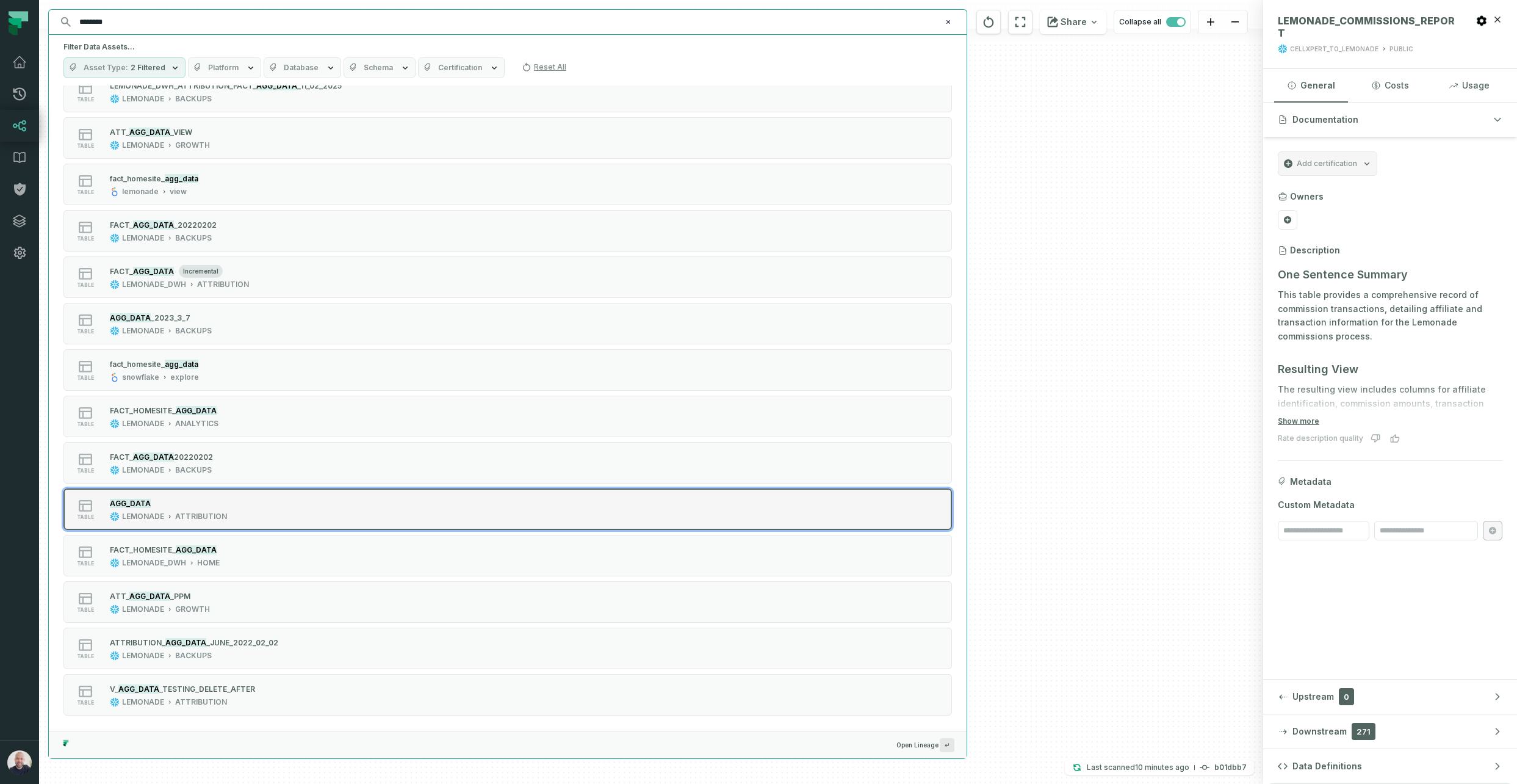
type input "********"
click at [225, 496] on div "AGG_DATA LEMONADE ATTRIBUTION" at bounding box center [168, 509] width 127 height 25
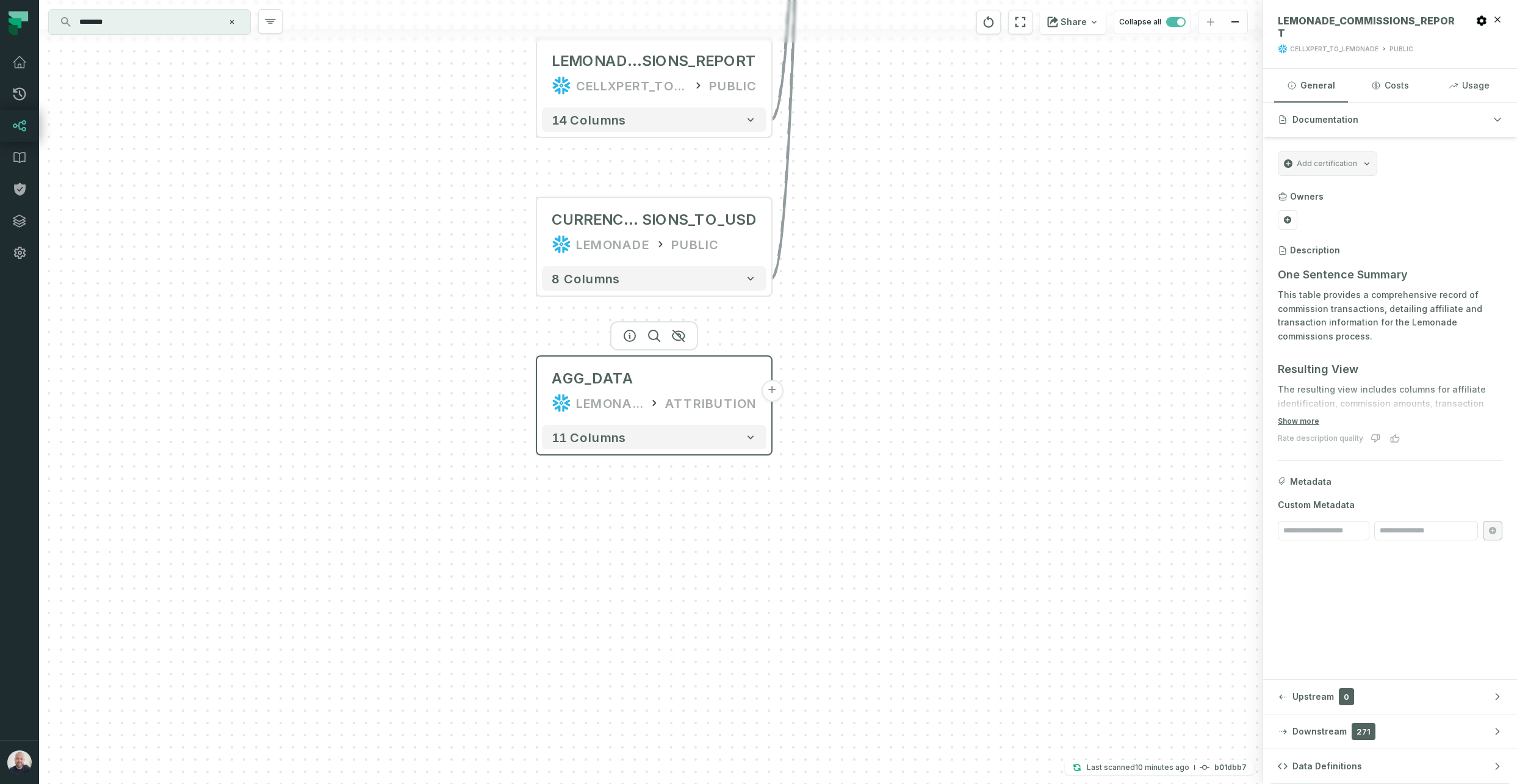
drag, startPoint x: 683, startPoint y: 382, endPoint x: 686, endPoint y: 397, distance: 15.3
click at [686, 397] on div "ATTRIBUTION" at bounding box center [710, 402] width 92 height 20
drag, startPoint x: 700, startPoint y: 383, endPoint x: 742, endPoint y: 392, distance: 43.0
click at [701, 383] on div "AGG_DATA" at bounding box center [654, 381] width 205 height 20
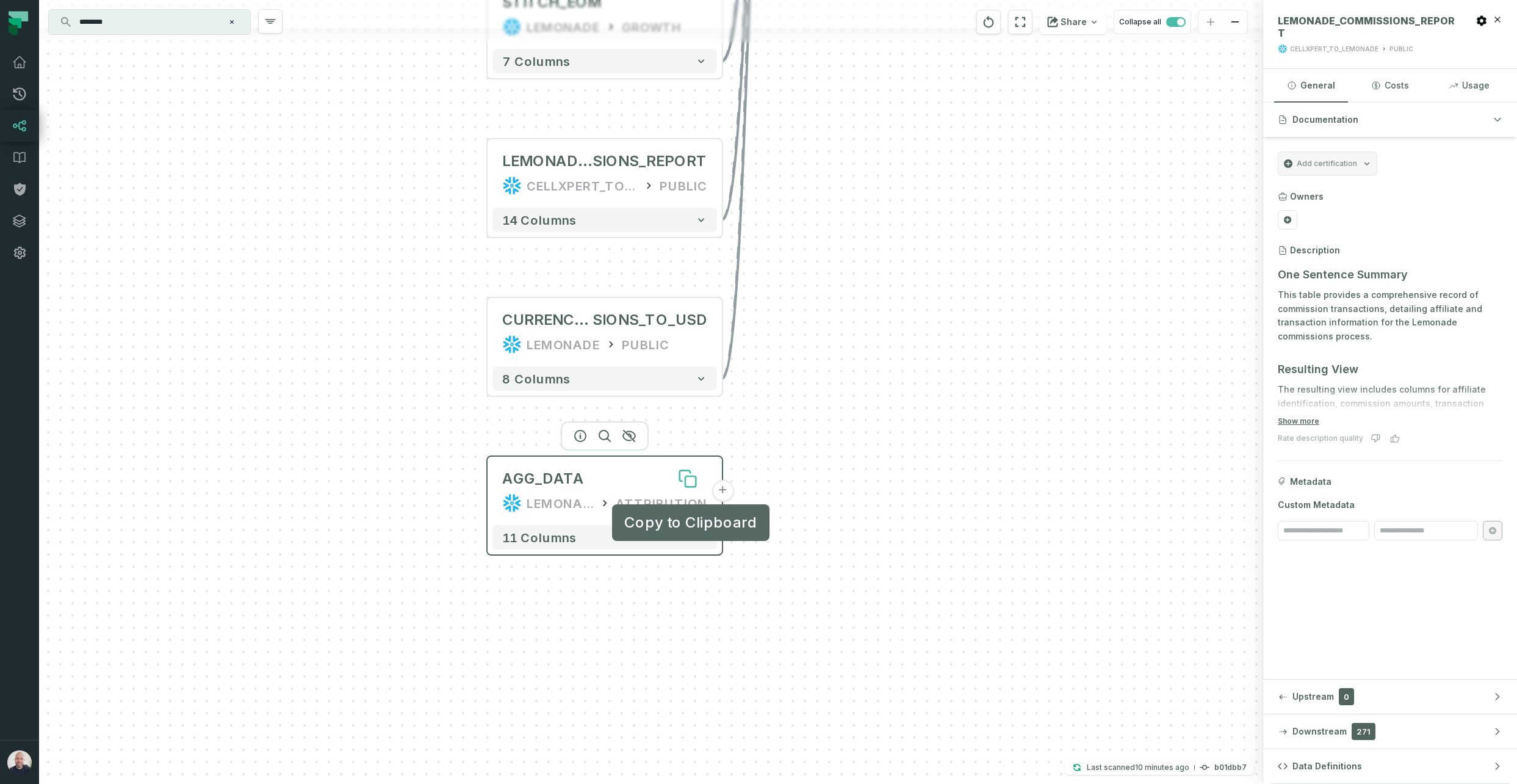
drag, startPoint x: 744, startPoint y: 383, endPoint x: 683, endPoint y: 475, distance: 110.4
click at [686, 476] on icon at bounding box center [690, 481] width 10 height 10
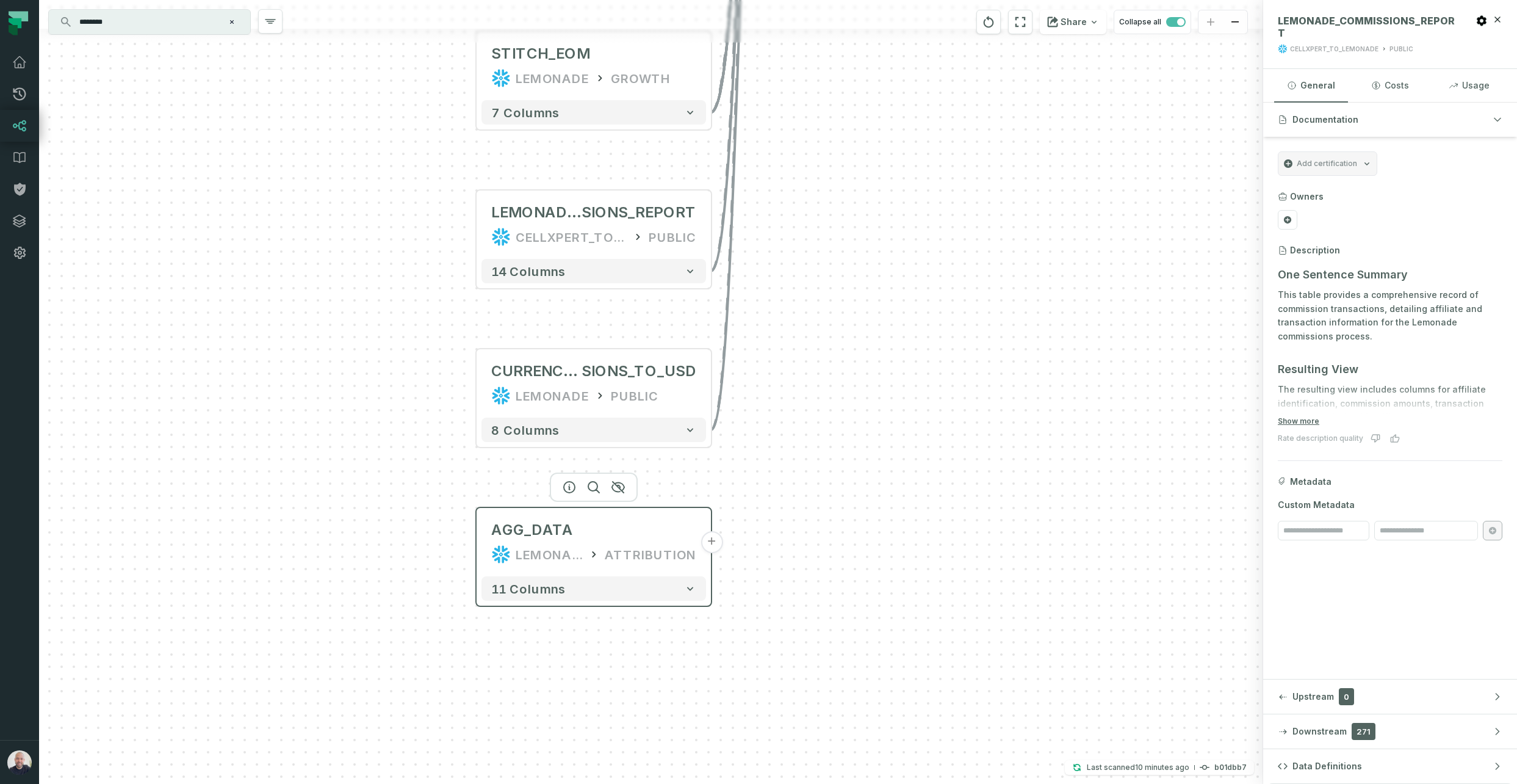
drag, startPoint x: 593, startPoint y: 487, endPoint x: 593, endPoint y: 541, distance: 54.0
click at [592, 496] on div "AGG_DATA LEMONADE ATTRIBUTION" at bounding box center [594, 542] width 225 height 59
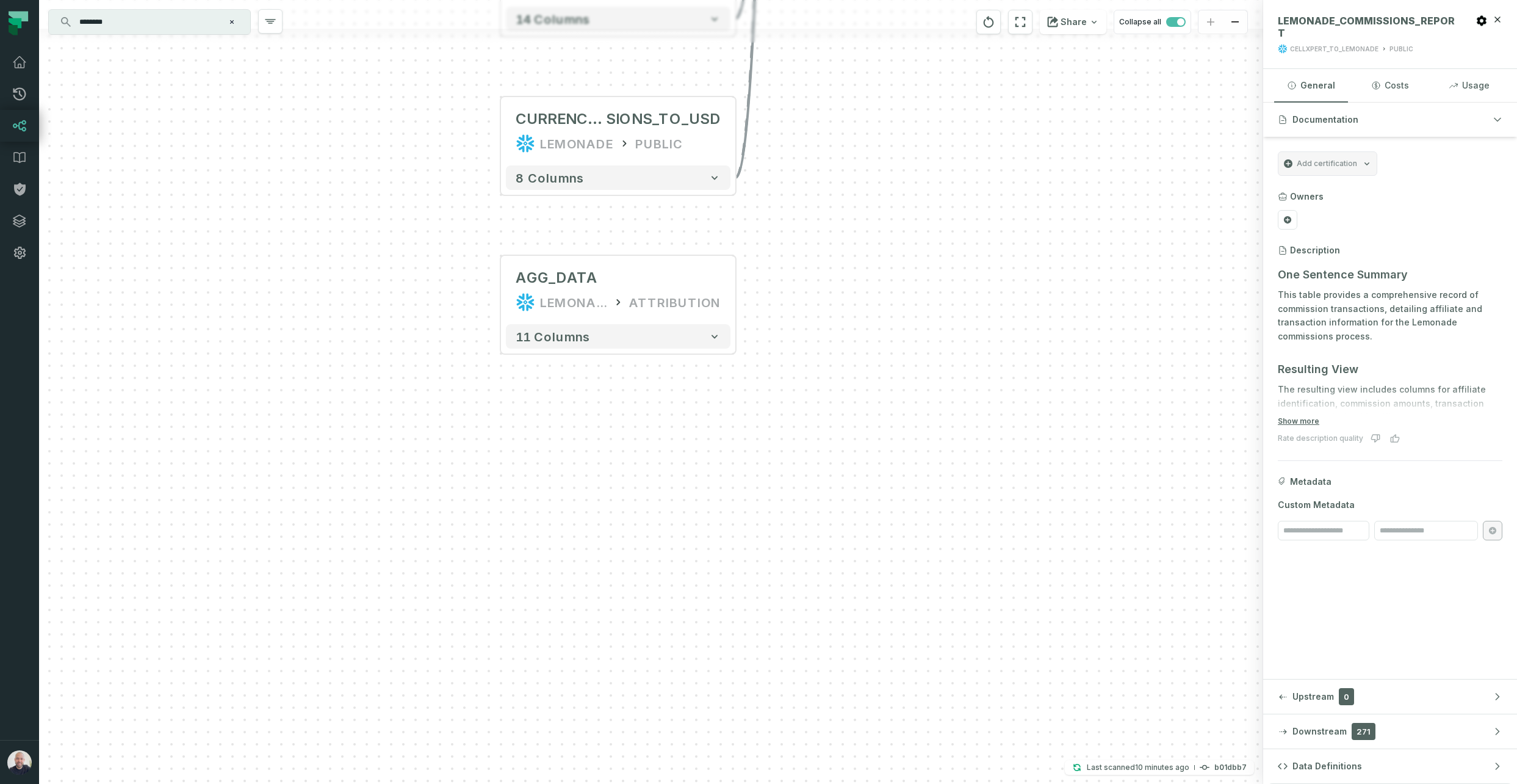
drag, startPoint x: 928, startPoint y: 485, endPoint x: 926, endPoint y: 350, distance: 135.0
click at [878, 350] on div "+ PARTNERS_LIST LEMONADE GROWTH + 23 columns FACEBOOK_SPEND LEMONADE ATTRIBUTIO…" at bounding box center [651, 392] width 1224 height 784
click at [878, 18] on icon "button" at bounding box center [1498, 19] width 6 height 6
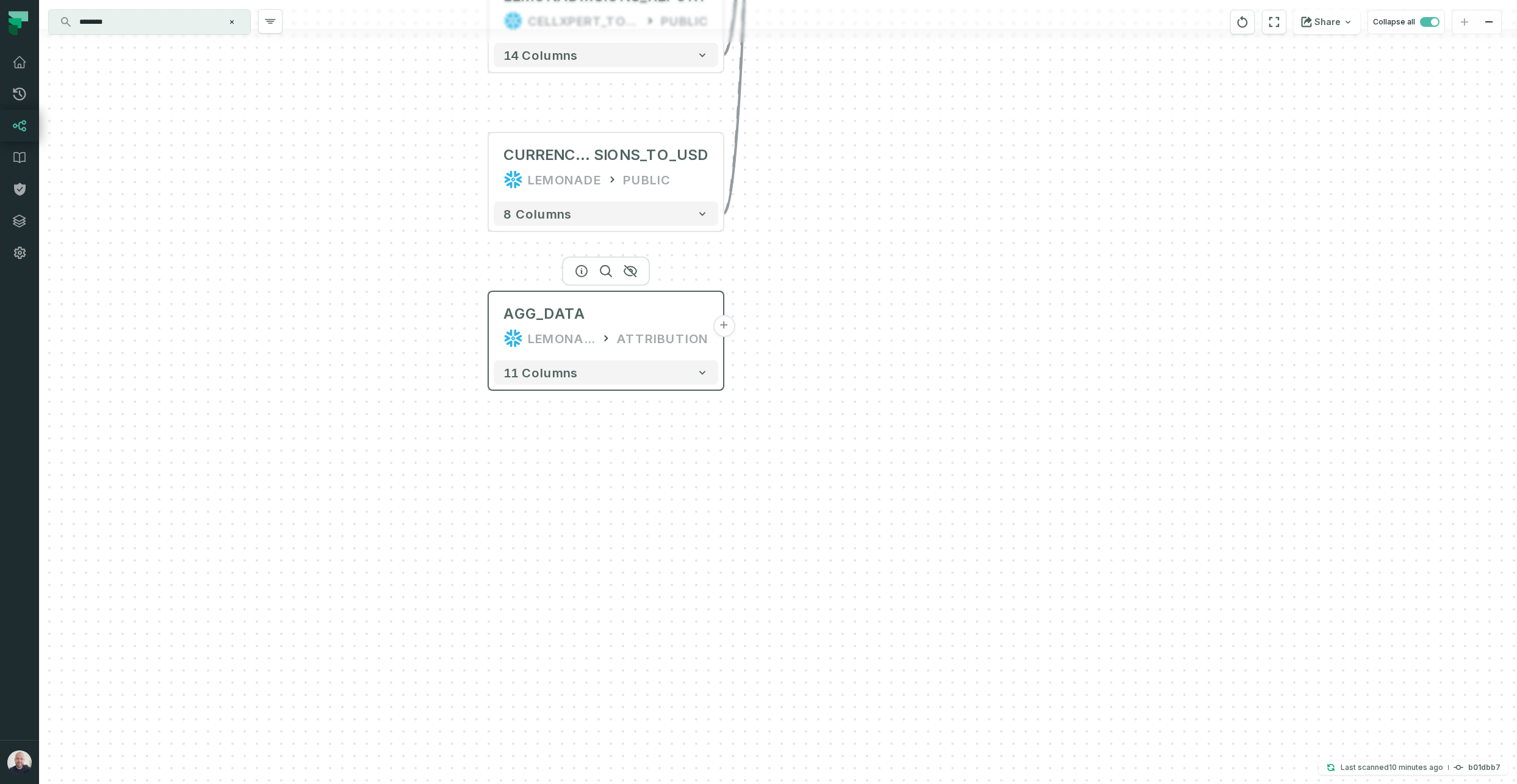
drag, startPoint x: 514, startPoint y: 286, endPoint x: 605, endPoint y: 324, distance: 98.6
click at [502, 321] on div "AGG_DATA LEMONADE ATTRIBUTION" at bounding box center [606, 326] width 225 height 59
click at [720, 329] on button "+" at bounding box center [724, 325] width 22 height 22
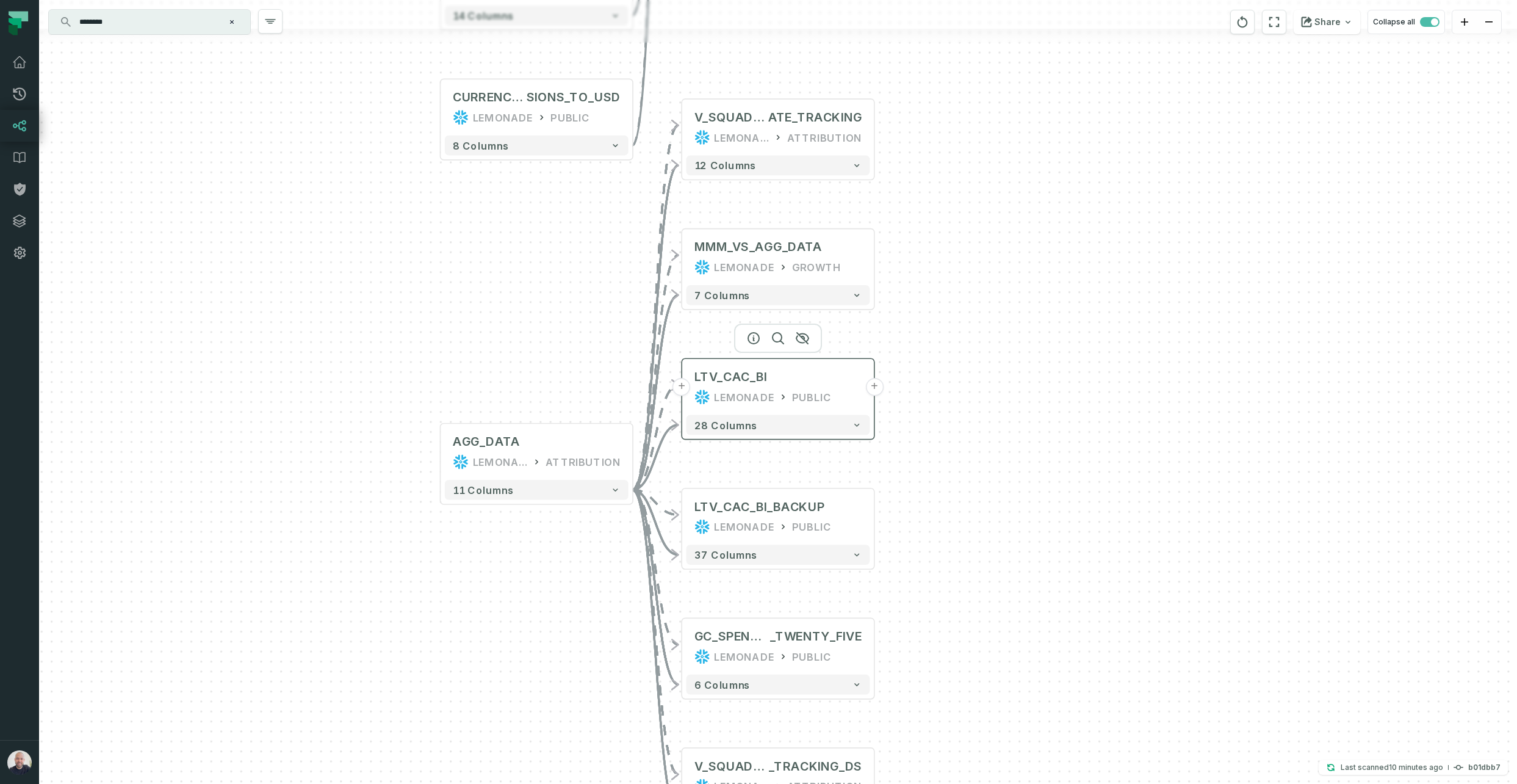
click at [878, 388] on button "+" at bounding box center [874, 386] width 18 height 18
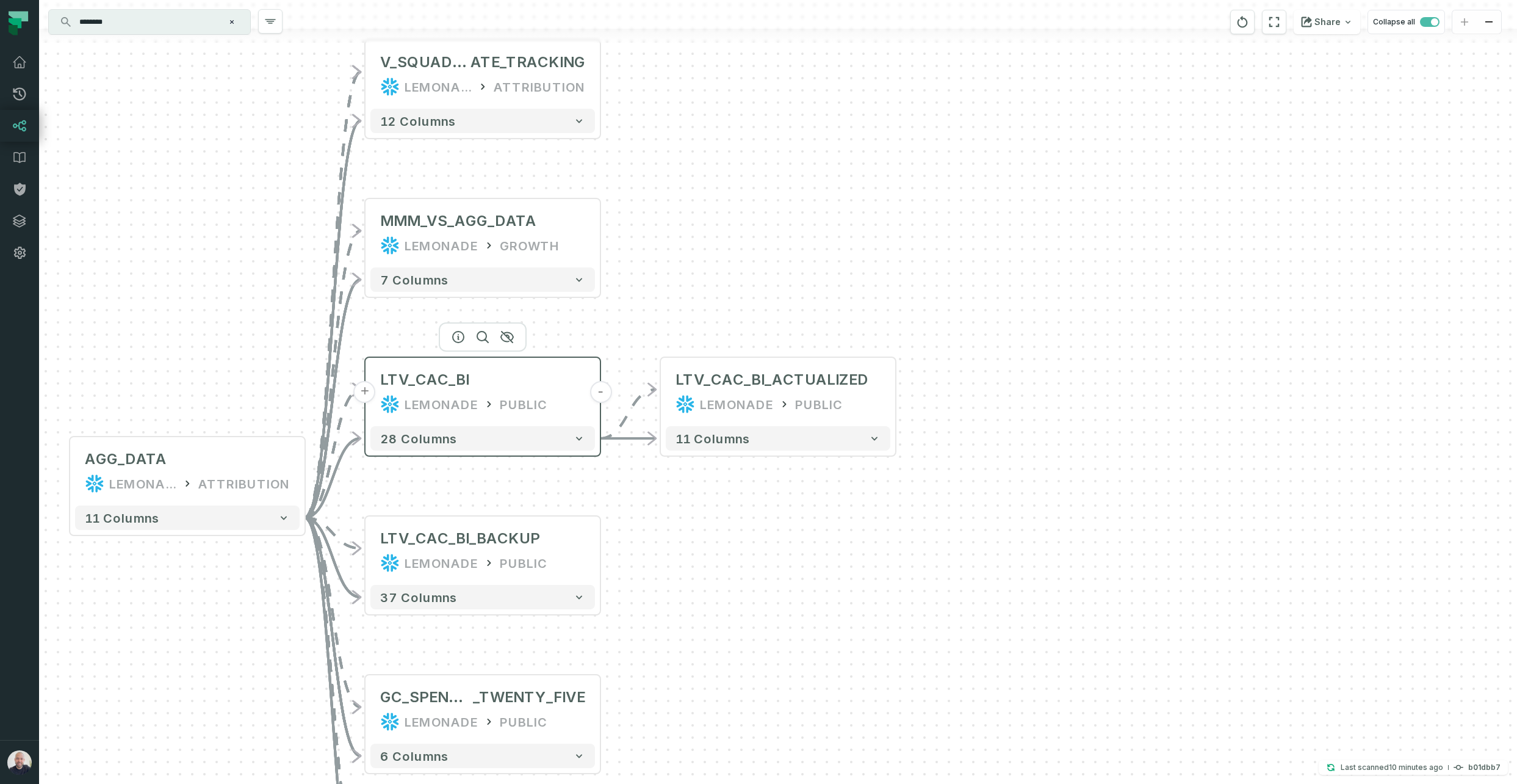
click at [602, 394] on button "-" at bounding box center [600, 391] width 22 height 22
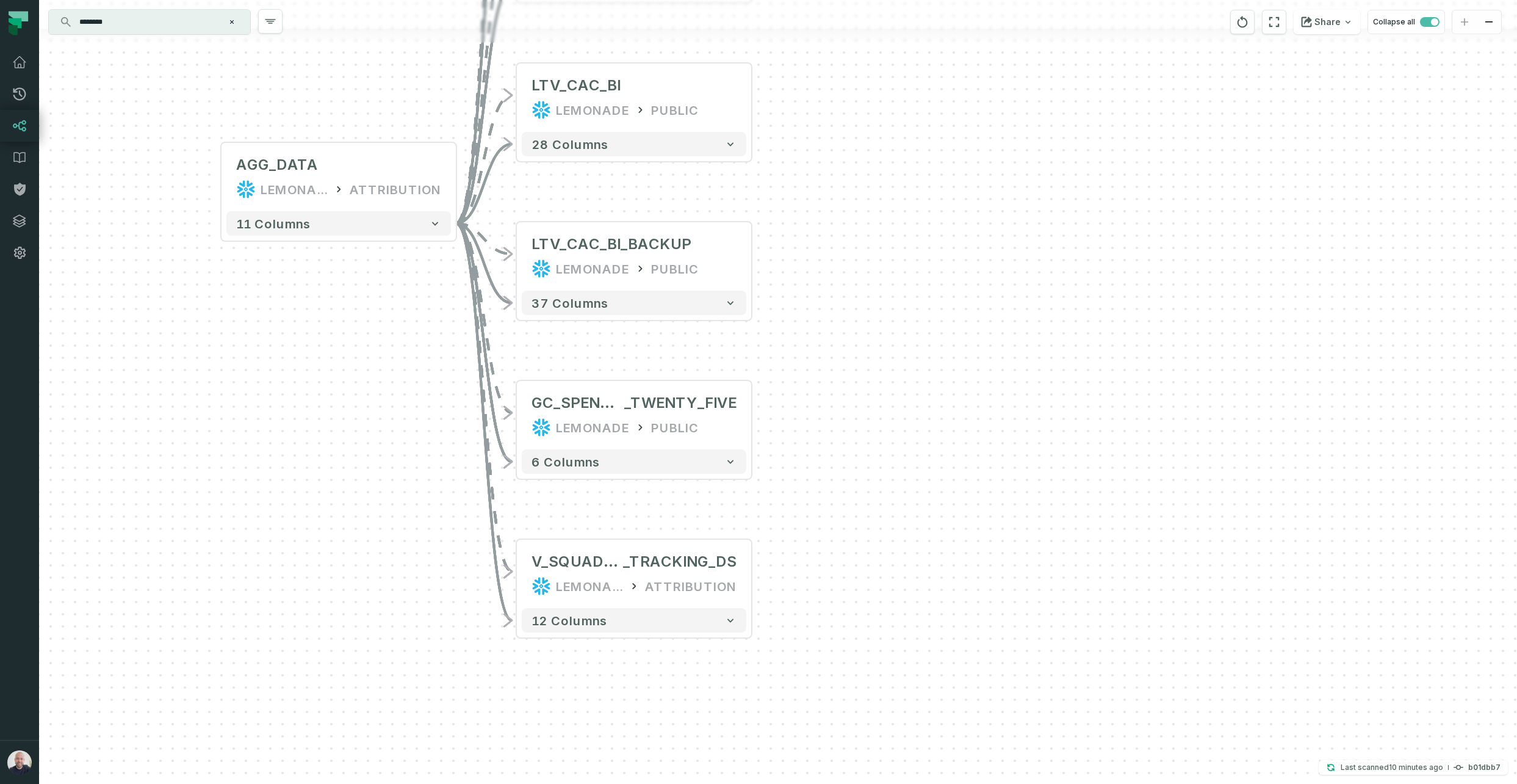
drag, startPoint x: 730, startPoint y: 591, endPoint x: 863, endPoint y: 317, distance: 304.6
click at [878, 292] on div "+ V_SQUAD_TARGETS_RUN_R ATE_TRACKING LEMONADE ATTRIBUTION + 12 columns + MMM_VS…" at bounding box center [777, 392] width 1478 height 784
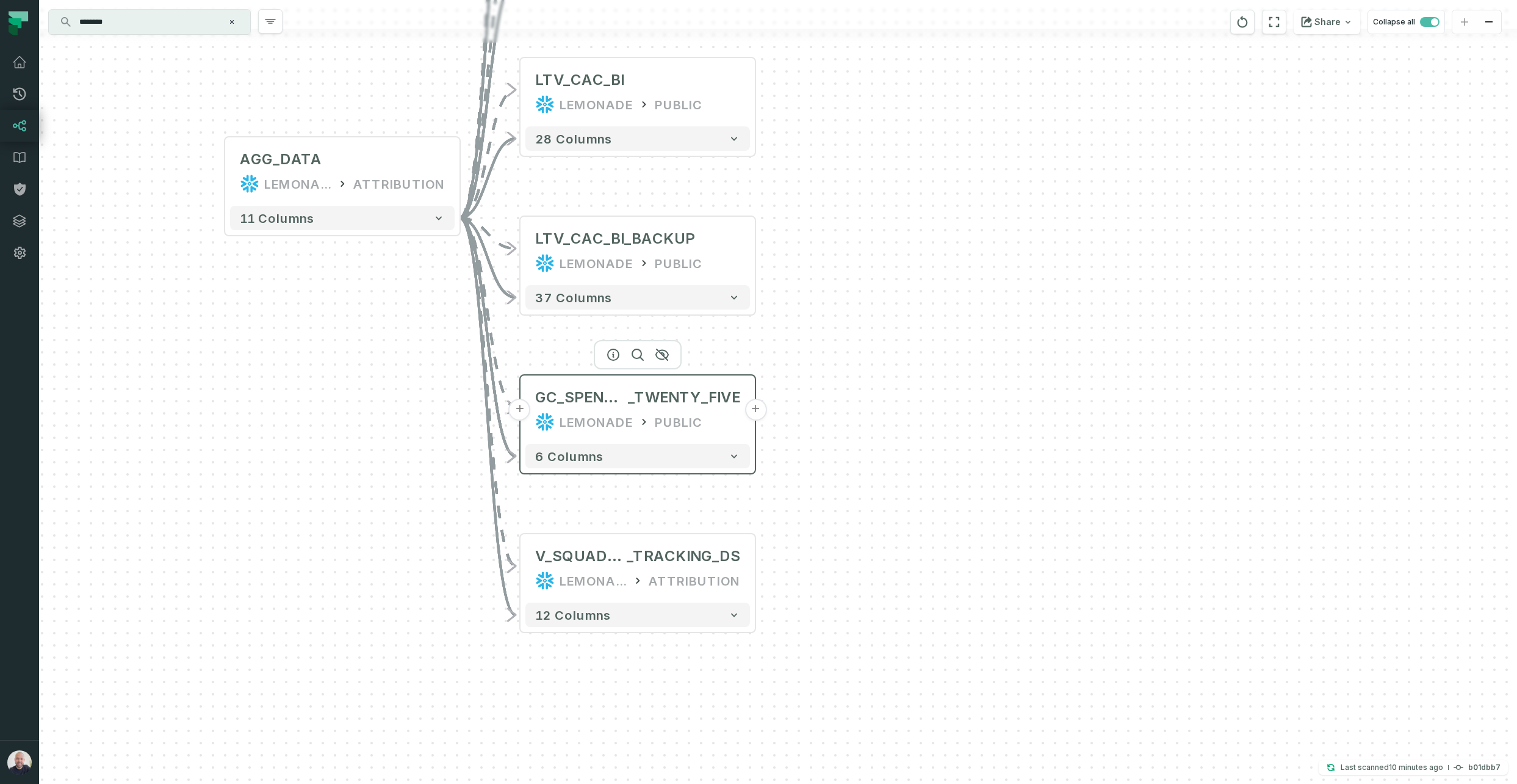
click at [755, 410] on button "+" at bounding box center [755, 409] width 22 height 22
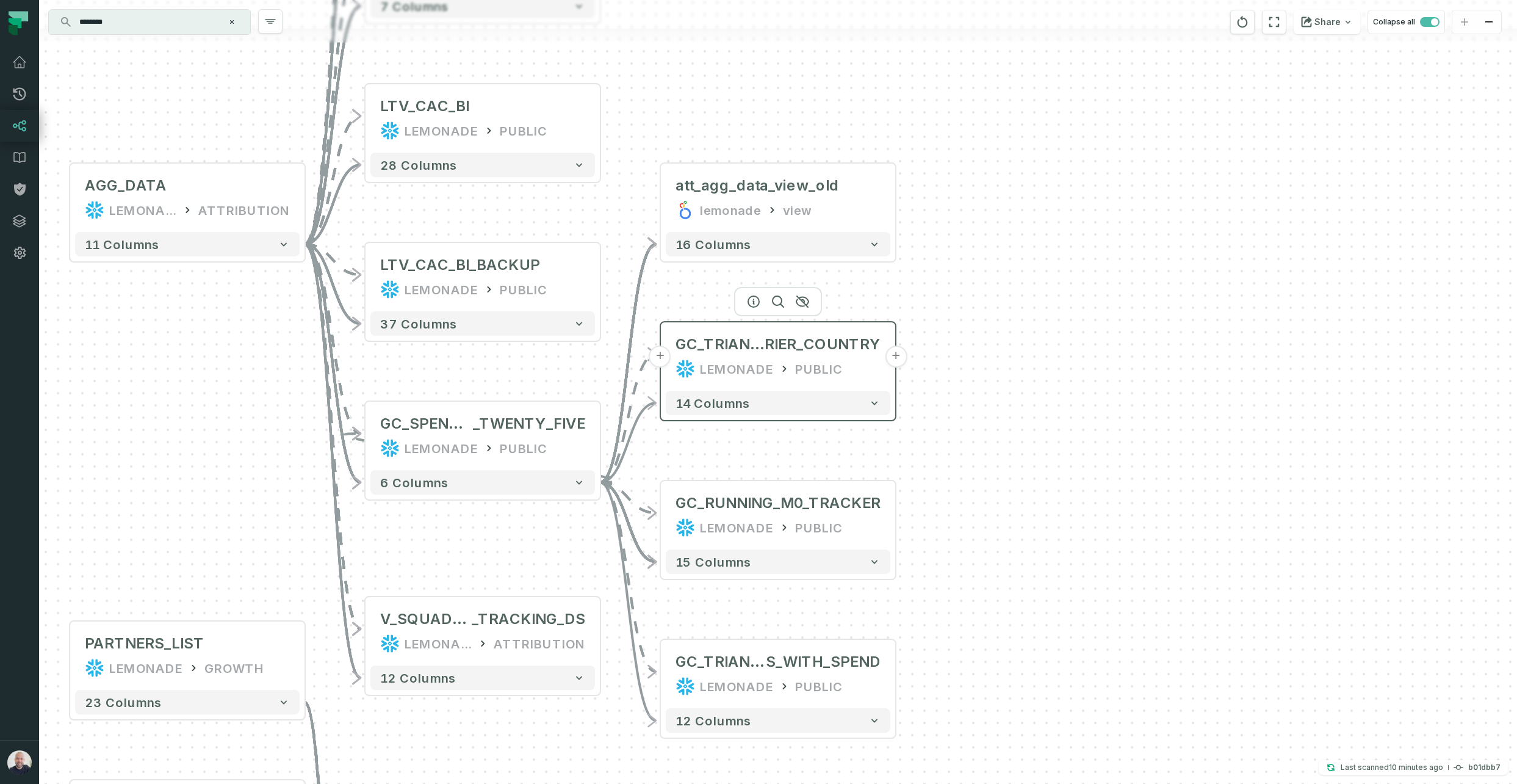
click at [878, 359] on button "+" at bounding box center [895, 356] width 22 height 22
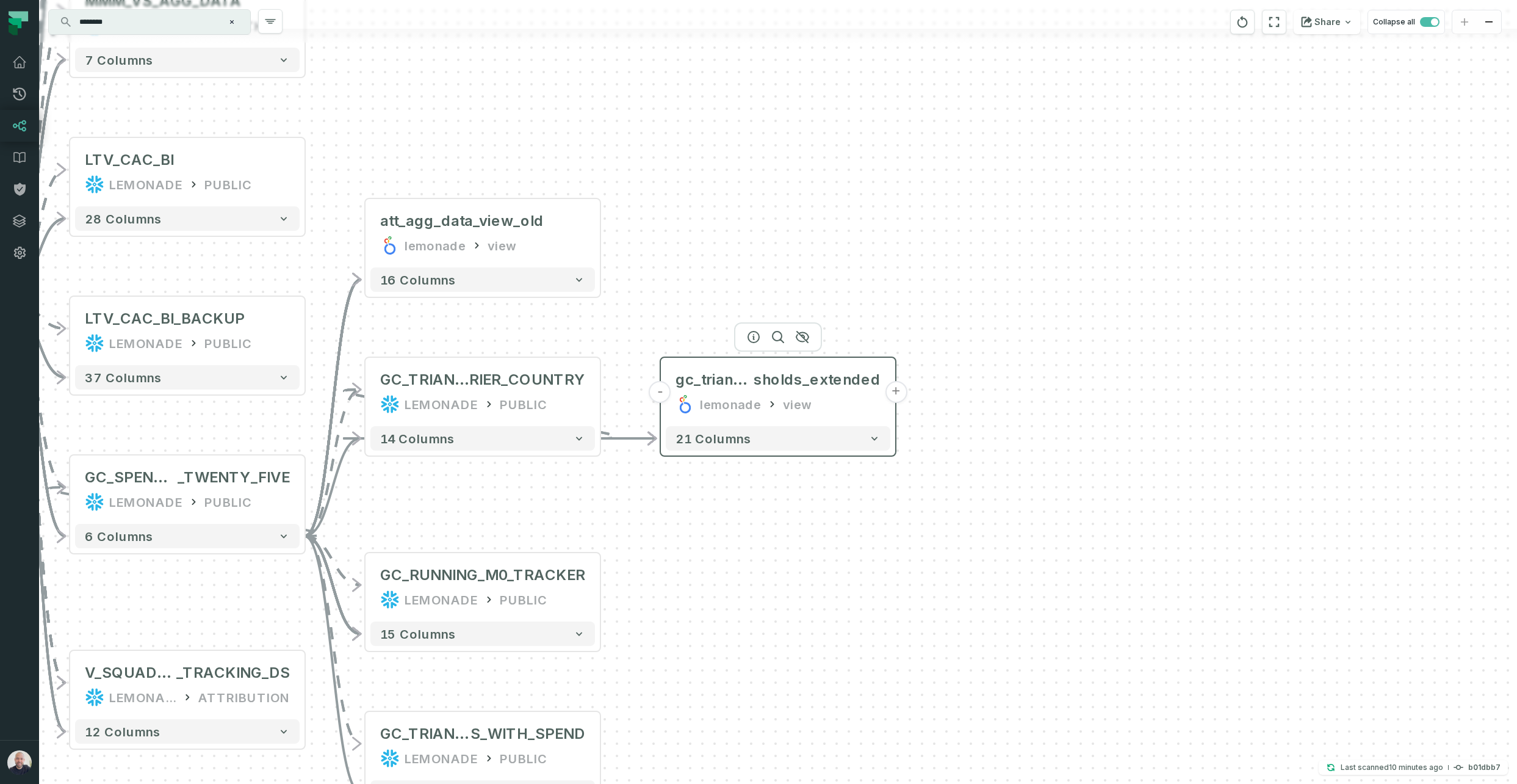
click at [665, 392] on button "-" at bounding box center [660, 391] width 22 height 22
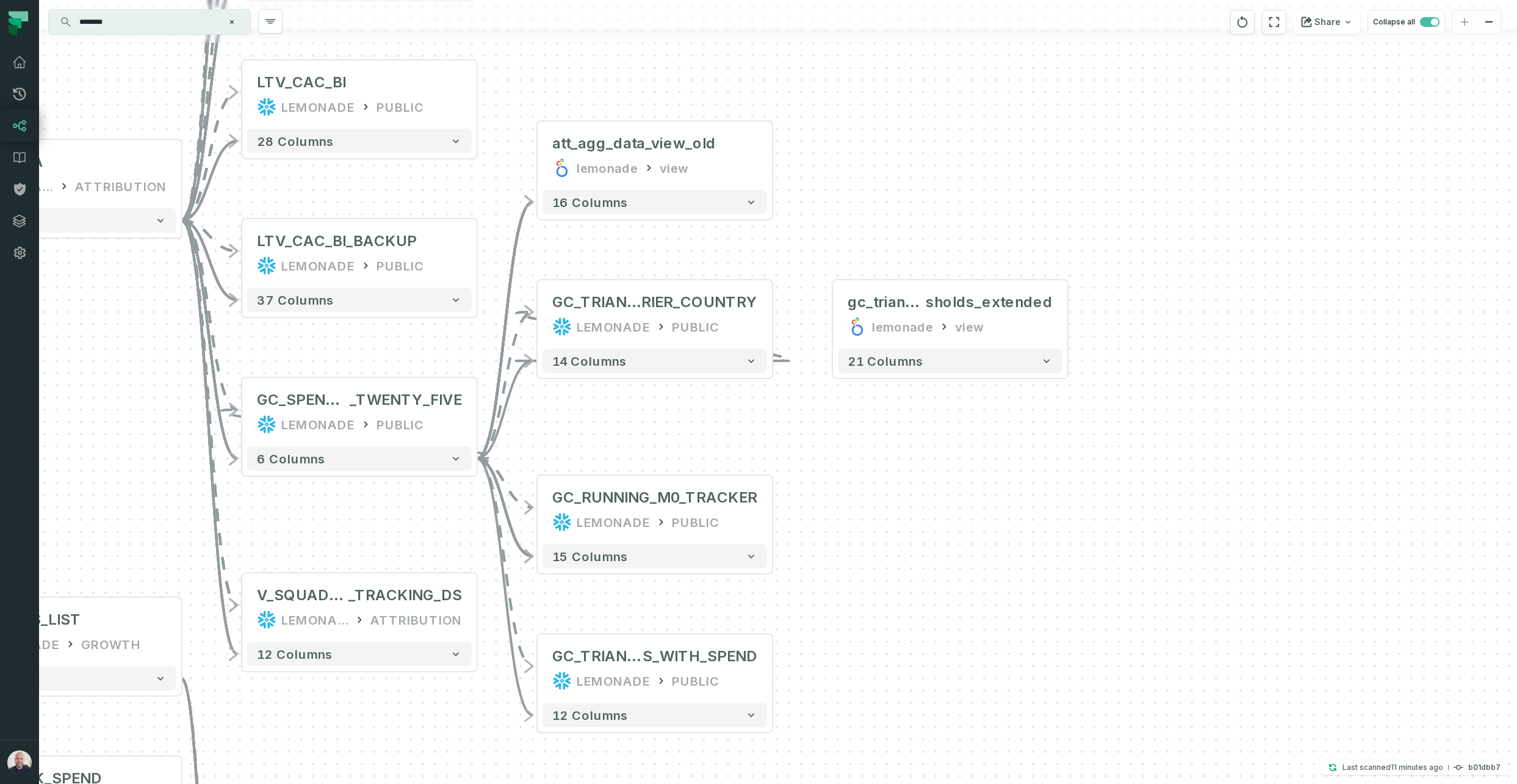
drag, startPoint x: 638, startPoint y: 368, endPoint x: 808, endPoint y: 299, distance: 183.5
click at [799, 297] on div "+ gc_triangles_thre sholds_extended lemonade view + 21 columns + att_agg_data_v…" at bounding box center [777, 392] width 1478 height 784
click at [484, 410] on button "-" at bounding box center [479, 413] width 22 height 22
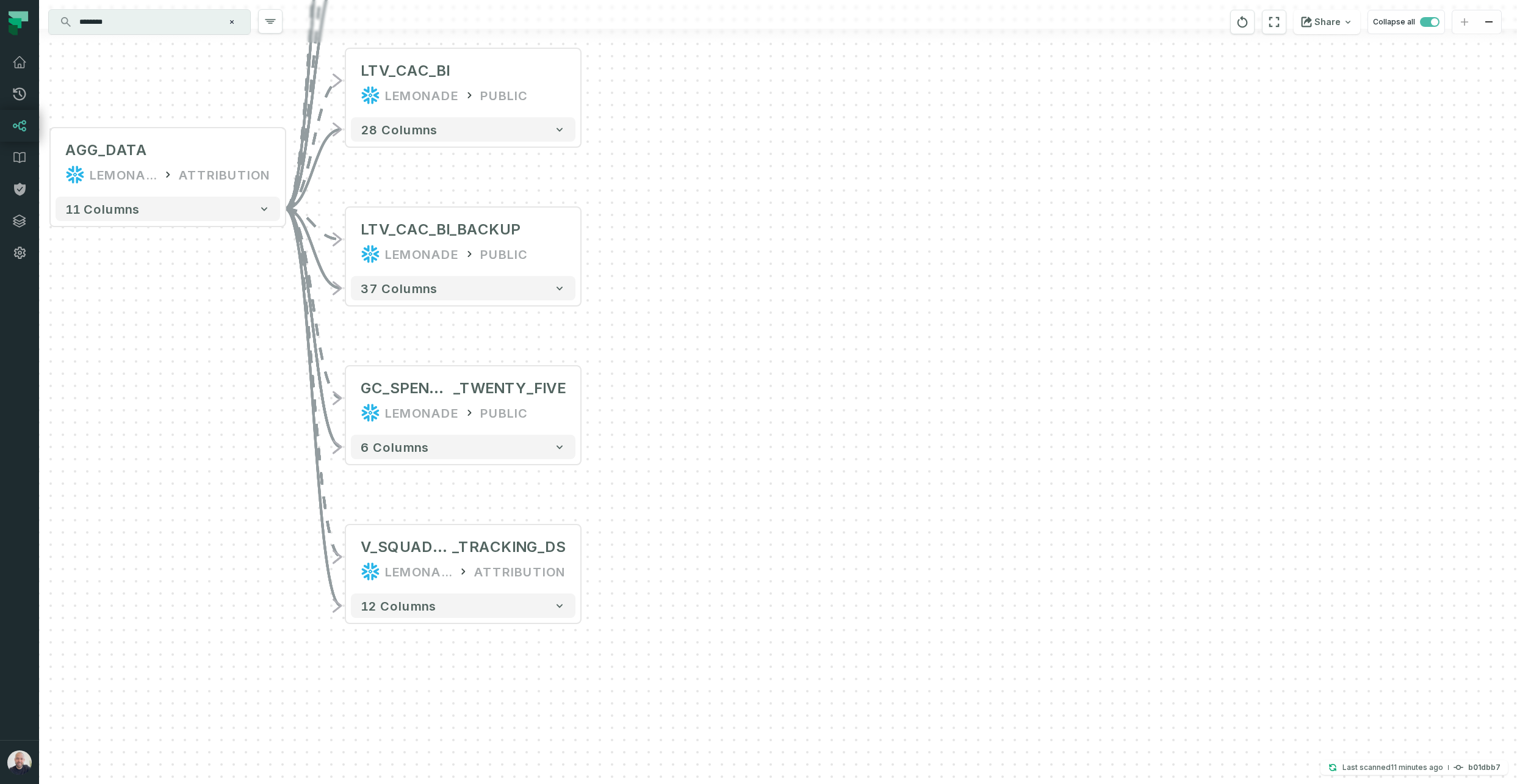
drag, startPoint x: 751, startPoint y: 388, endPoint x: 953, endPoint y: 498, distance: 230.0
click at [878, 495] on div "+ gc_triangles_thre sholds_extended lemonade view + 21 columns + GC_TRIANGLES_T…" at bounding box center [777, 392] width 1478 height 784
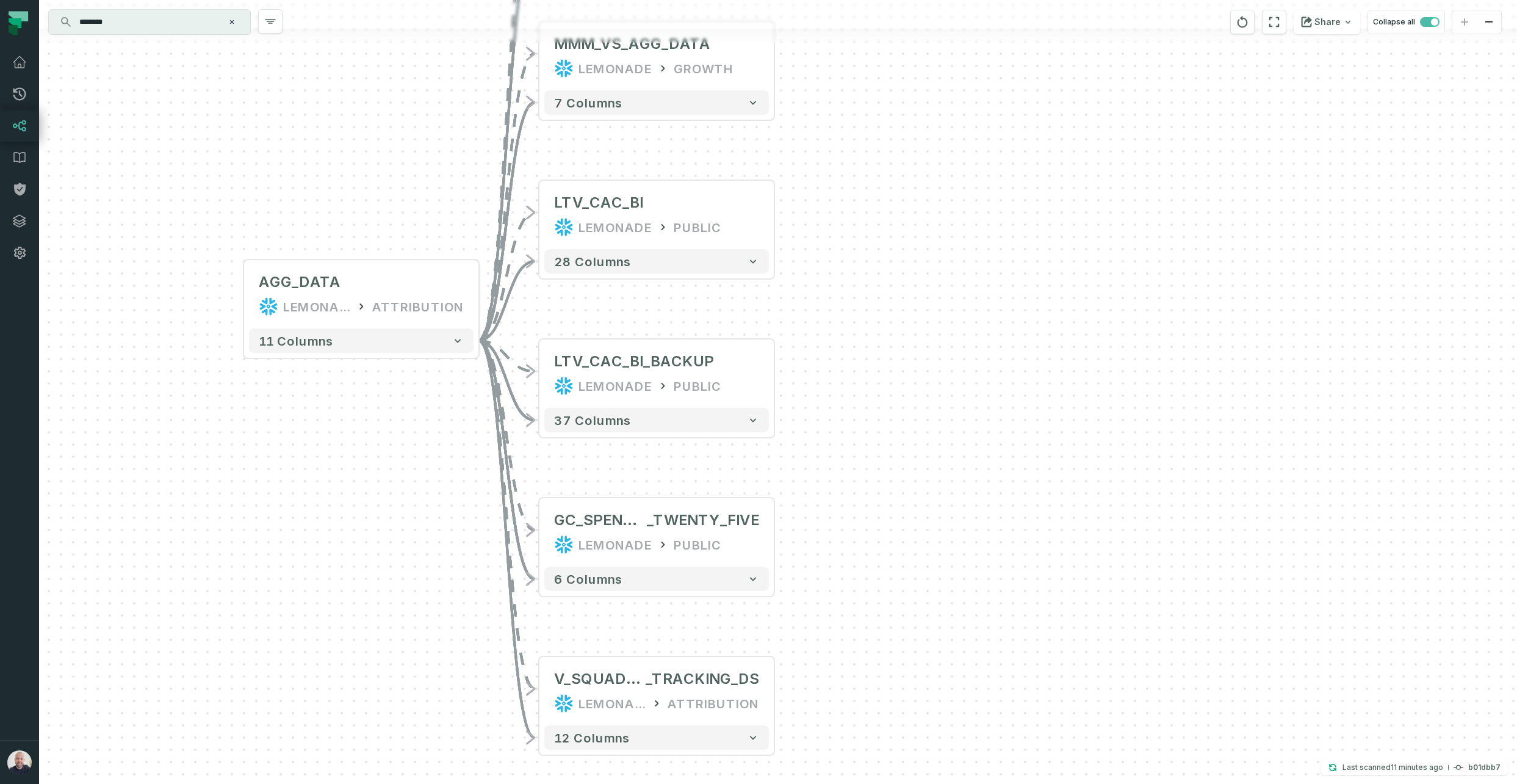
drag, startPoint x: 398, startPoint y: 448, endPoint x: 425, endPoint y: 453, distance: 27.5
click at [402, 452] on div "+ gc_triangles_thre sholds_extended lemonade view + 21 columns + GC_TRIANGLES_T…" at bounding box center [777, 392] width 1478 height 784
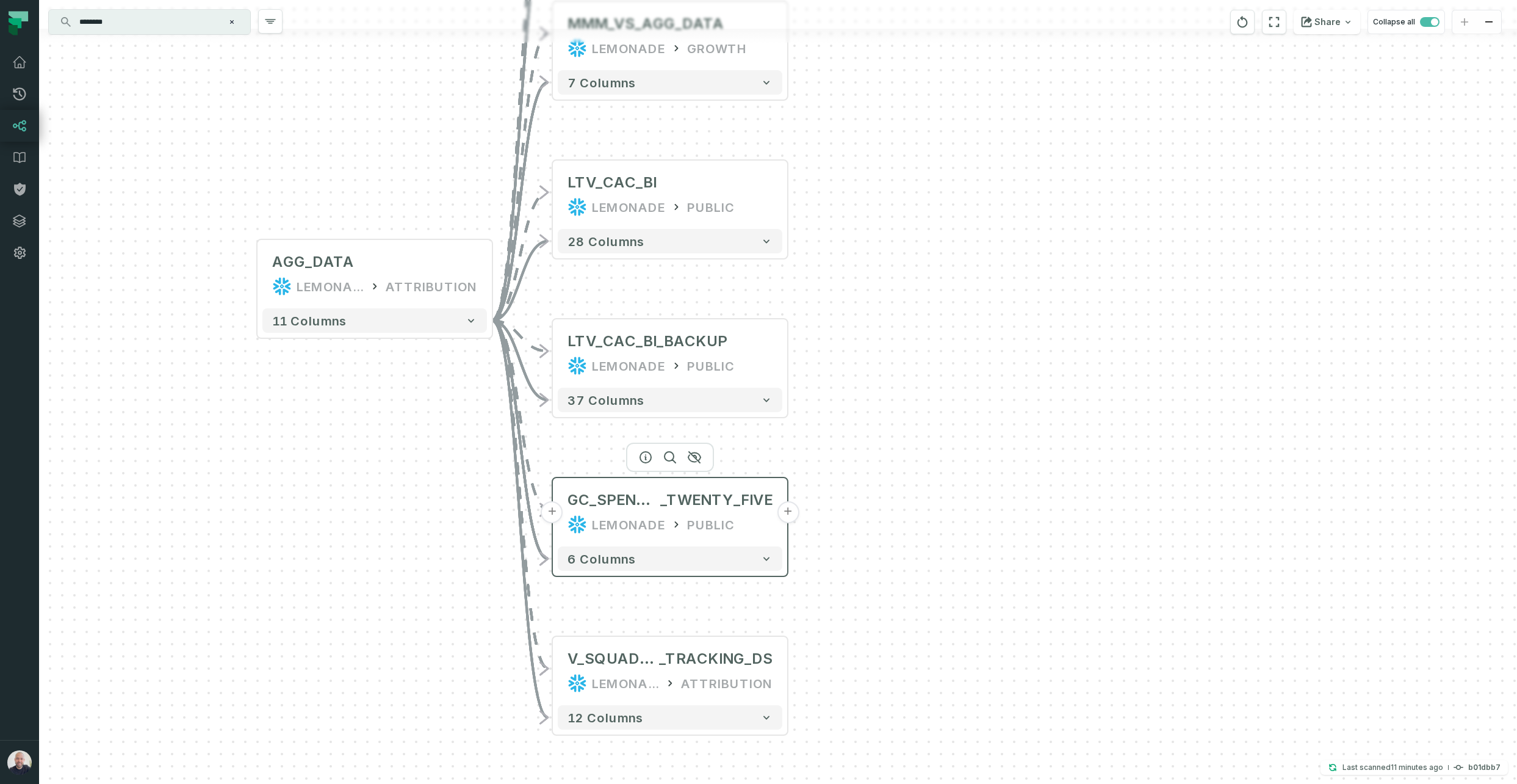
click at [792, 496] on button "+" at bounding box center [788, 512] width 22 height 22
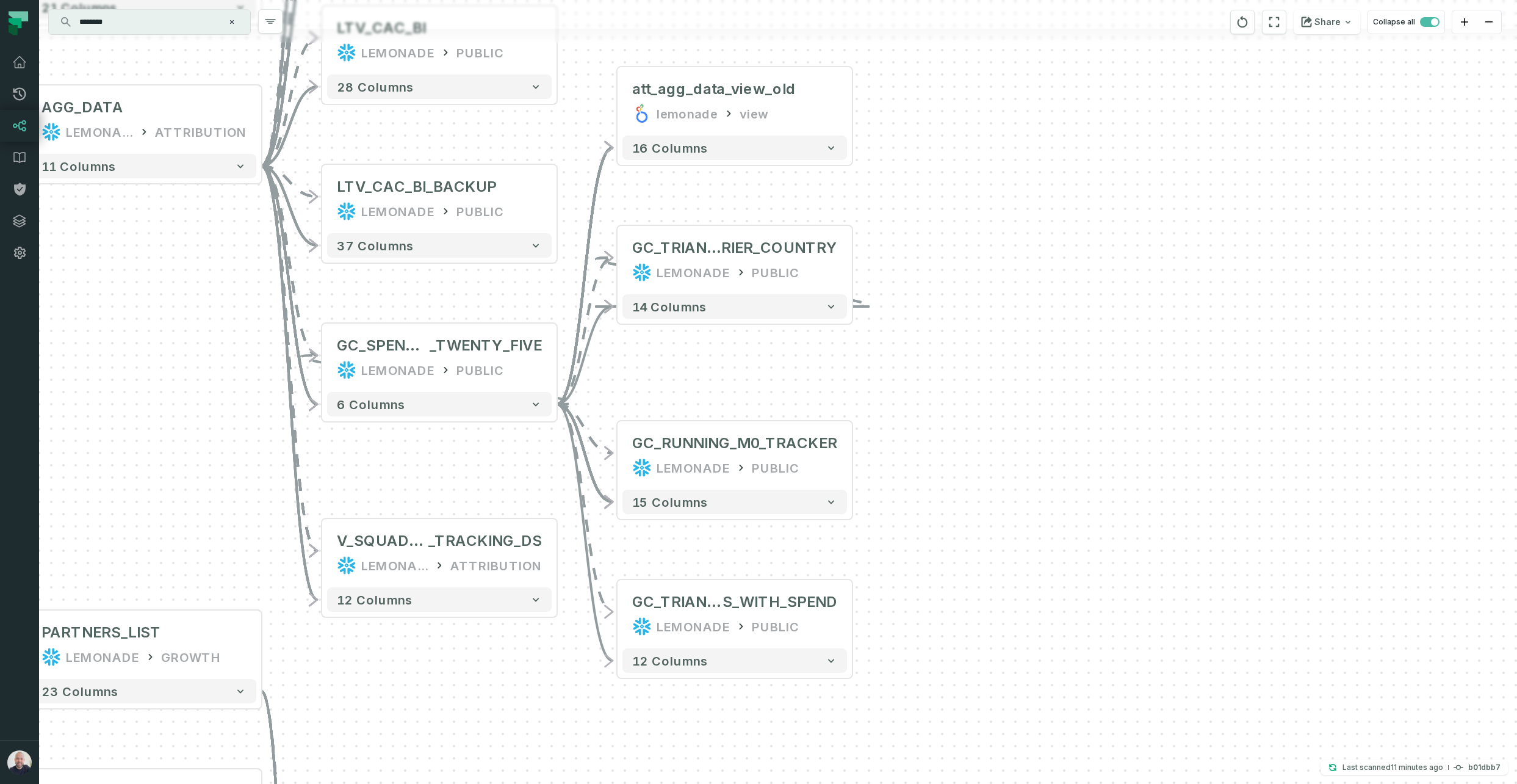
drag, startPoint x: 1014, startPoint y: 484, endPoint x: 954, endPoint y: 410, distance: 95.3
click at [878, 418] on div "+ att_agg_data_view_old lemonade view + 16 columns + GC_RUNNING_M0_TRACKER LEMO…" at bounding box center [777, 392] width 1478 height 784
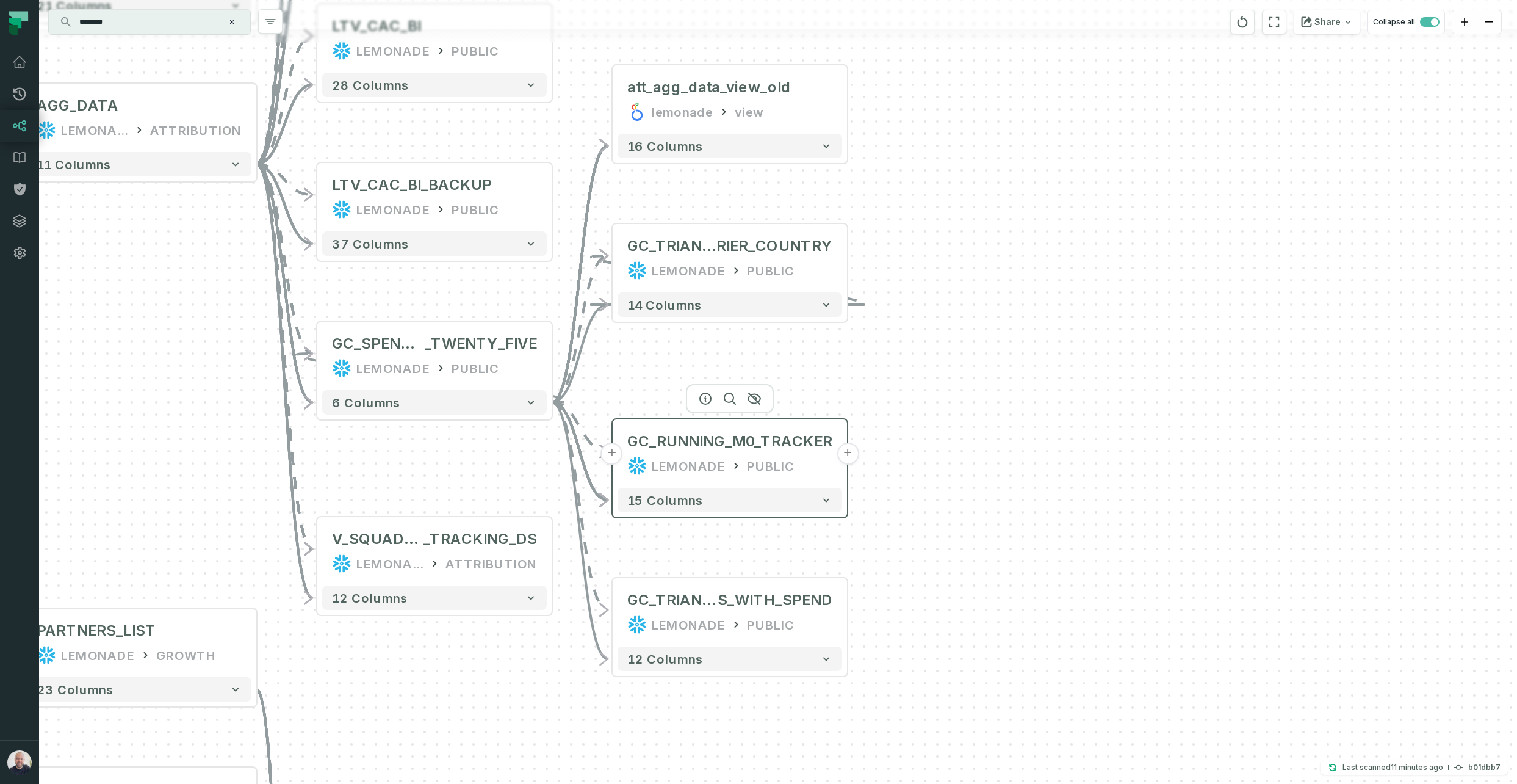
click at [850, 454] on button "+" at bounding box center [847, 452] width 22 height 22
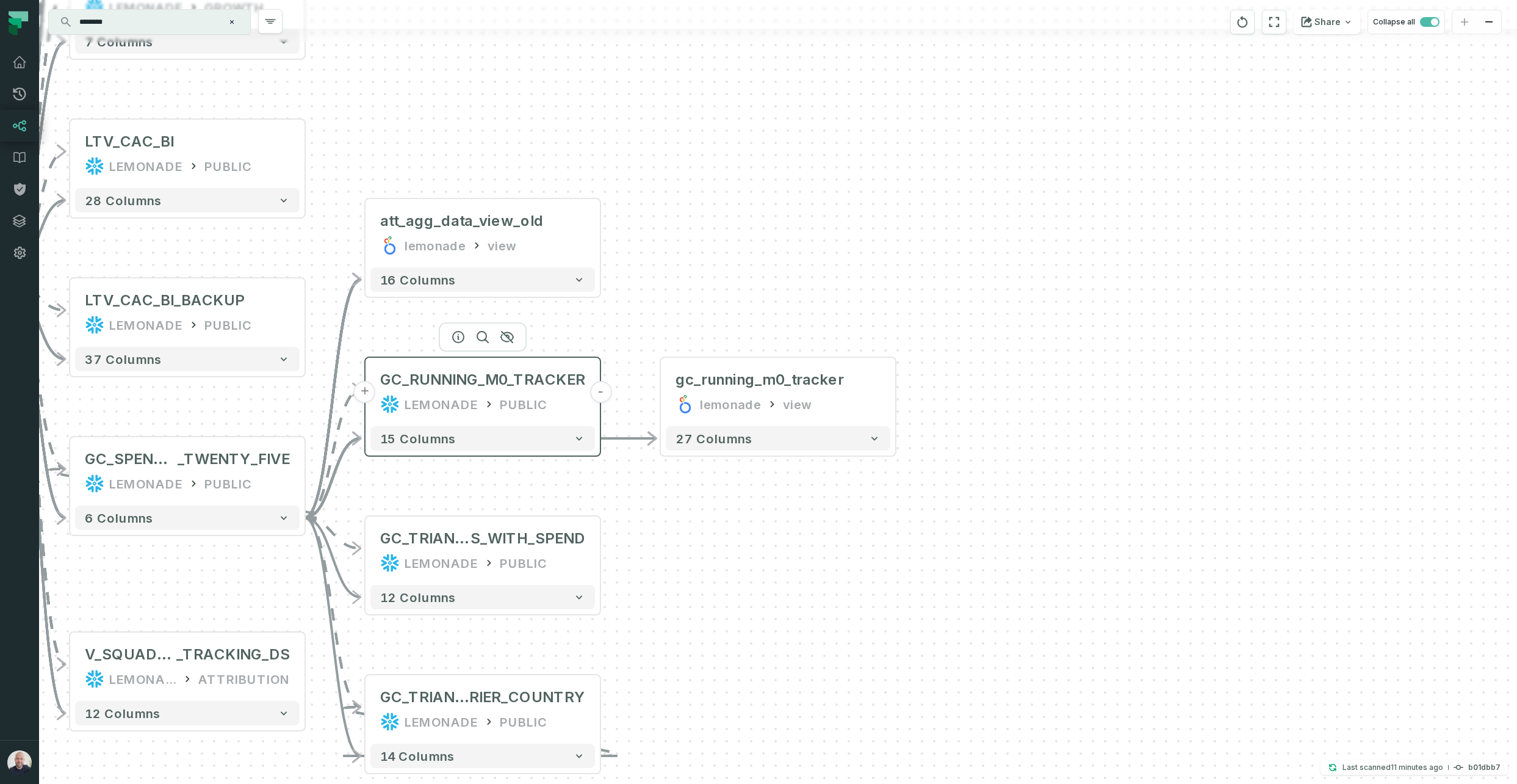
click at [598, 390] on button "-" at bounding box center [600, 391] width 22 height 22
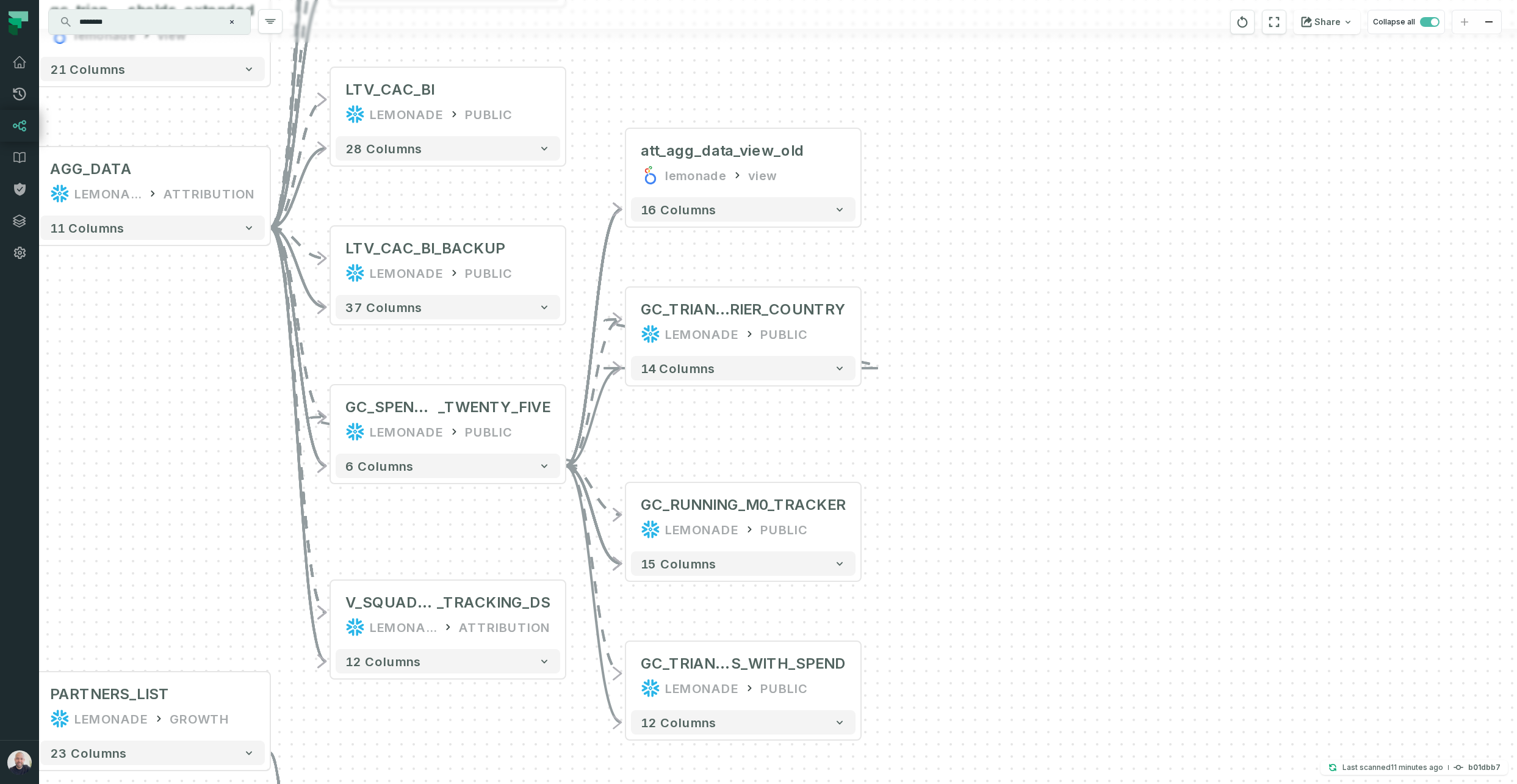
drag, startPoint x: 674, startPoint y: 397, endPoint x: 936, endPoint y: 530, distance: 293.8
click at [878, 496] on div "+ att_agg_data_view_old lemonade view + 16 columns + GC_RUNNING_M0_TRACKER LEMO…" at bounding box center [777, 392] width 1478 height 784
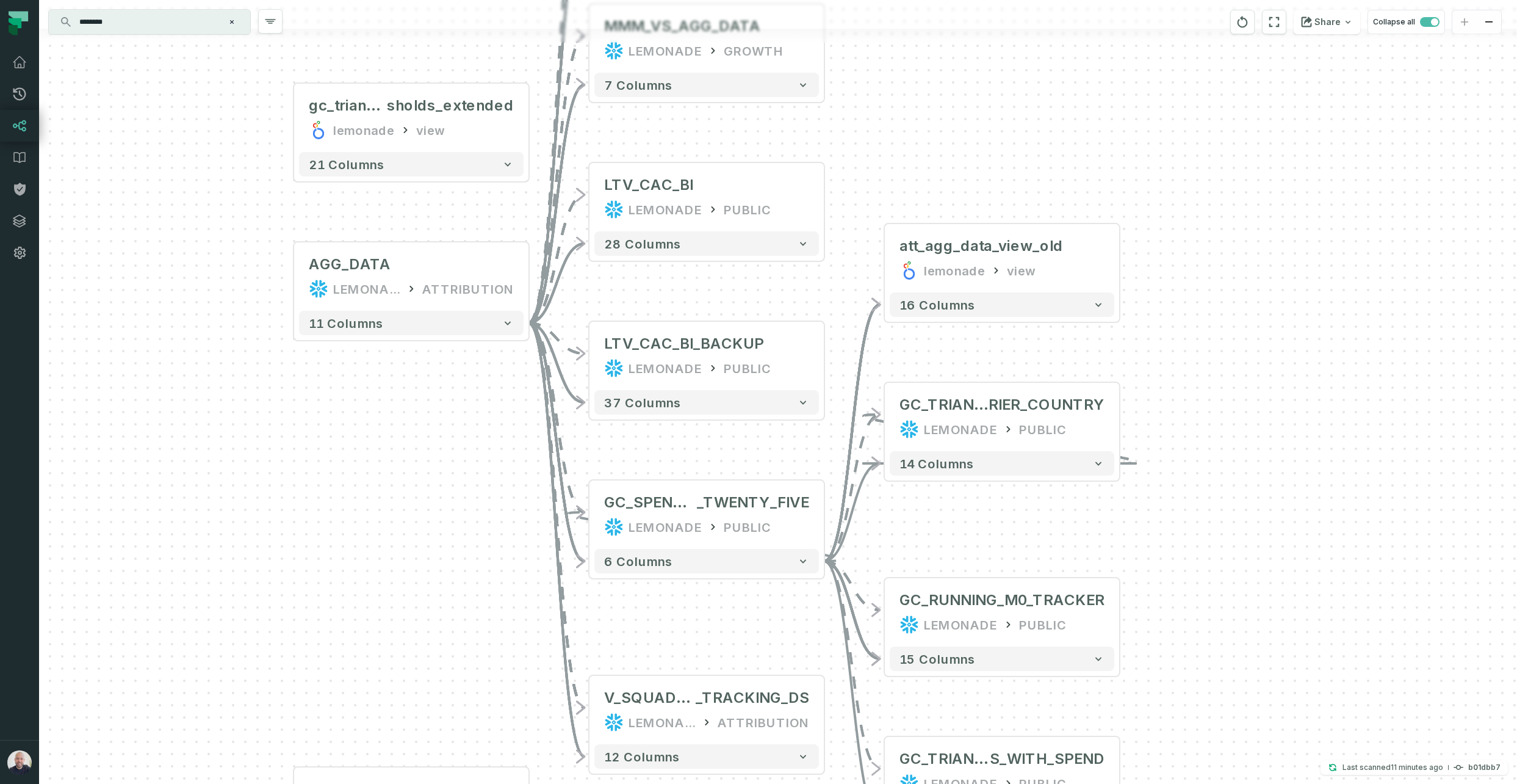
drag, startPoint x: 248, startPoint y: 416, endPoint x: 452, endPoint y: 410, distance: 204.1
click at [473, 469] on div "+ att_agg_data_view_old lemonade view + 16 columns + GC_RUNNING_M0_TRACKER LEMO…" at bounding box center [777, 392] width 1478 height 784
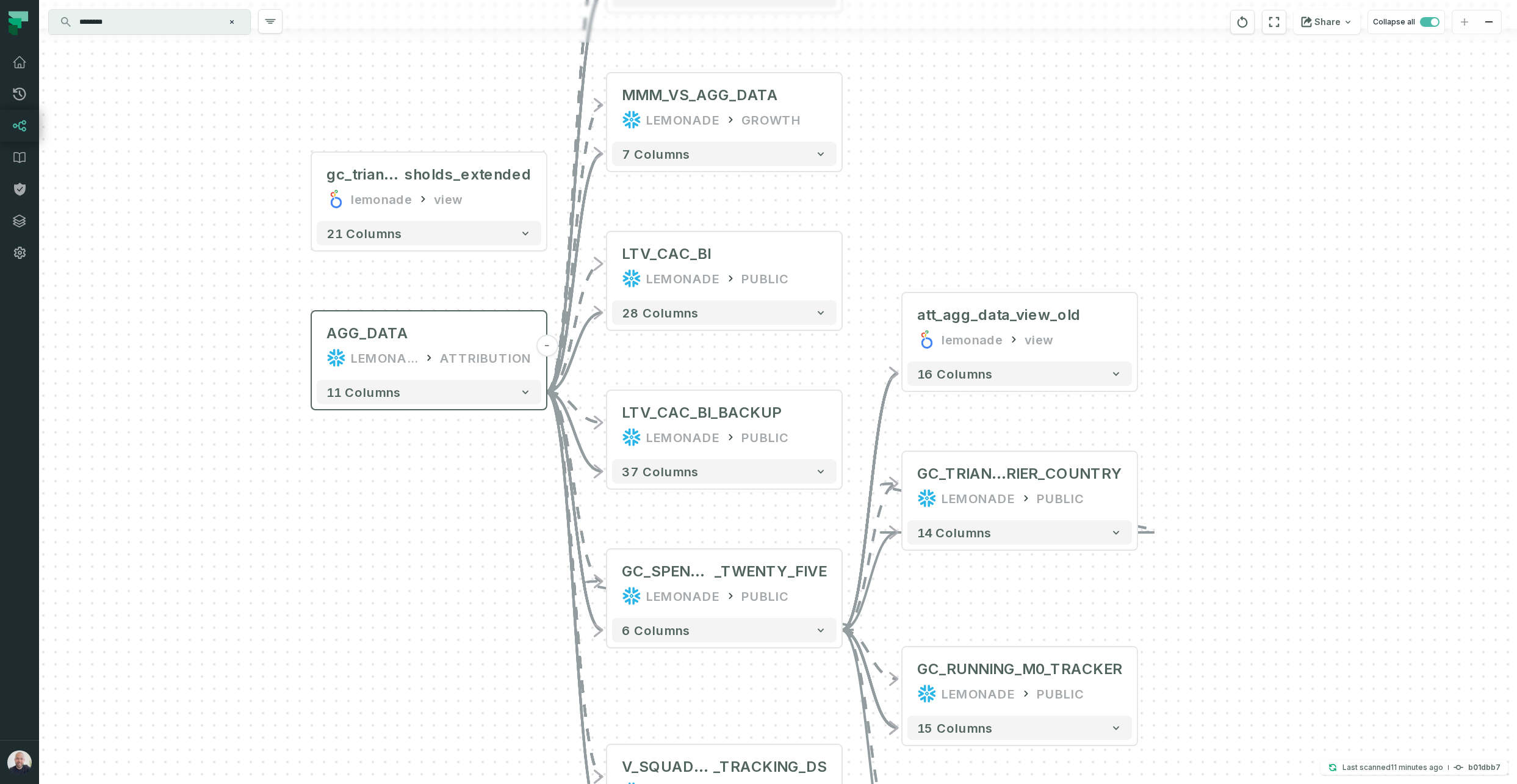
drag, startPoint x: 454, startPoint y: 492, endPoint x: 434, endPoint y: 348, distance: 145.4
click at [462, 496] on div "+ att_agg_data_view_old lemonade view + 16 columns + GC_RUNNING_M0_TRACKER LEMO…" at bounding box center [777, 392] width 1478 height 784
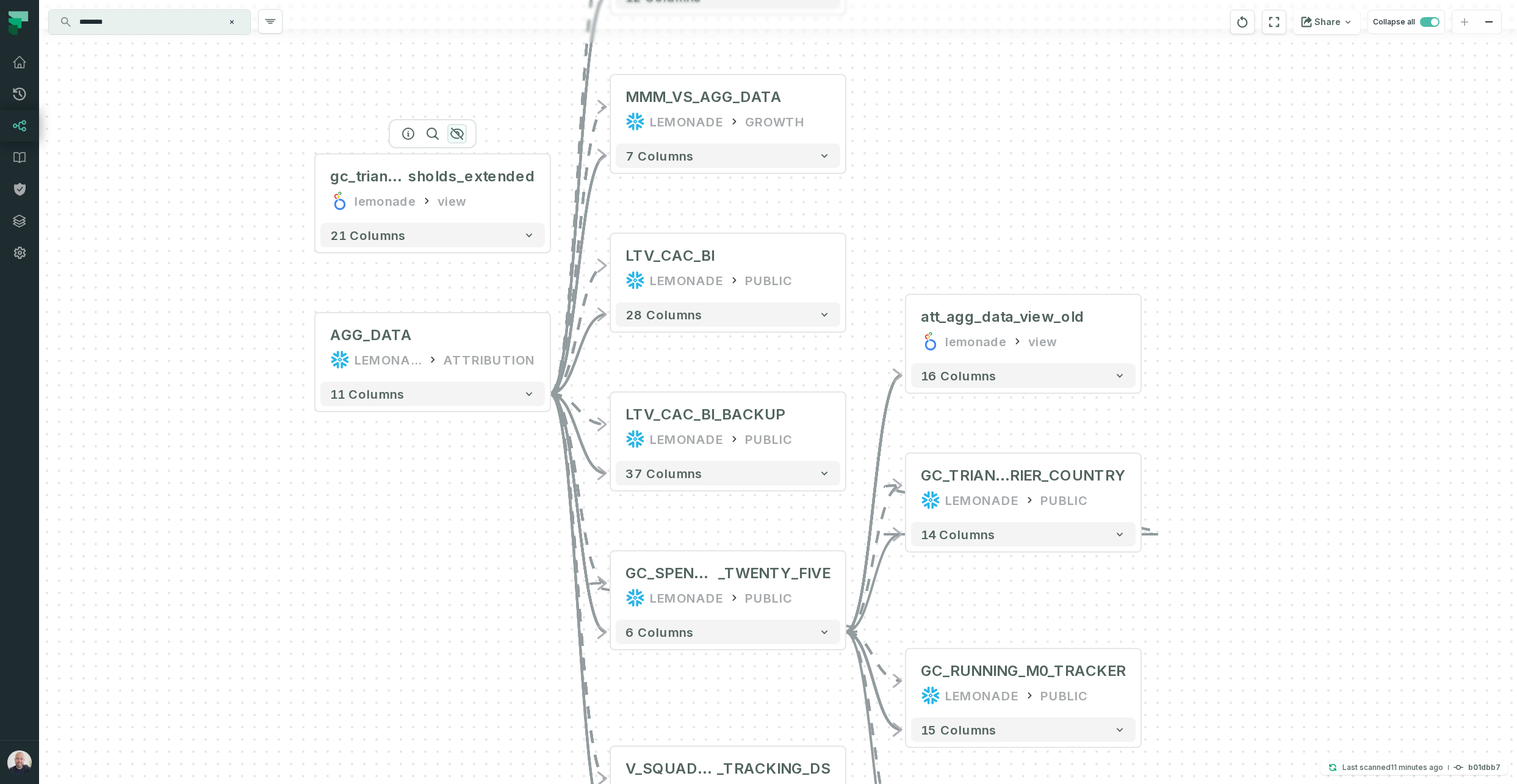
click at [454, 135] on icon "button" at bounding box center [457, 134] width 15 height 15
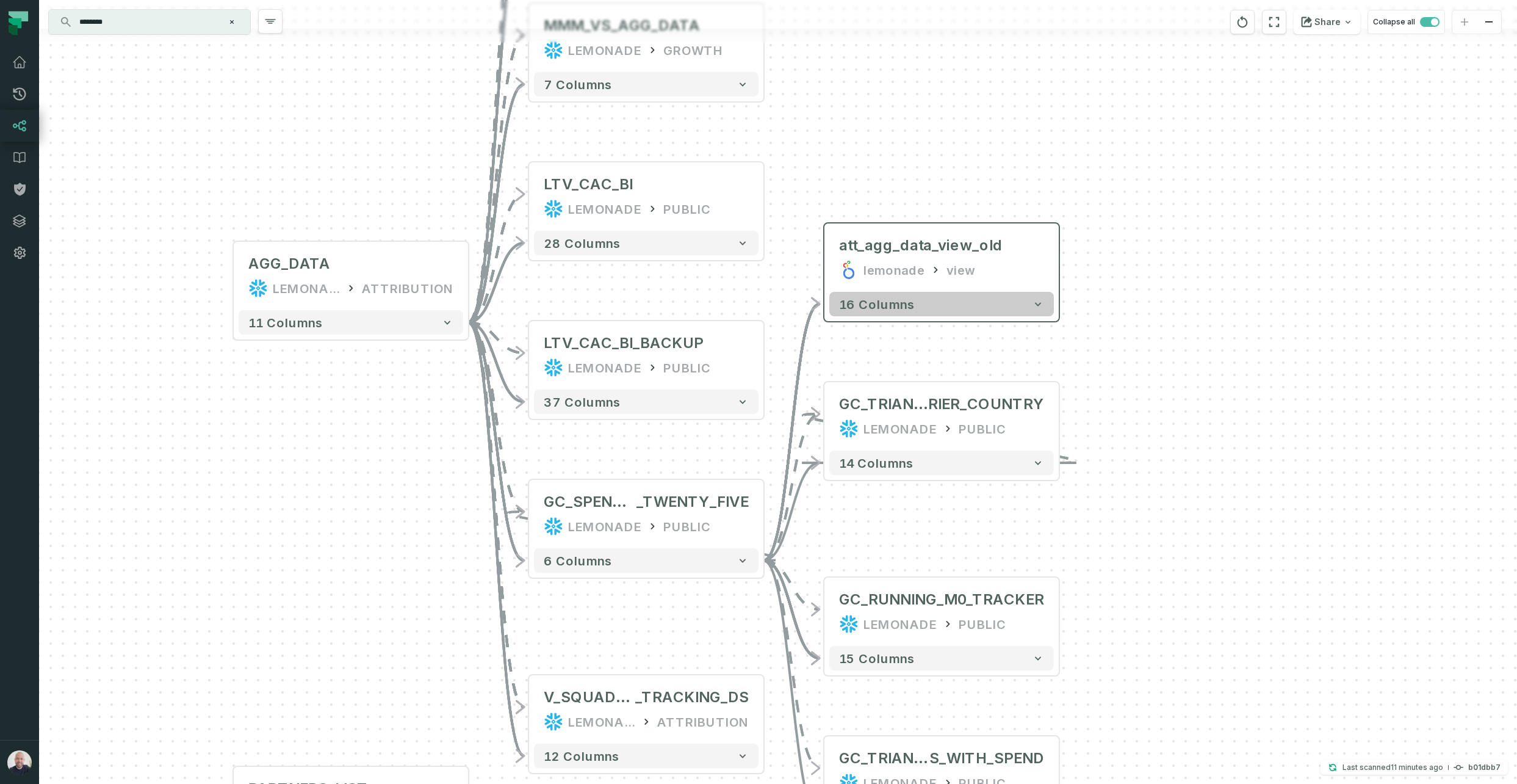
drag, startPoint x: 1166, startPoint y: 139, endPoint x: 969, endPoint y: 305, distance: 257.6
click at [878, 70] on div "+ att_agg_data_view_old lemonade view + 16 columns + GC_RUNNING_M0_TRACKER LEMO…" at bounding box center [777, 392] width 1478 height 784
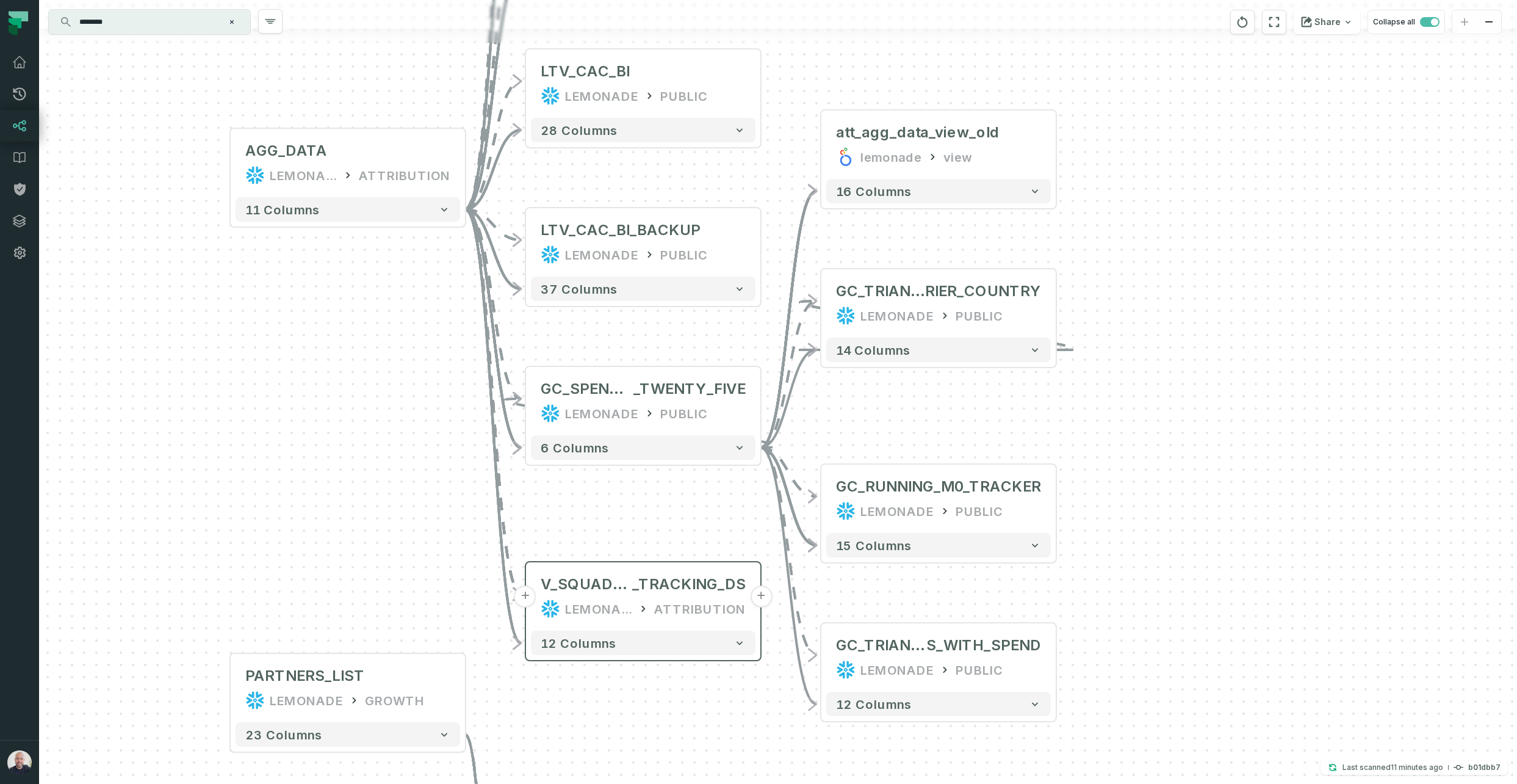
drag, startPoint x: 636, startPoint y: 608, endPoint x: 685, endPoint y: 592, distance: 51.5
click at [636, 496] on div "+ att_agg_data_view_old lemonade view + 16 columns + GC_RUNNING_M0_TRACKER LEMO…" at bounding box center [777, 392] width 1478 height 784
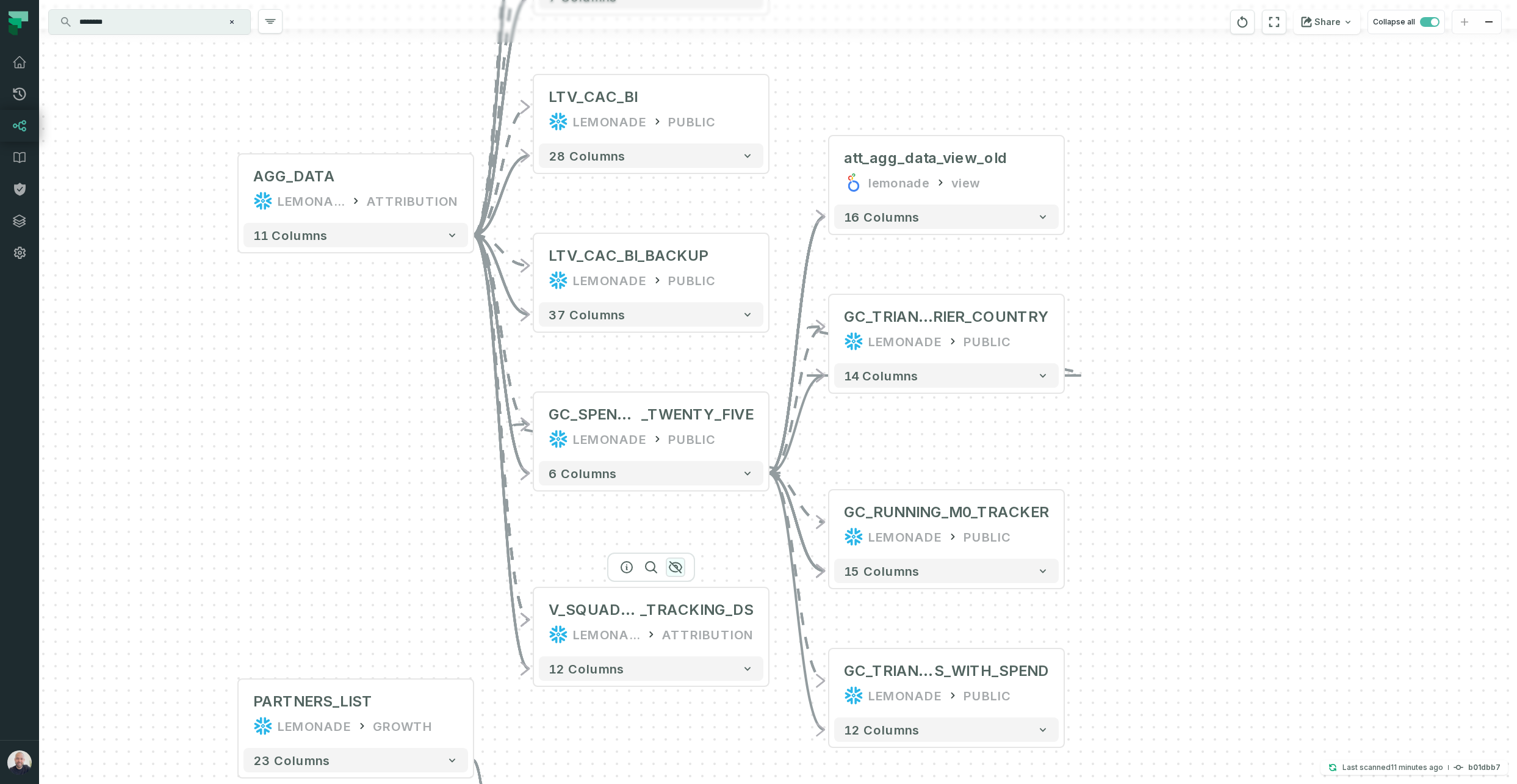
click at [670, 496] on icon "button" at bounding box center [675, 567] width 12 height 11
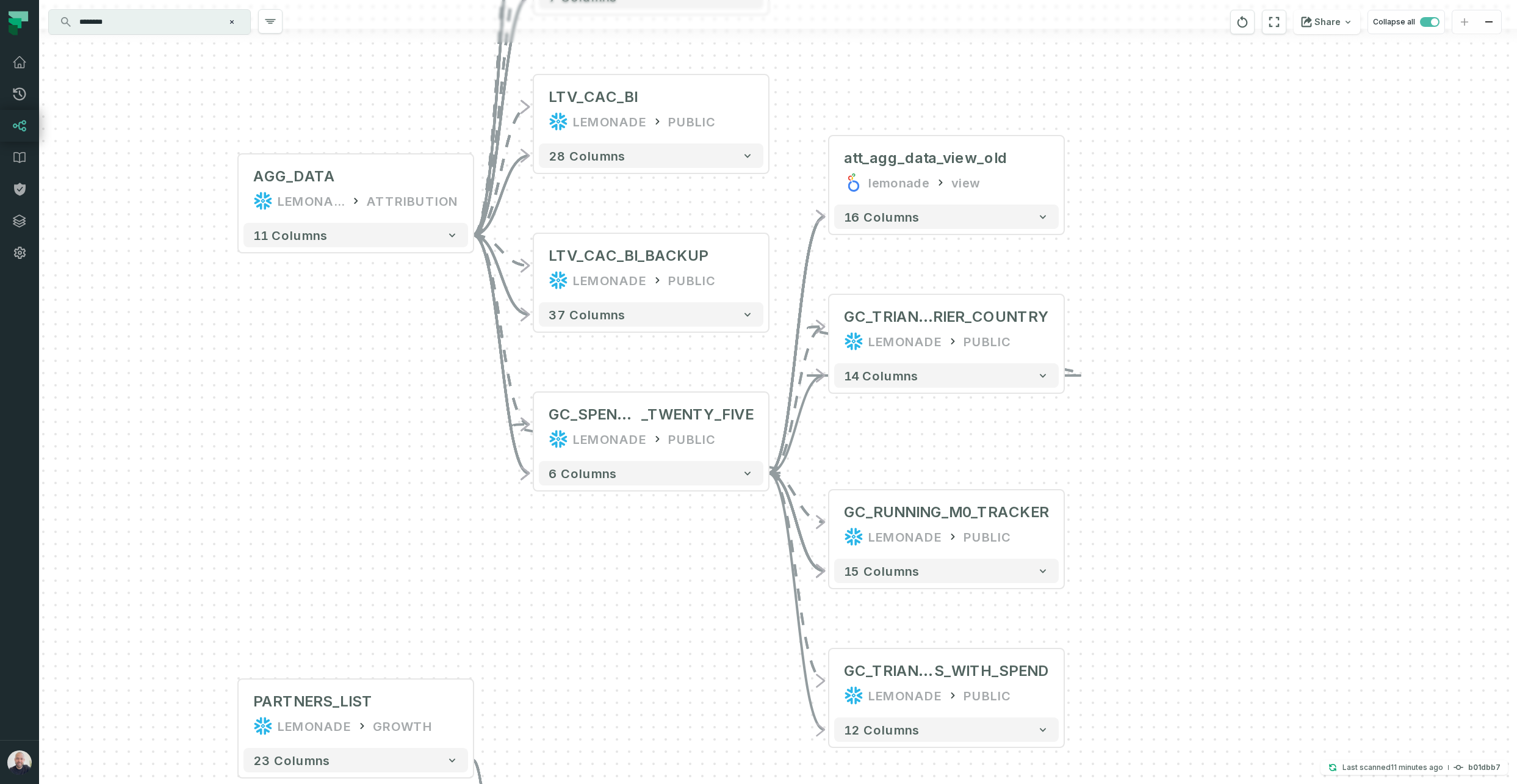
drag, startPoint x: 673, startPoint y: 214, endPoint x: 53, endPoint y: 326, distance: 630.0
click at [0, 0] on icon "button" at bounding box center [0, 0] width 0 height 0
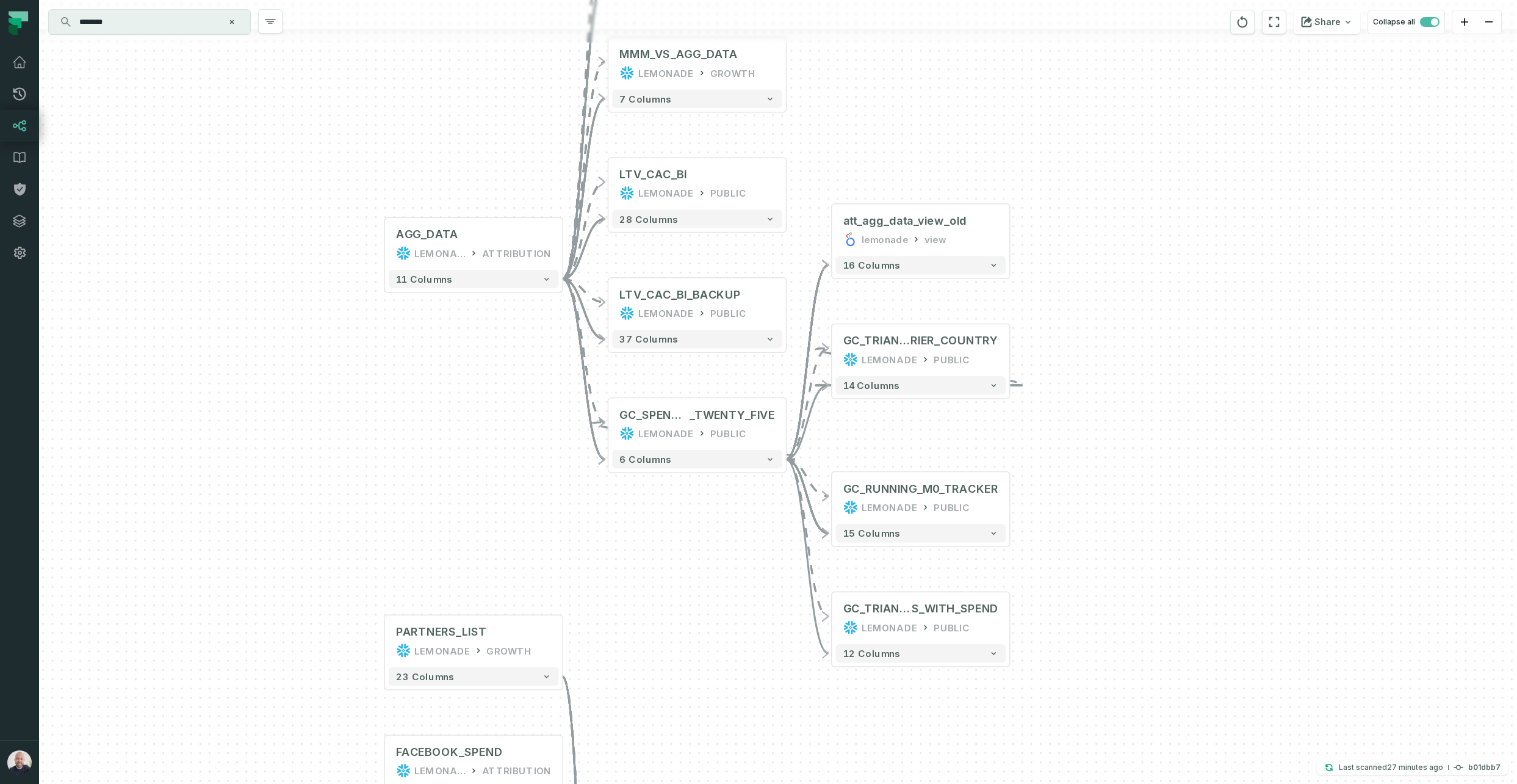
drag, startPoint x: 1305, startPoint y: 306, endPoint x: 1079, endPoint y: 281, distance: 227.4
click at [878, 306] on div "+ att_agg_data_view_old lemonade view + 16 columns + GC_RUNNING_M0_TRACKER LEMO…" at bounding box center [777, 392] width 1478 height 784
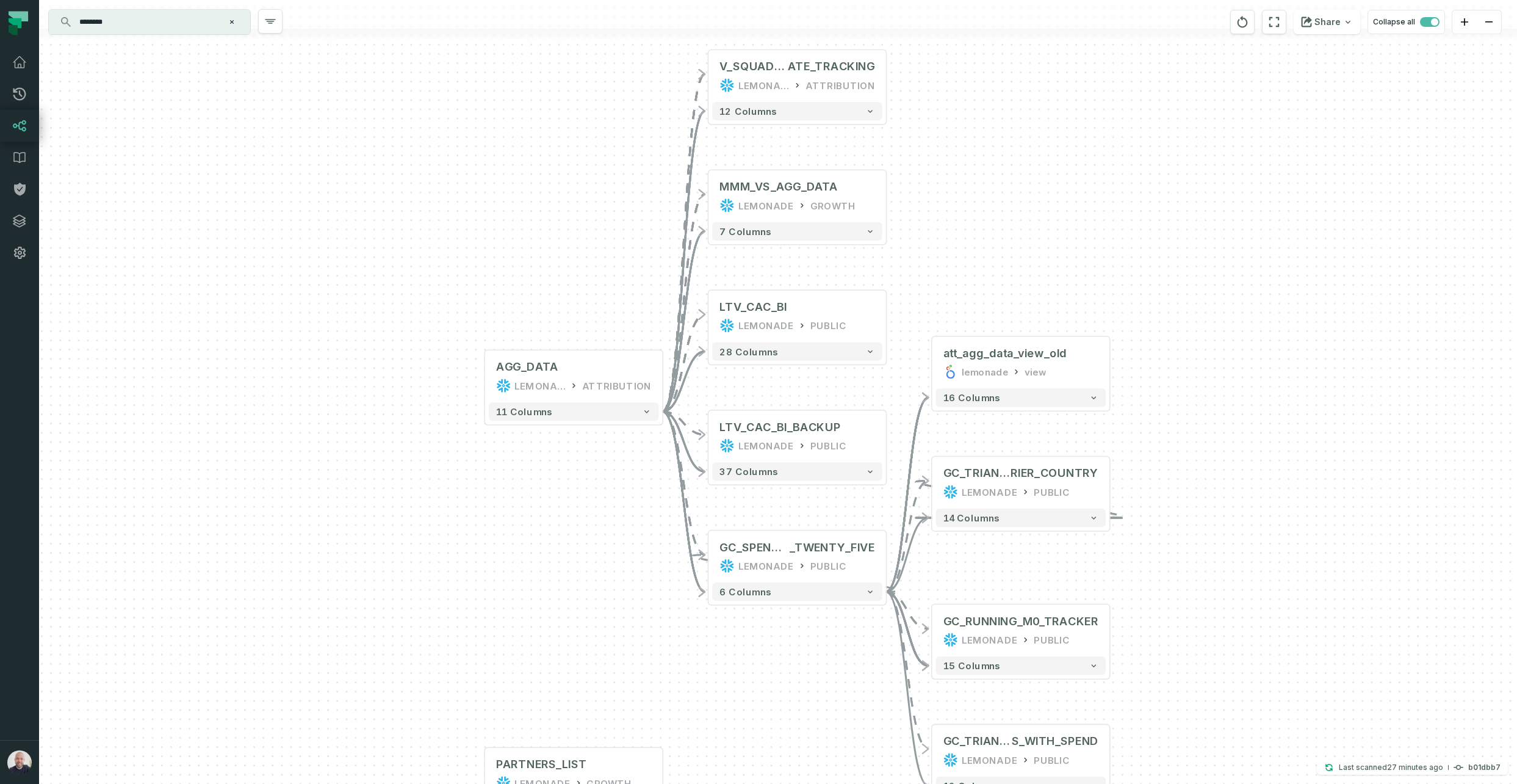
drag, startPoint x: 452, startPoint y: 385, endPoint x: 559, endPoint y: 510, distance: 164.5
click at [557, 496] on div "+ att_agg_data_view_old lemonade view + 16 columns + GC_RUNNING_M0_TRACKER LEMO…" at bounding box center [777, 392] width 1478 height 784
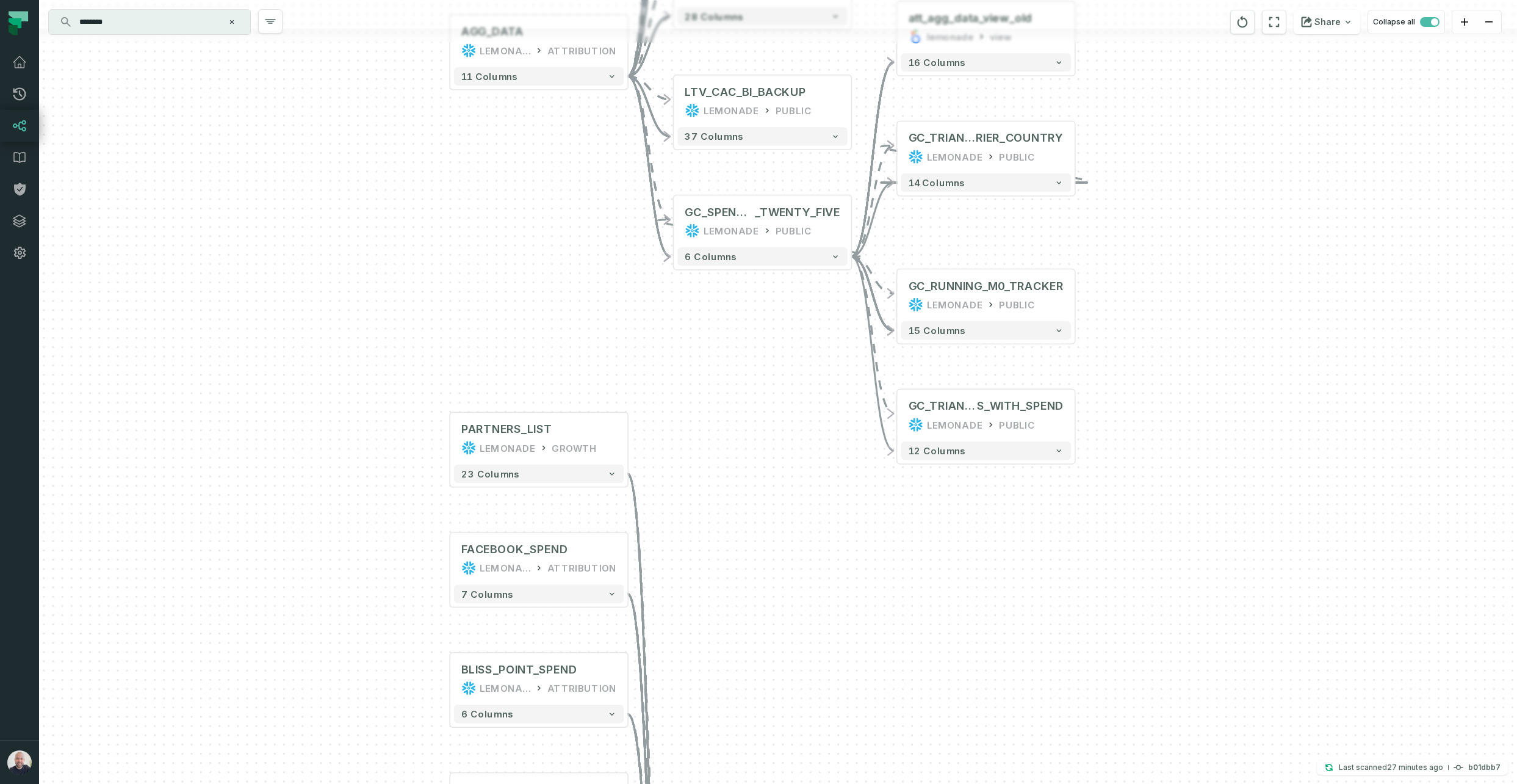
drag, startPoint x: 422, startPoint y: 517, endPoint x: 387, endPoint y: 230, distance: 289.1
click at [387, 218] on div "+ att_agg_data_view_old lemonade view + 16 columns + GC_RUNNING_M0_TRACKER LEMO…" at bounding box center [777, 392] width 1478 height 784
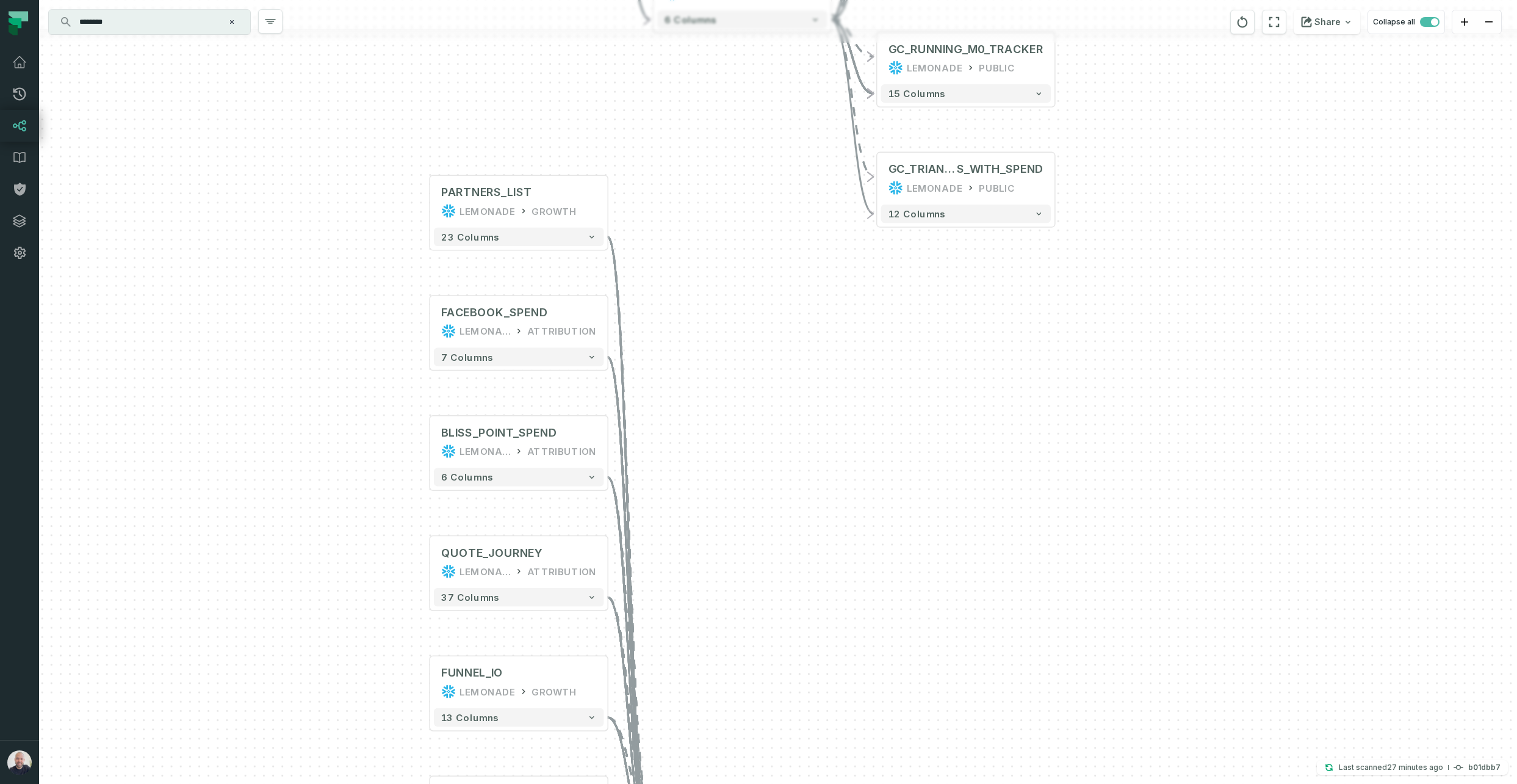
drag, startPoint x: 774, startPoint y: 496, endPoint x: 757, endPoint y: 266, distance: 230.6
click at [757, 266] on div "+ att_agg_data_view_old lemonade view + 16 columns + GC_RUNNING_M0_TRACKER LEMO…" at bounding box center [777, 392] width 1478 height 784
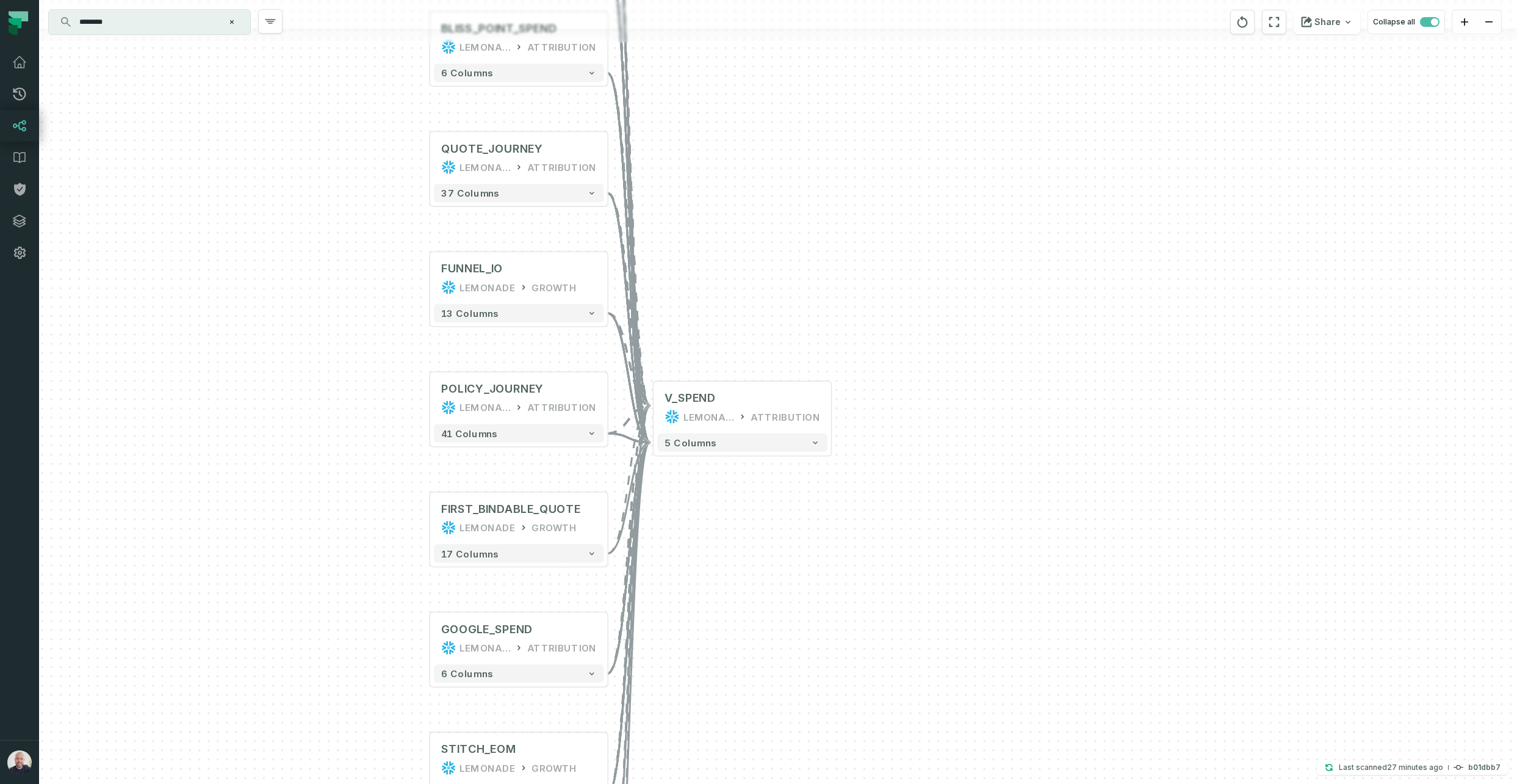
drag, startPoint x: 813, startPoint y: 496, endPoint x: 806, endPoint y: 223, distance: 273.1
click at [809, 220] on div "+ att_agg_data_view_old lemonade view + 16 columns + GC_RUNNING_M0_TRACKER LEMO…" at bounding box center [777, 392] width 1478 height 784
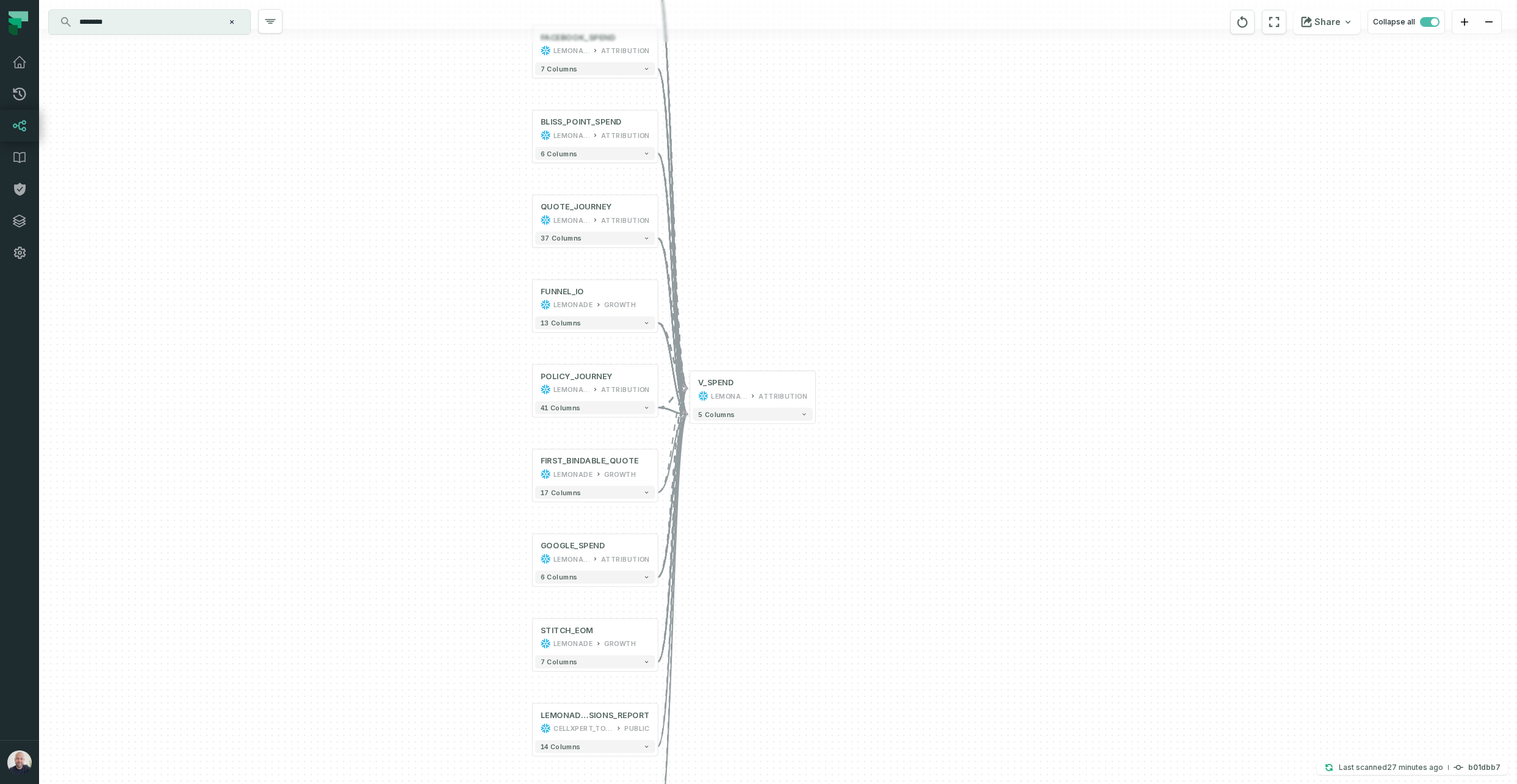
drag, startPoint x: 844, startPoint y: 550, endPoint x: 811, endPoint y: 498, distance: 61.6
click at [829, 486] on div "+ att_agg_data_view_old lemonade view + 16 columns + GC_RUNNING_M0_TRACKER LEMO…" at bounding box center [777, 392] width 1478 height 784
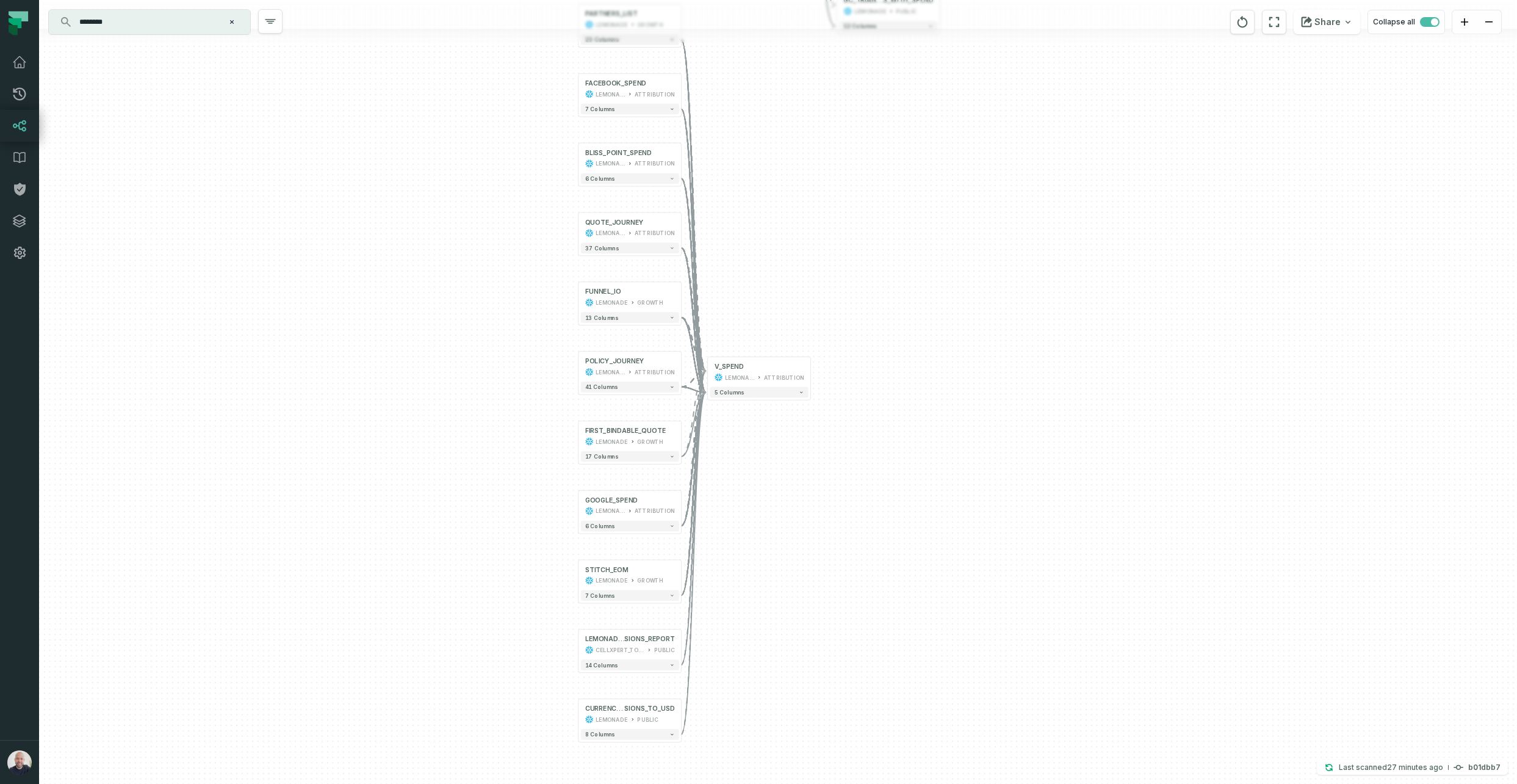
drag, startPoint x: 774, startPoint y: 287, endPoint x: 775, endPoint y: 255, distance: 32.0
click at [775, 255] on div "+ att_agg_data_view_old lemonade view + 16 columns + GC_RUNNING_M0_TRACKER LEMO…" at bounding box center [777, 392] width 1478 height 784
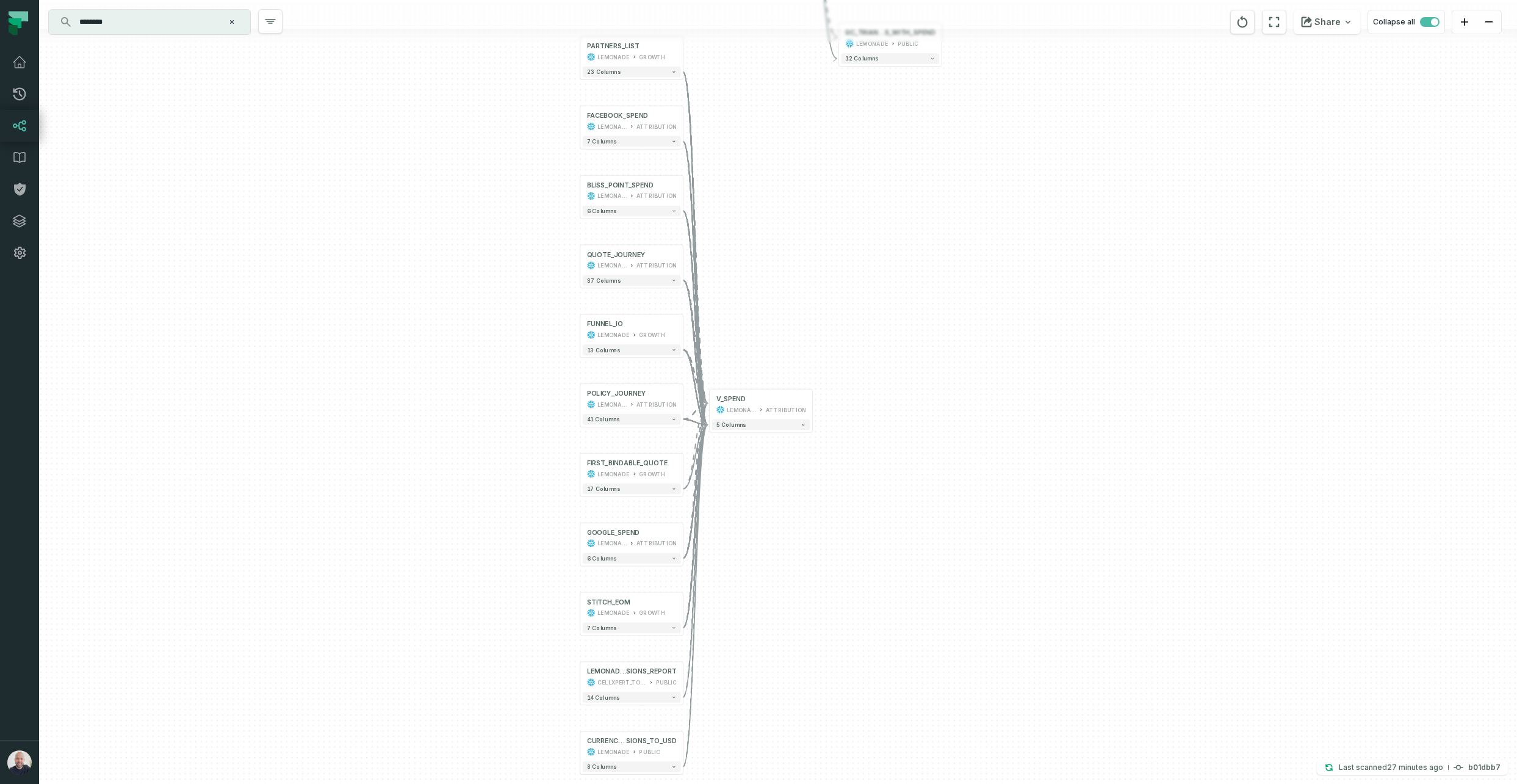
drag, startPoint x: 835, startPoint y: 197, endPoint x: 838, endPoint y: 264, distance: 67.1
click at [838, 264] on div "+ att_agg_data_view_old lemonade view + 16 columns + GC_RUNNING_M0_TRACKER LEMO…" at bounding box center [777, 392] width 1478 height 784
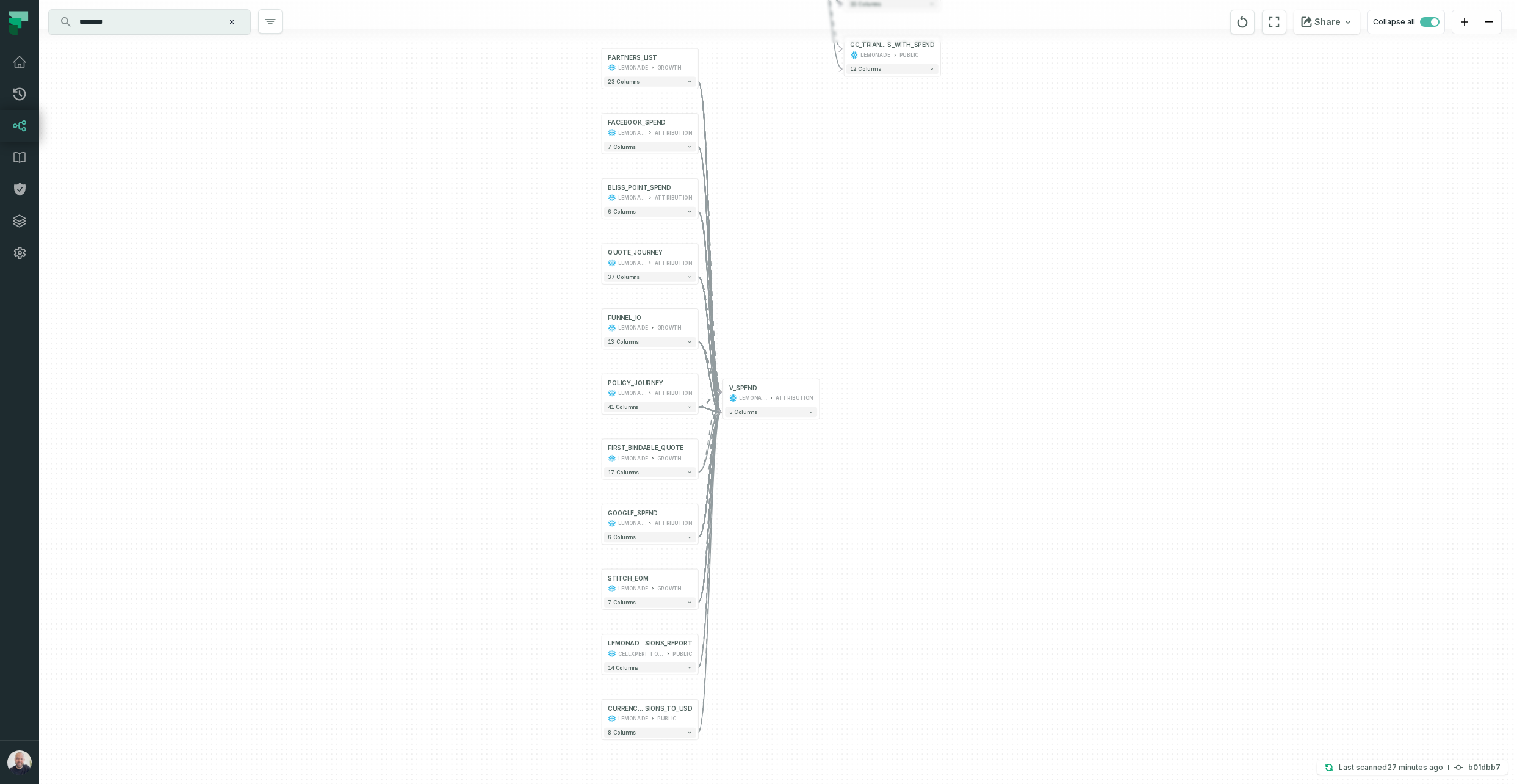
drag, startPoint x: 836, startPoint y: 291, endPoint x: 836, endPoint y: 274, distance: 17.0
click at [836, 274] on div "+ att_agg_data_view_old lemonade view + 16 columns + GC_RUNNING_M0_TRACKER LEMO…" at bounding box center [777, 392] width 1478 height 784
click at [878, 26] on button "reset" at bounding box center [1243, 22] width 25 height 25
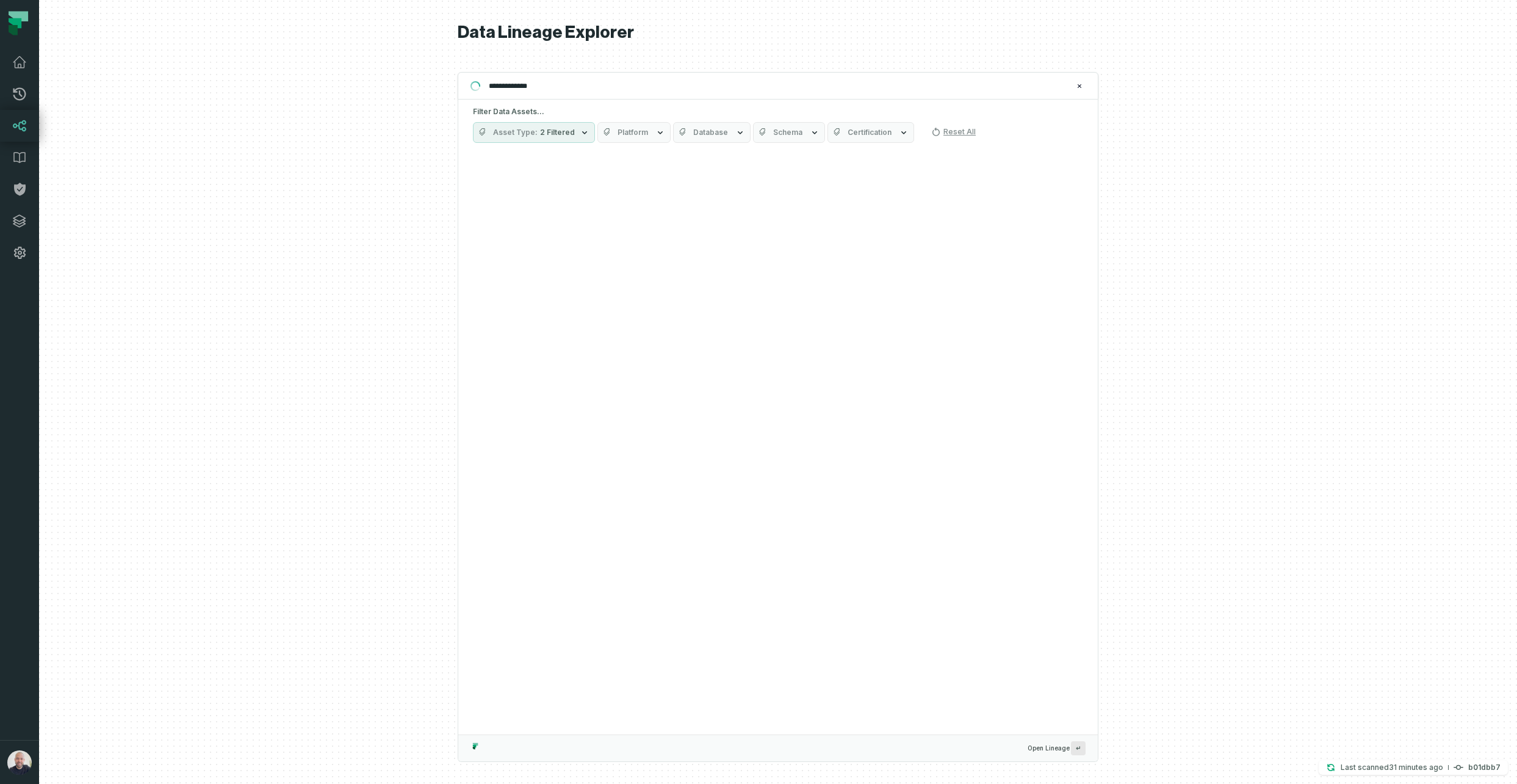
type input "**********"
click at [694, 97] on div "**********" at bounding box center [778, 85] width 640 height 27
click at [693, 88] on input "**********" at bounding box center [776, 86] width 590 height 20
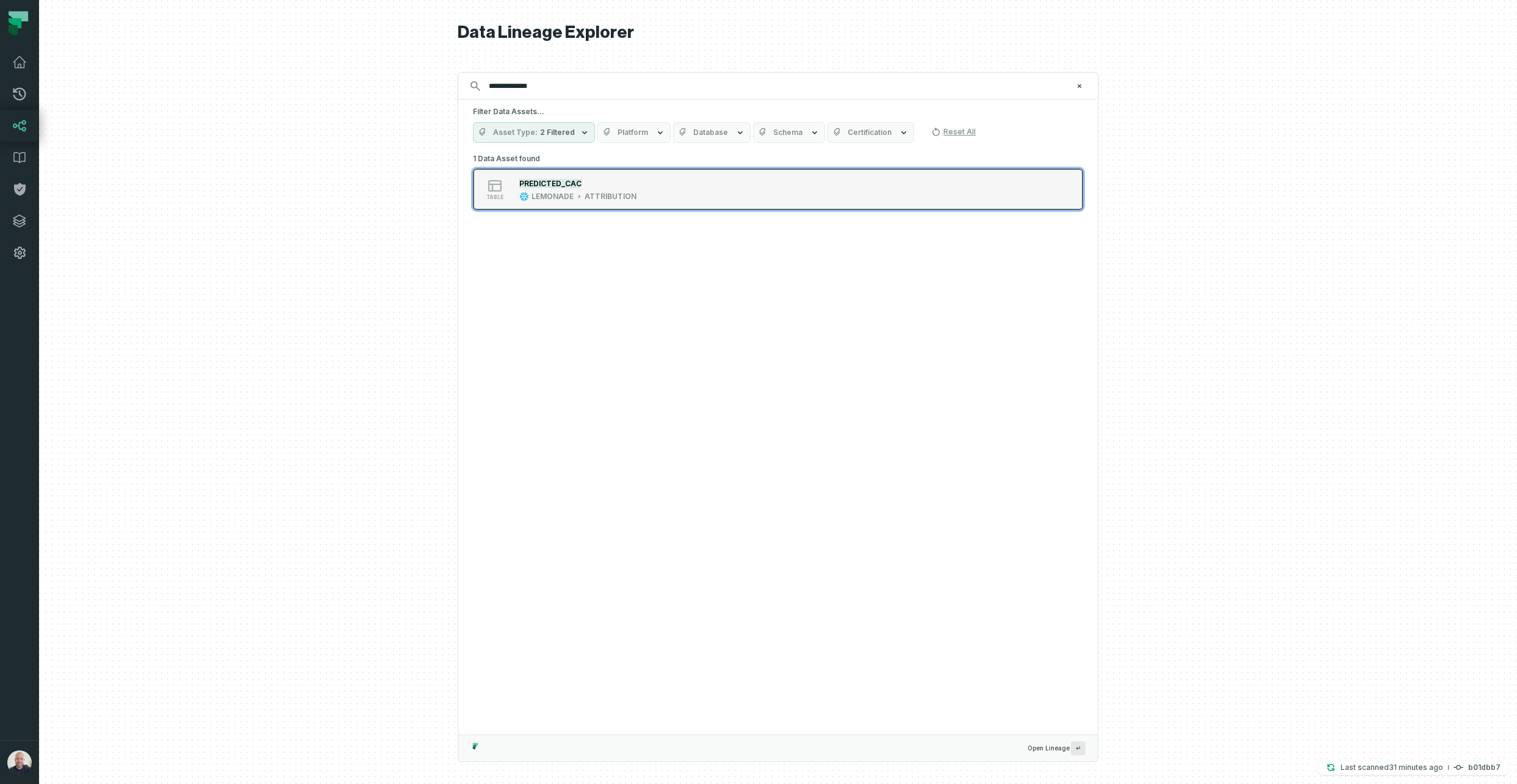
click at [612, 187] on div "PREDICTED_CAC" at bounding box center [578, 182] width 117 height 12
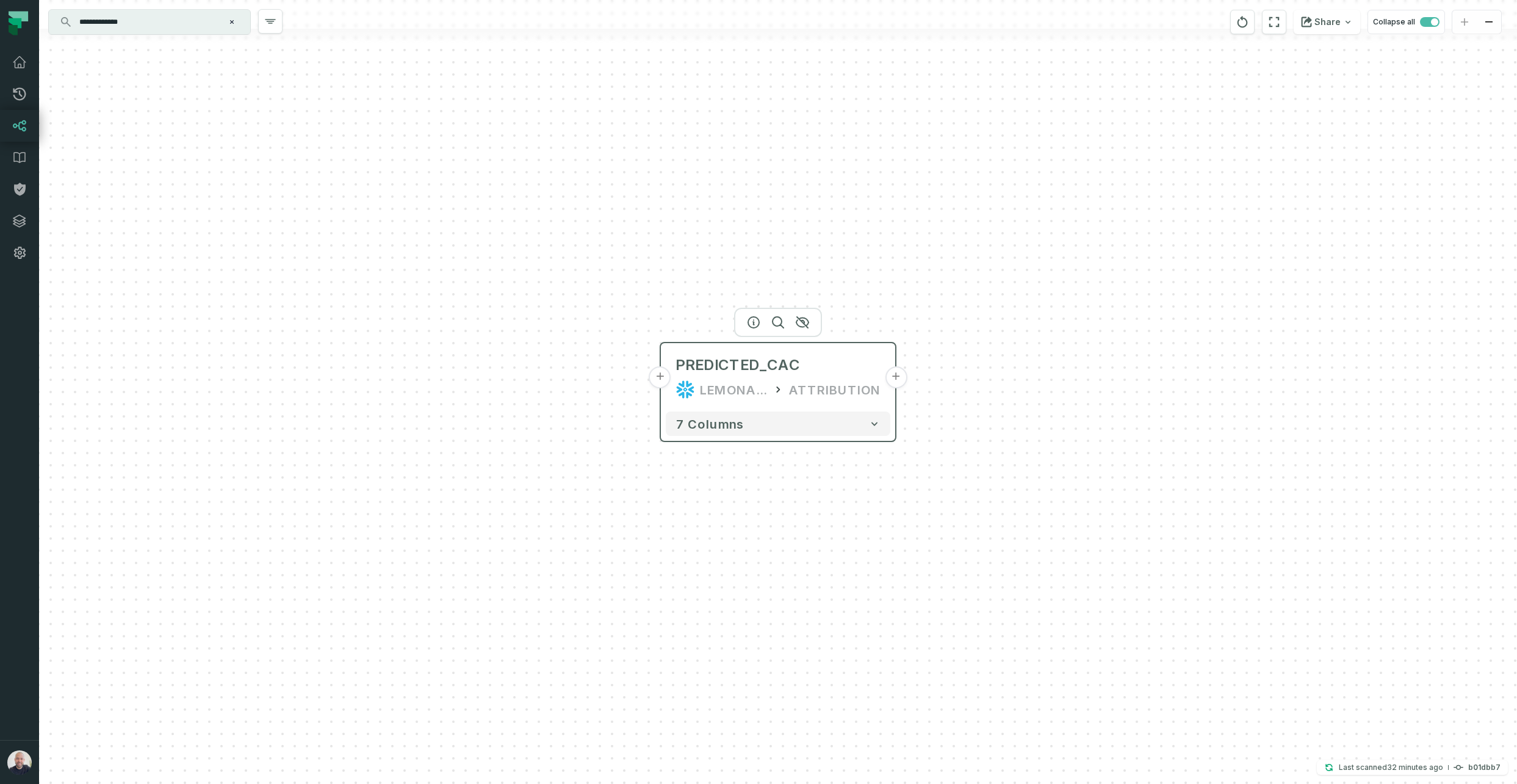
click at [878, 378] on button "+" at bounding box center [895, 377] width 22 height 22
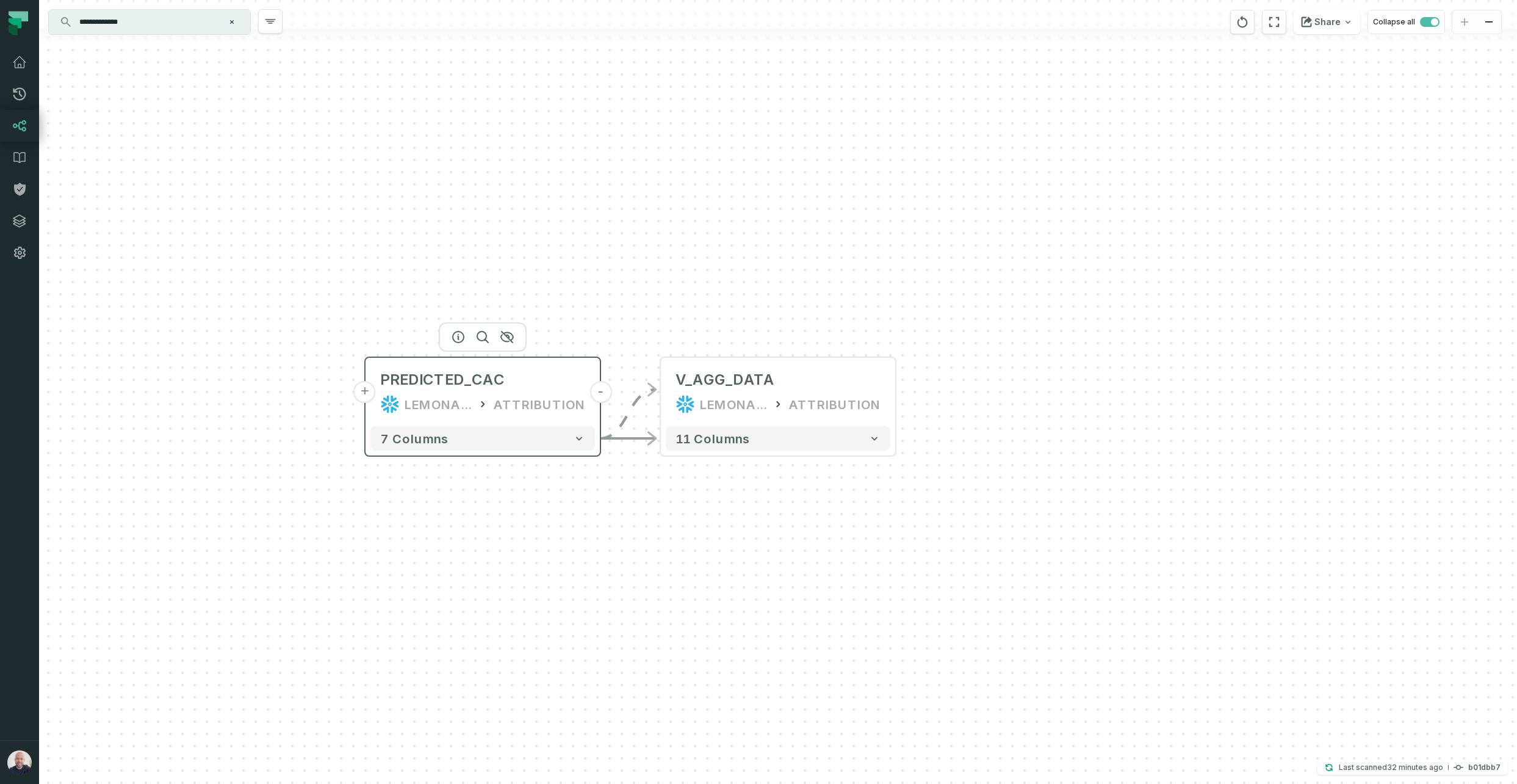
click at [601, 396] on button "-" at bounding box center [600, 391] width 22 height 22
